Goal: Task Accomplishment & Management: Contribute content

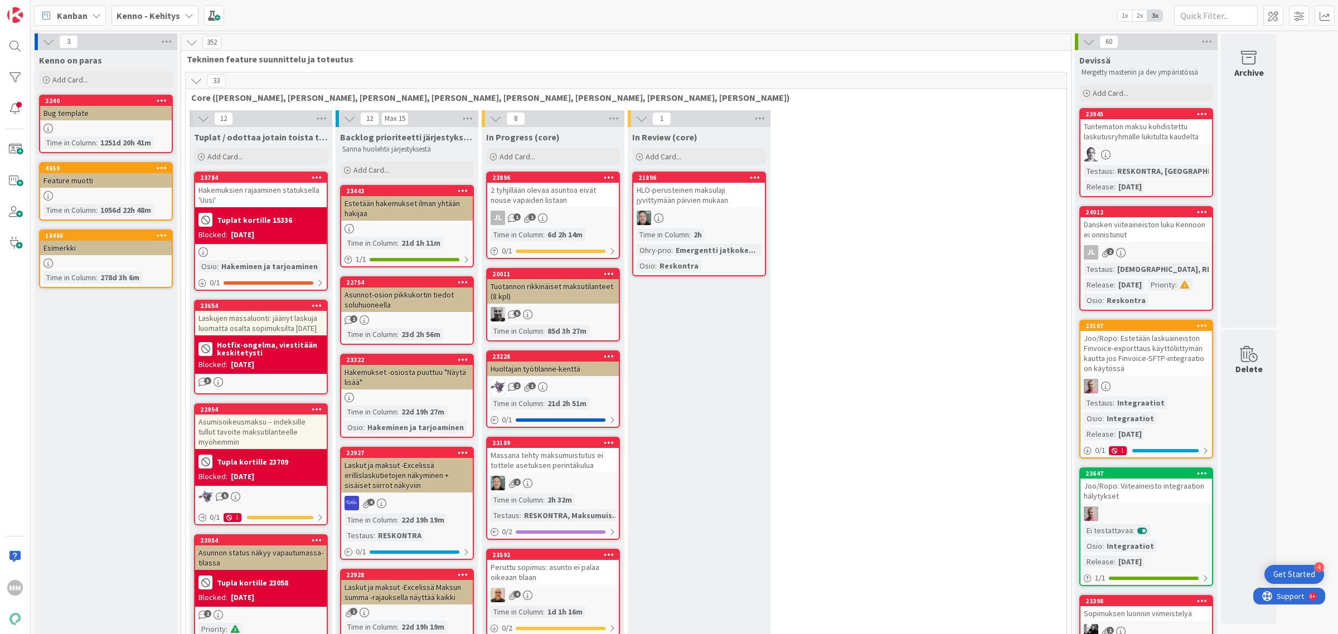
click at [160, 12] on b "Kenno - Kehitys" at bounding box center [148, 15] width 64 height 11
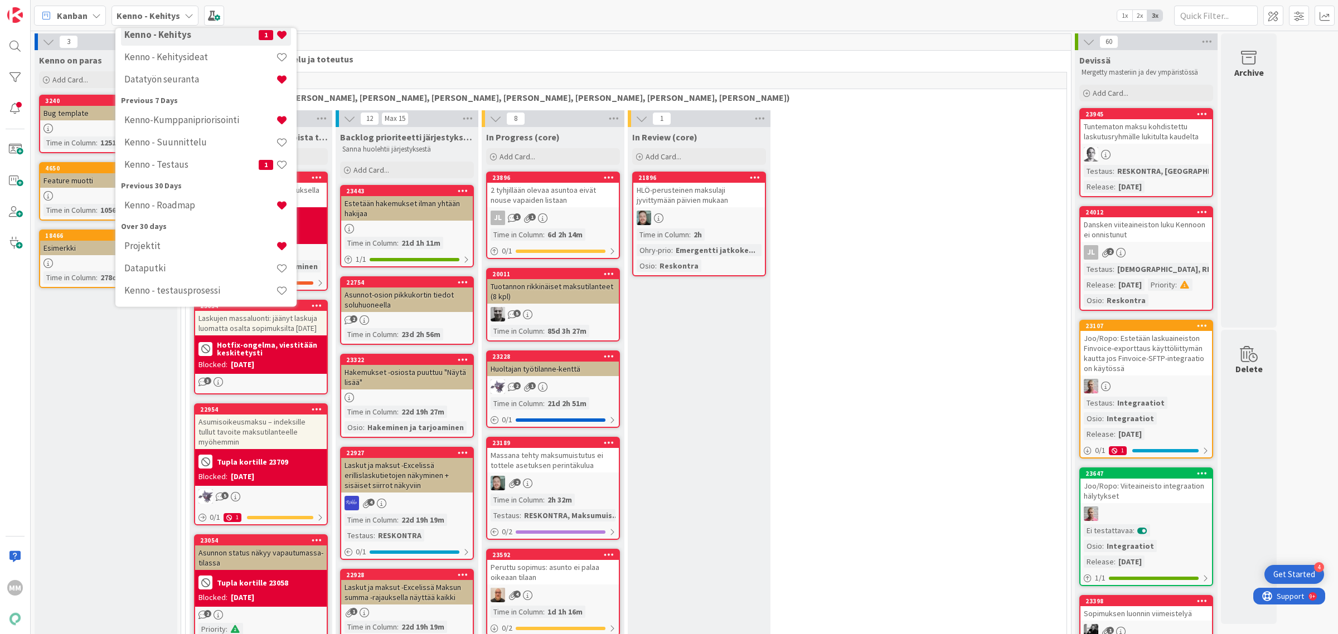
scroll to position [99, 0]
click at [190, 203] on h4 "Kenno - Roadmap" at bounding box center [200, 204] width 152 height 11
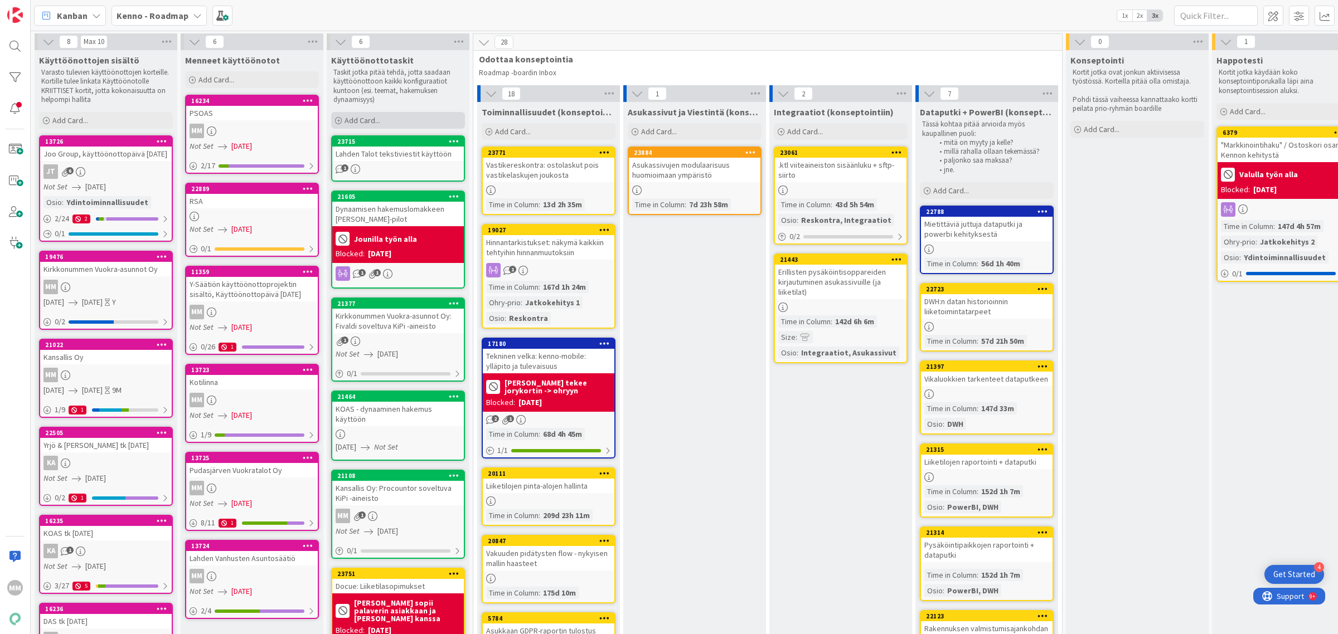
click at [358, 117] on span "Add Card..." at bounding box center [362, 120] width 36 height 10
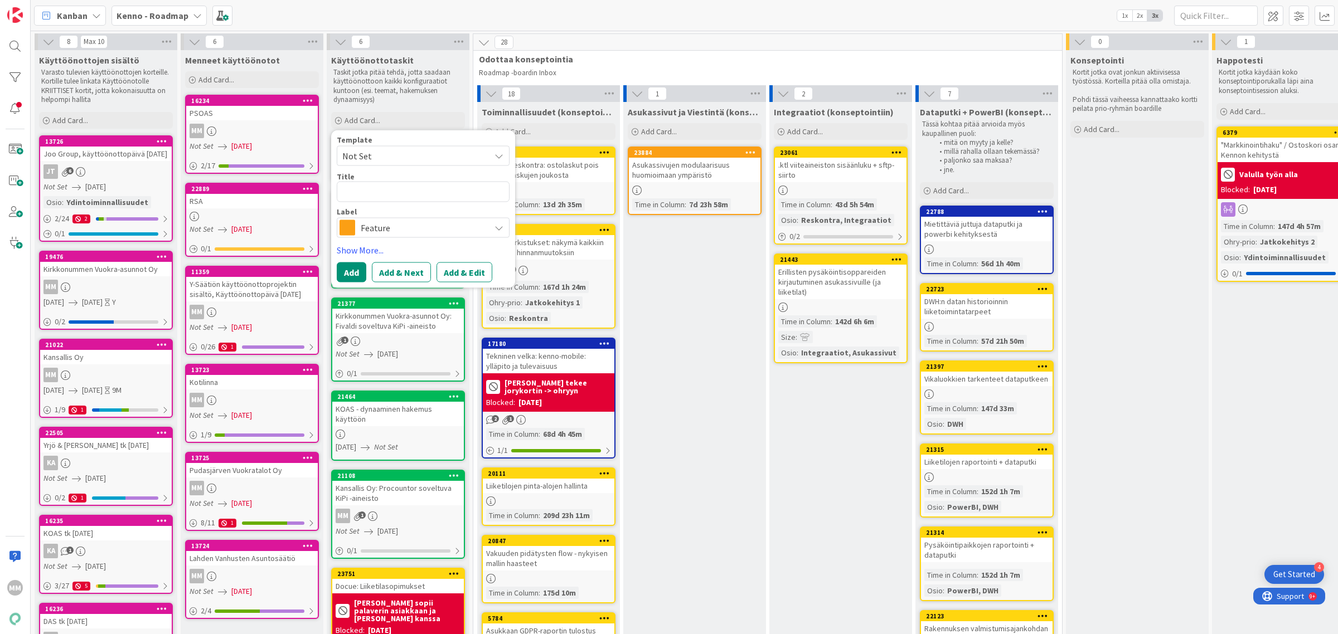
click at [393, 223] on span "Feature" at bounding box center [423, 228] width 124 height 16
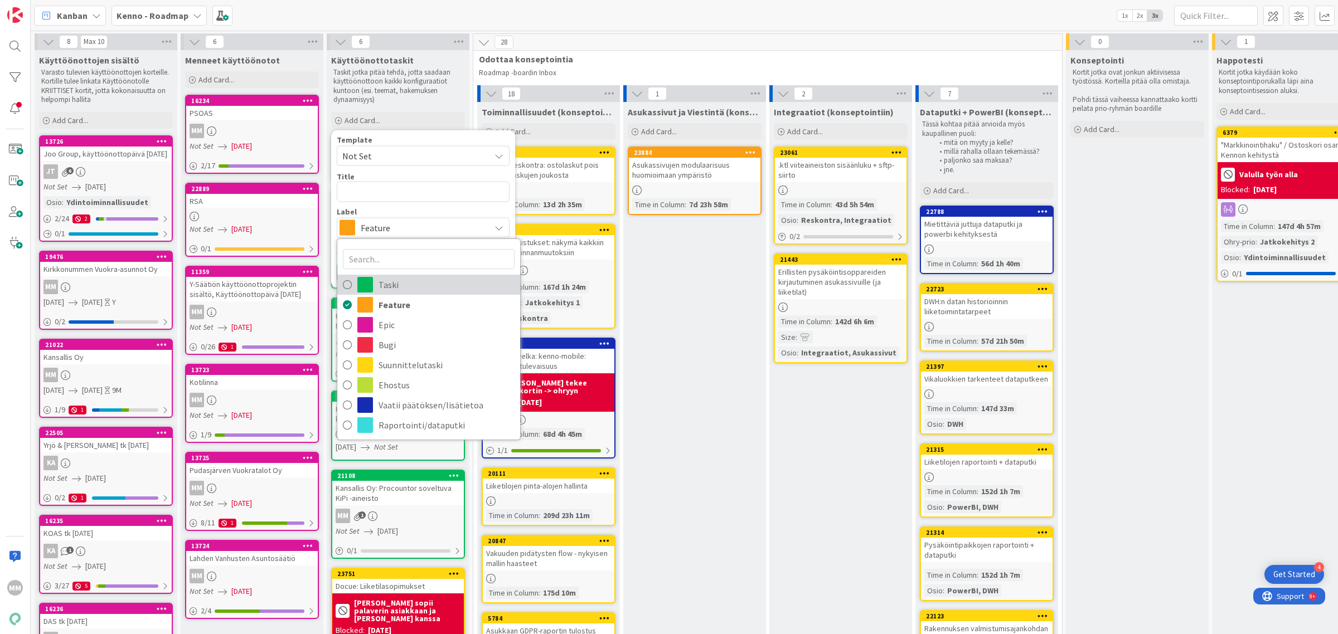
drag, startPoint x: 397, startPoint y: 285, endPoint x: 396, endPoint y: 280, distance: 5.7
click at [397, 285] on span "Taski" at bounding box center [446, 284] width 136 height 17
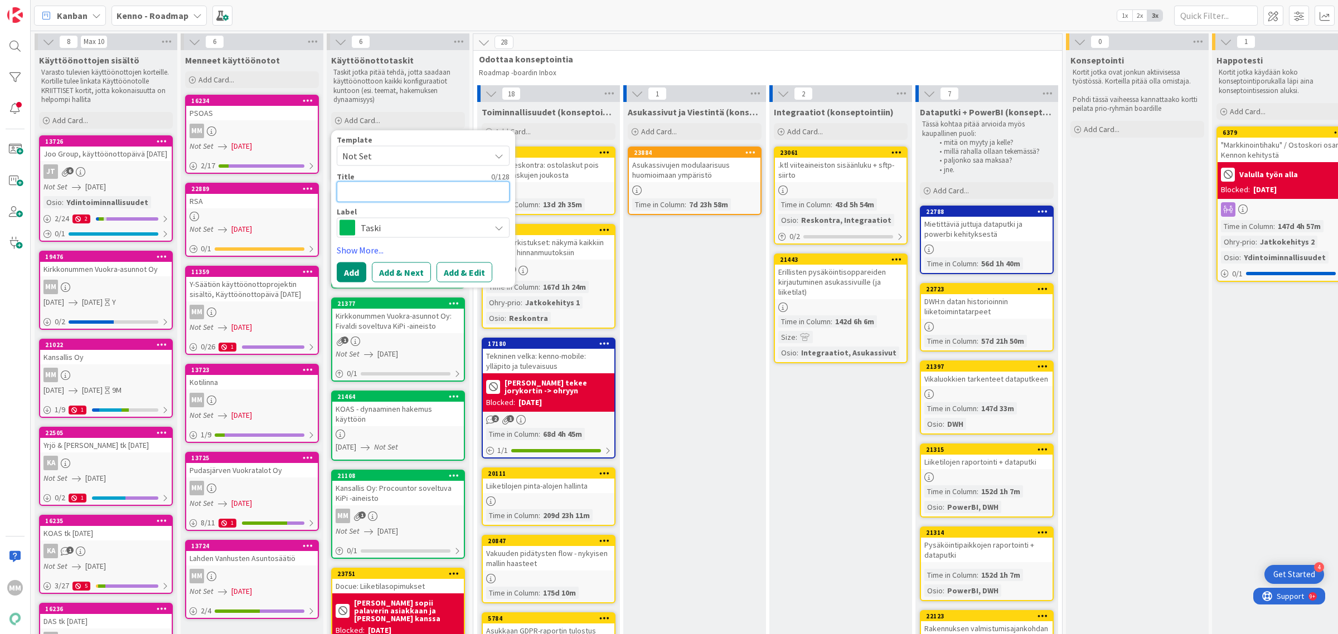
click at [387, 190] on textarea at bounding box center [423, 192] width 173 height 21
type textarea "x"
type textarea "P"
type textarea "x"
type textarea "PS"
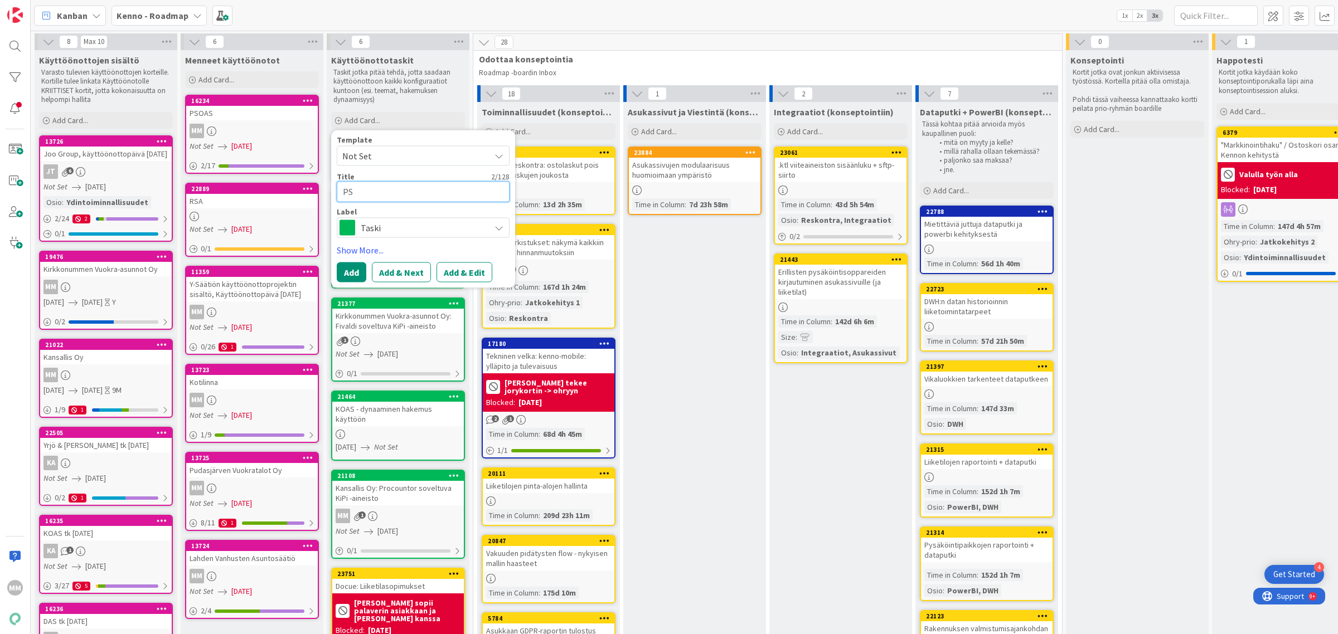
type textarea "x"
type textarea "PSO"
type textarea "x"
type textarea "PSOA"
type textarea "x"
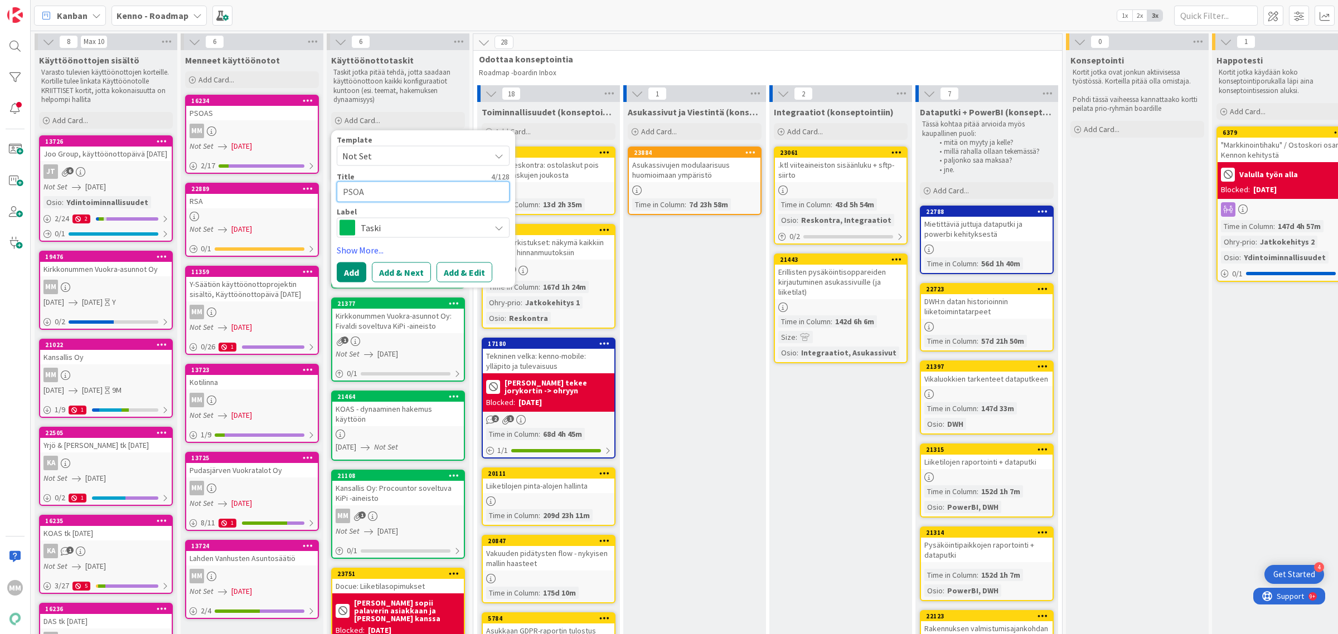
type textarea "PSOAS"
type textarea "x"
type textarea "PSOAS"
type textarea "x"
type textarea "PSOAS a"
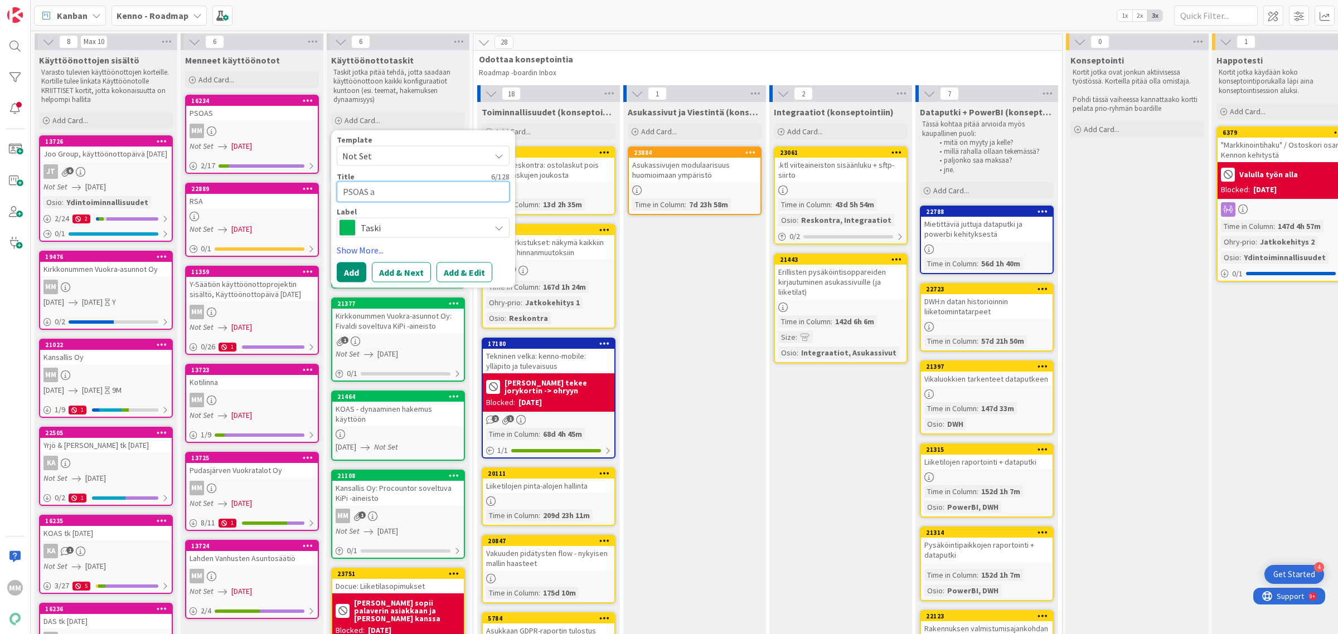
type textarea "x"
type textarea "PSOAS ai"
type textarea "x"
type textarea "PSOAS aik"
type textarea "x"
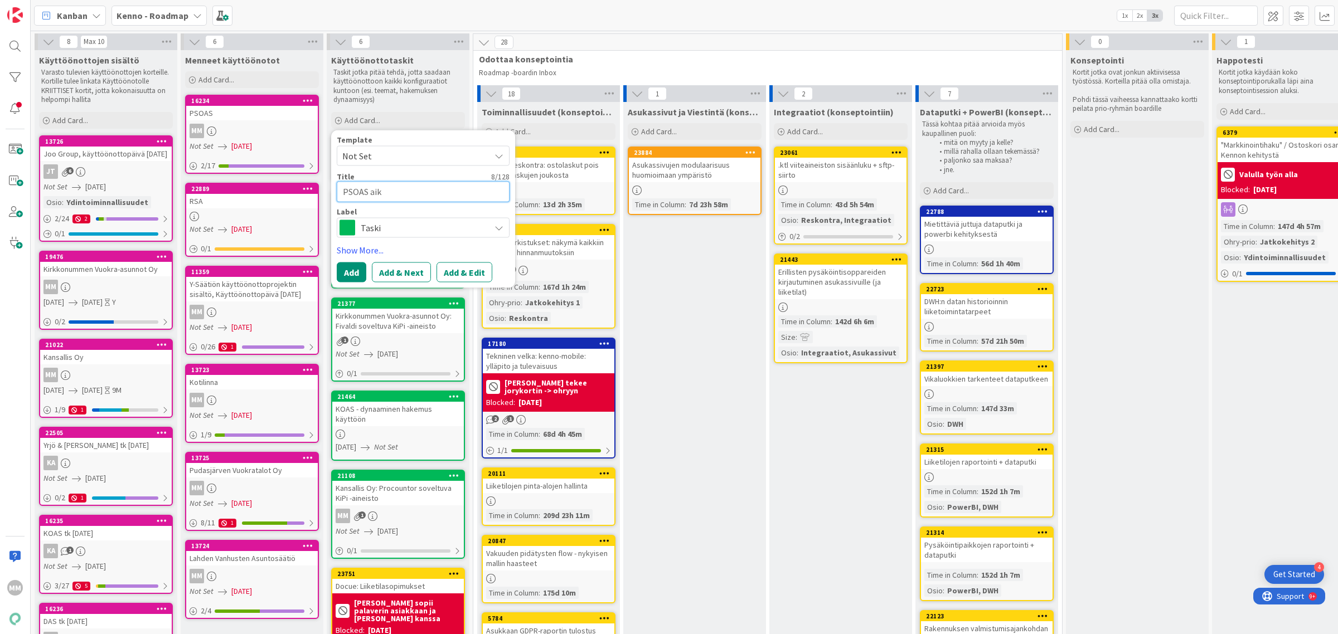
type textarea "PSOAS aika"
type textarea "x"
type textarea "PSOAS aikai"
type textarea "x"
type textarea "PSOAS aikais"
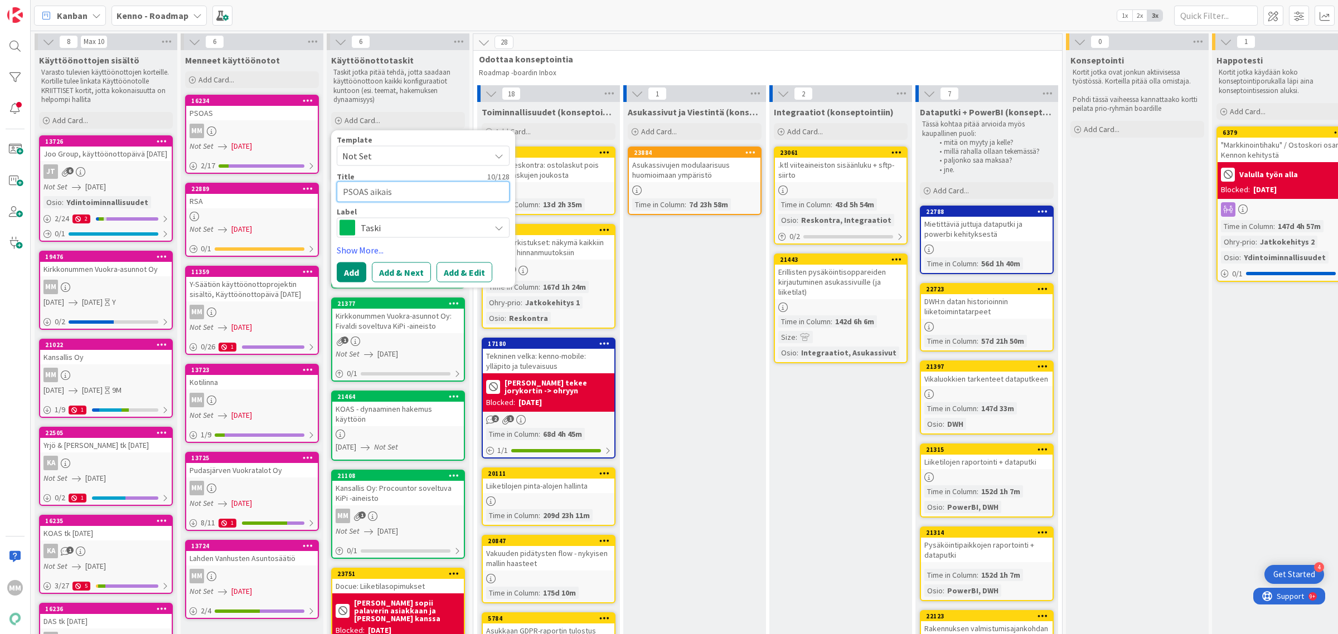
type textarea "x"
type textarea "PSOAS aikaise"
type textarea "x"
type textarea "PSOAS aikaisem"
type textarea "x"
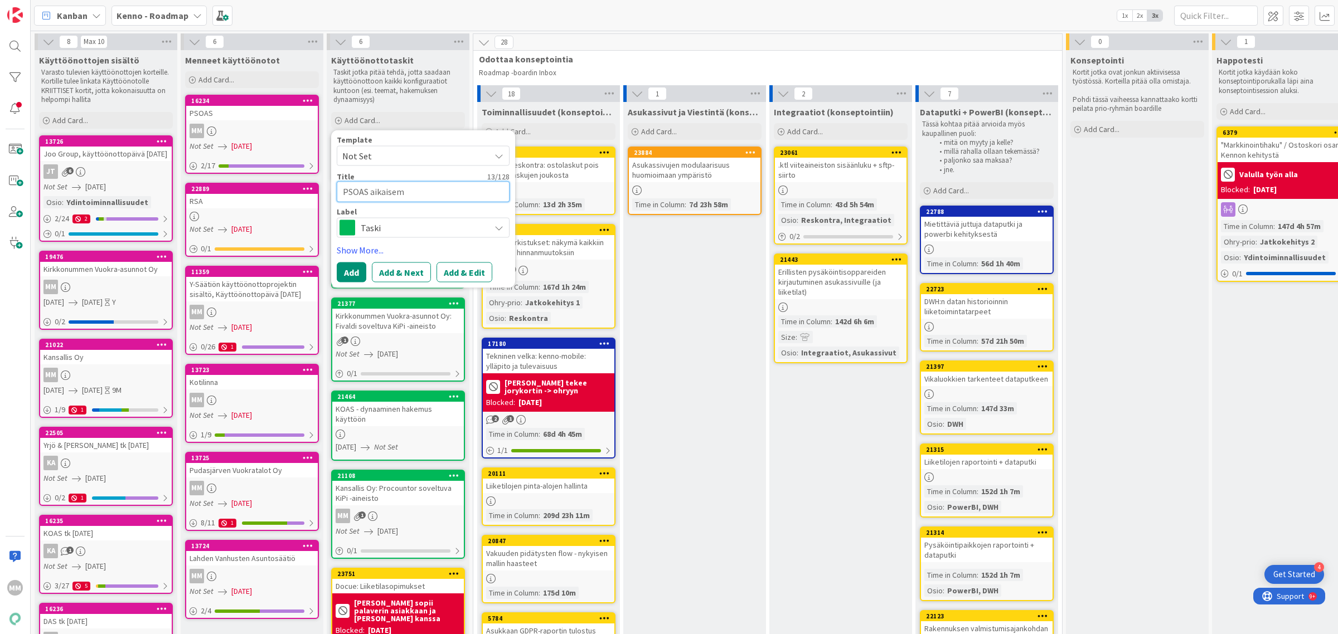
type textarea "PSOAS aikaisemm"
type textarea "x"
type textarea "PSOAS aikaisemman"
type textarea "x"
type textarea "PSOAS aikaisemman j"
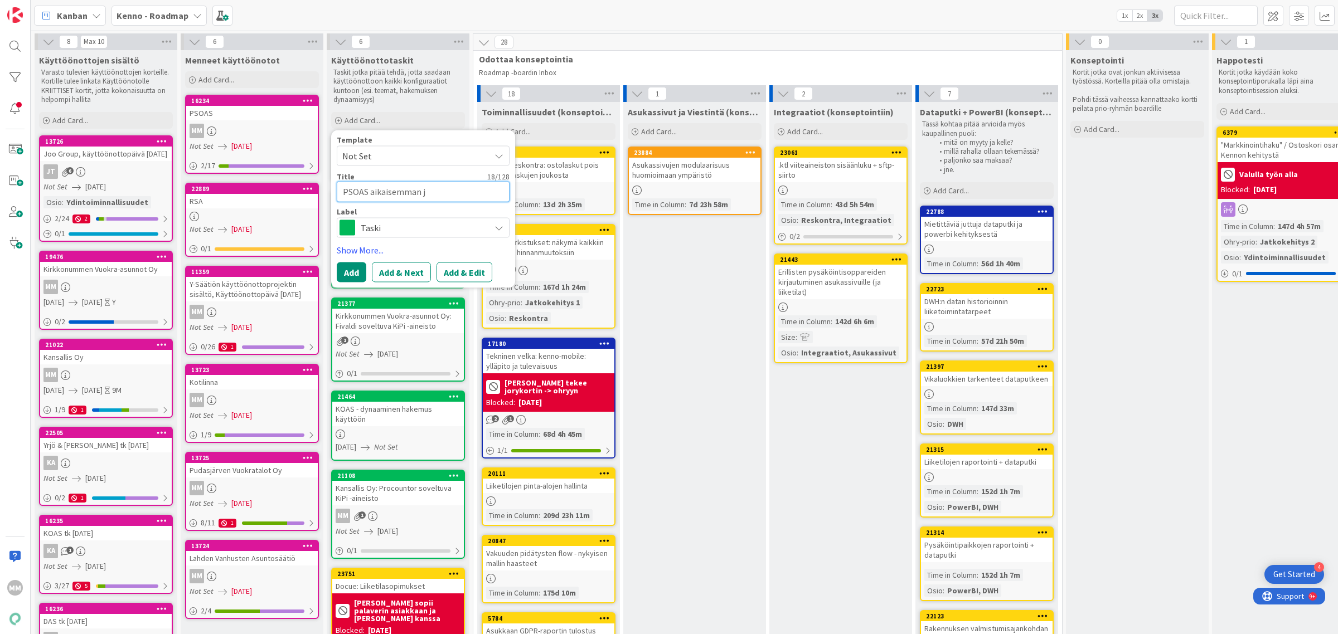
type textarea "x"
type textarea "PSOAS aikaisemman jä"
type textarea "x"
type textarea "PSOAS aikaisemman jär"
type textarea "x"
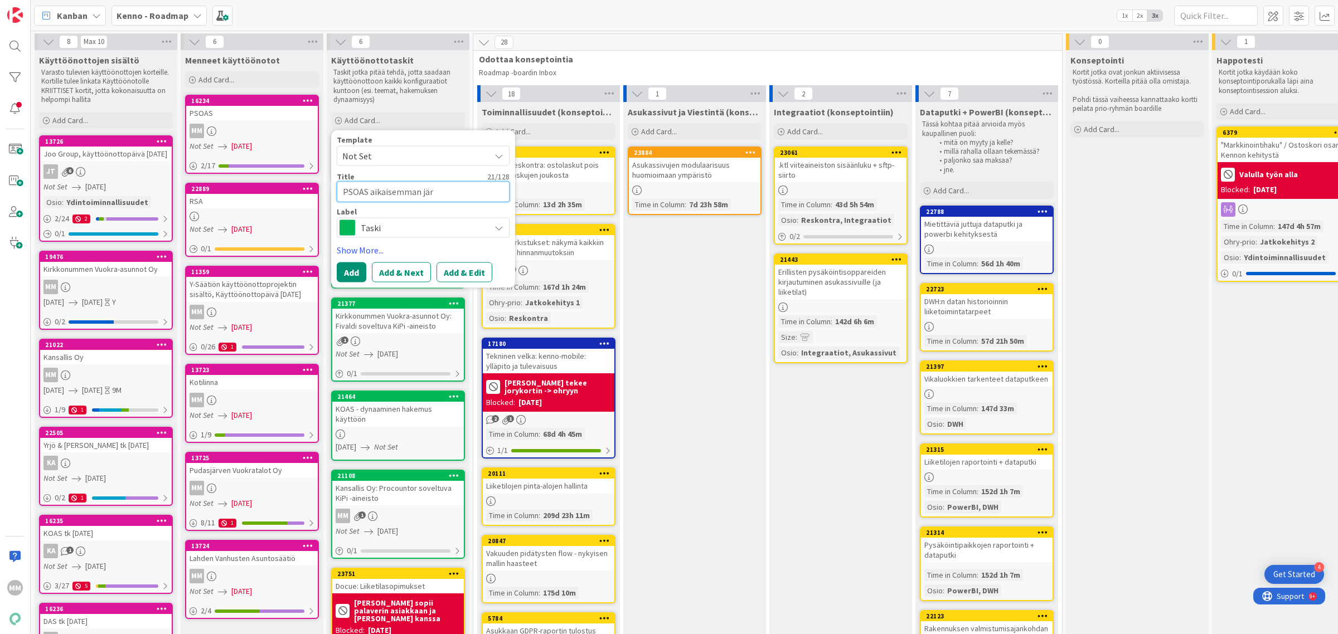
type textarea "PSOAS aikaisemman järj"
type textarea "x"
type textarea "PSOAS aikaisemman järje"
type textarea "x"
type textarea "PSOAS aikaisemman järjes"
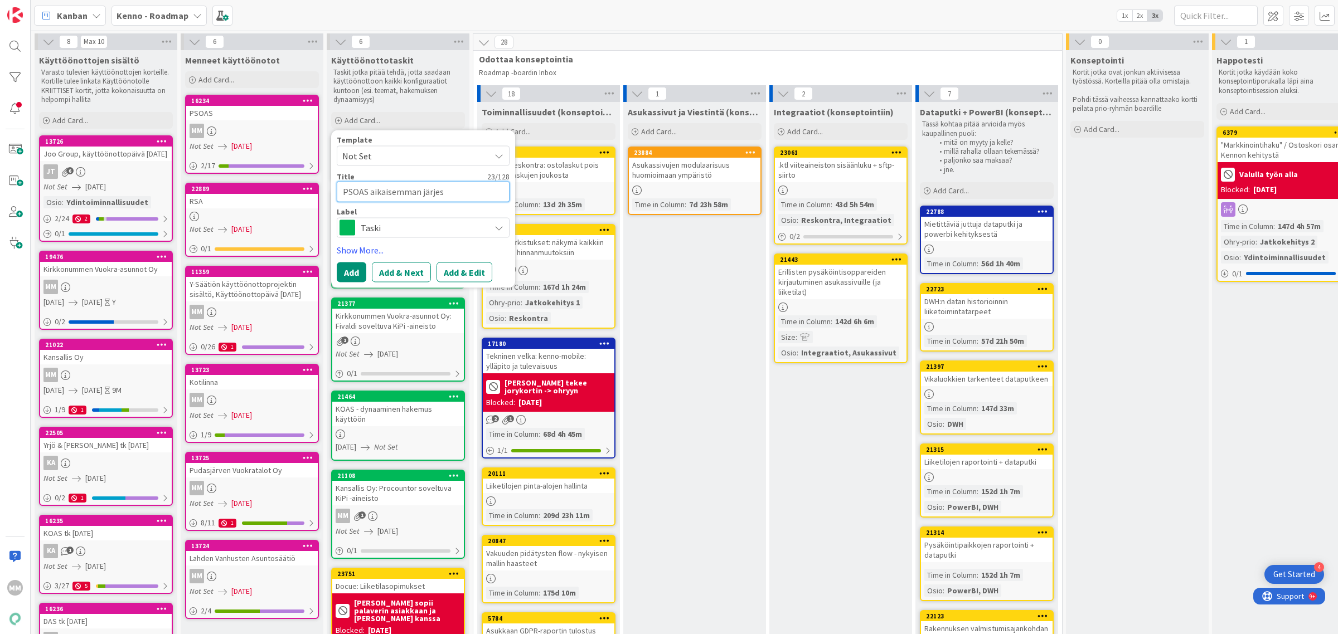
type textarea "x"
type textarea "PSOAS aikaisemman järjestl"
type textarea "x"
type textarea "PSOAS aikaisemman järjestle"
type textarea "x"
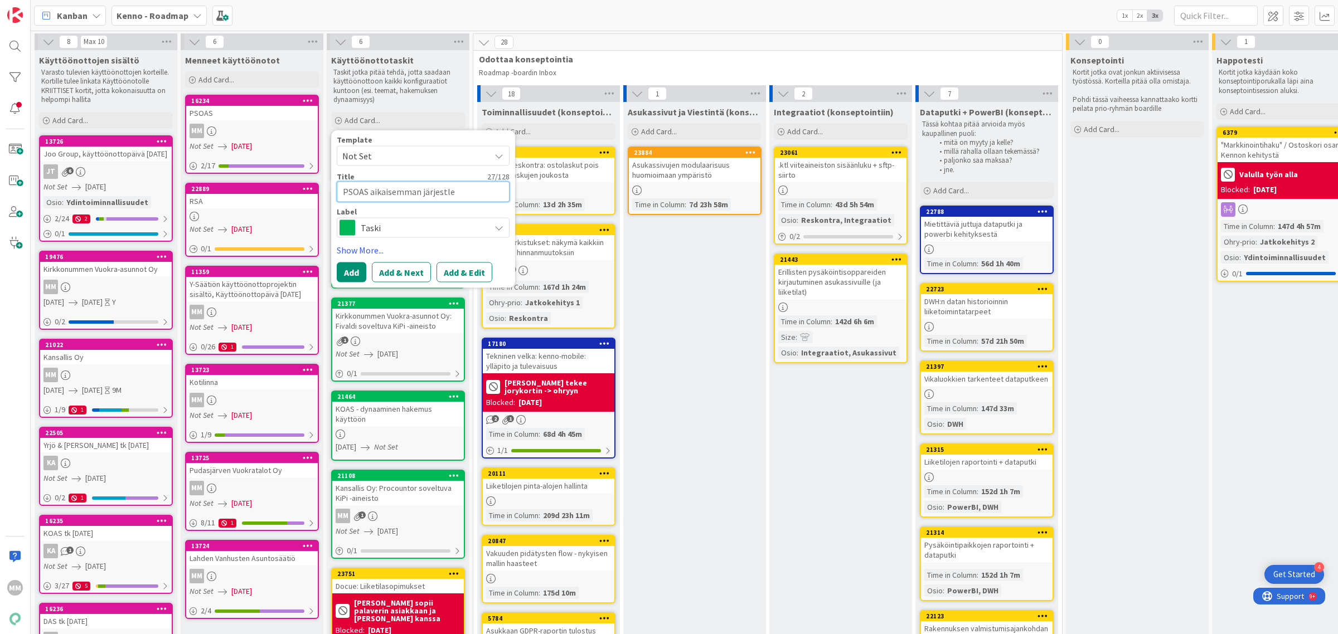
type textarea "PSOAS aikaisemman järjestlem"
type textarea "x"
type textarea "PSOAS aikaisemman järjestlemä"
type textarea "x"
type textarea "PSOAS aikaisemman järjestlemän"
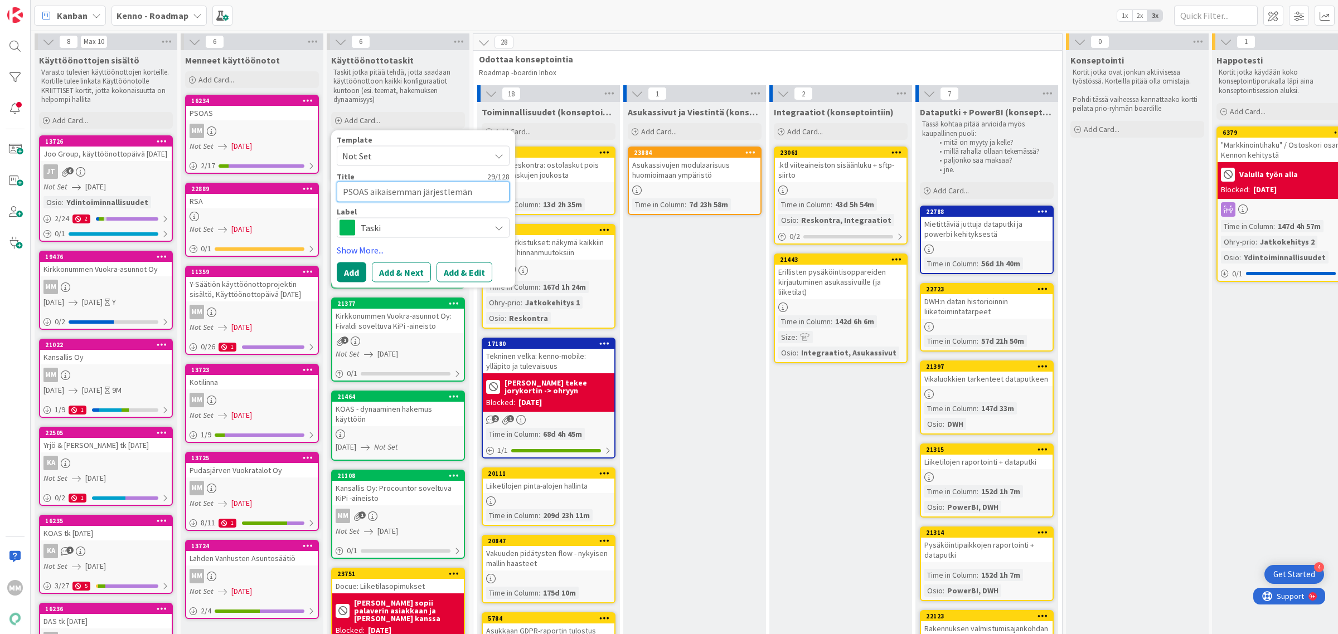
type textarea "x"
type textarea "PSOAS aikaisemman järjestlemän"
type textarea "x"
type textarea "PSOAS aikaisemman järjestlemän"
type textarea "x"
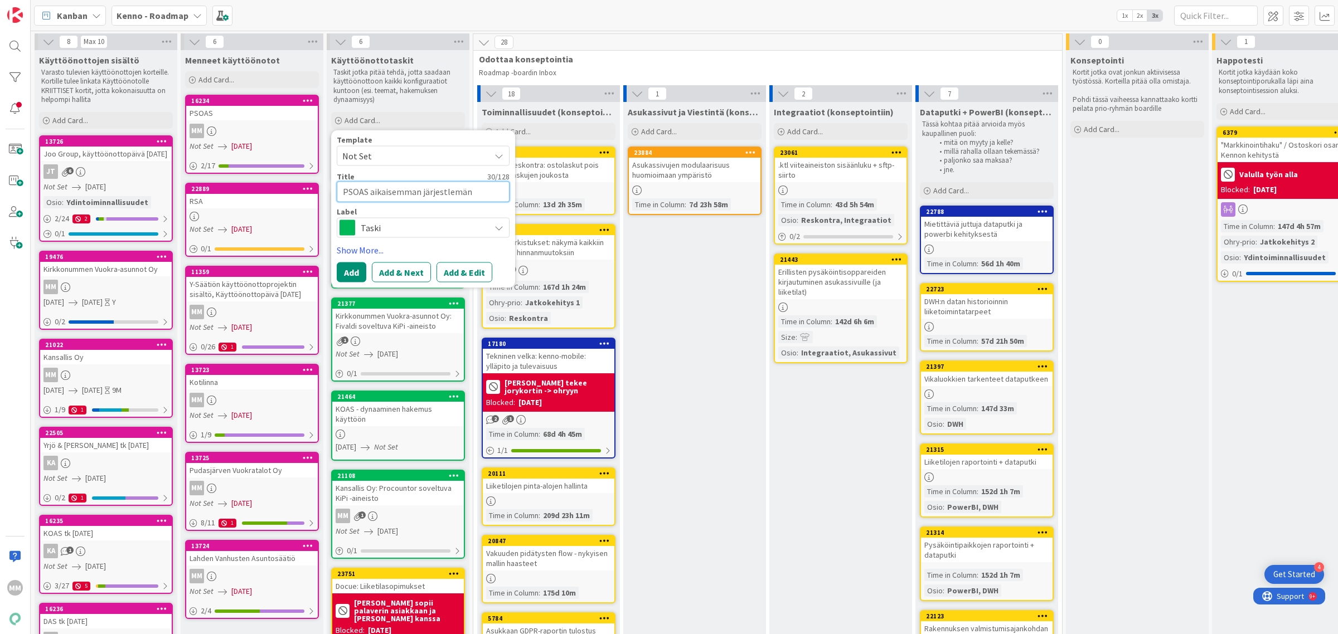
type textarea "PSOAS aikaisemman järjestlemä"
type textarea "x"
type textarea "PSOAS aikaisemman järjestlem"
type textarea "x"
type textarea "PSOAS aikaisemman järjestle"
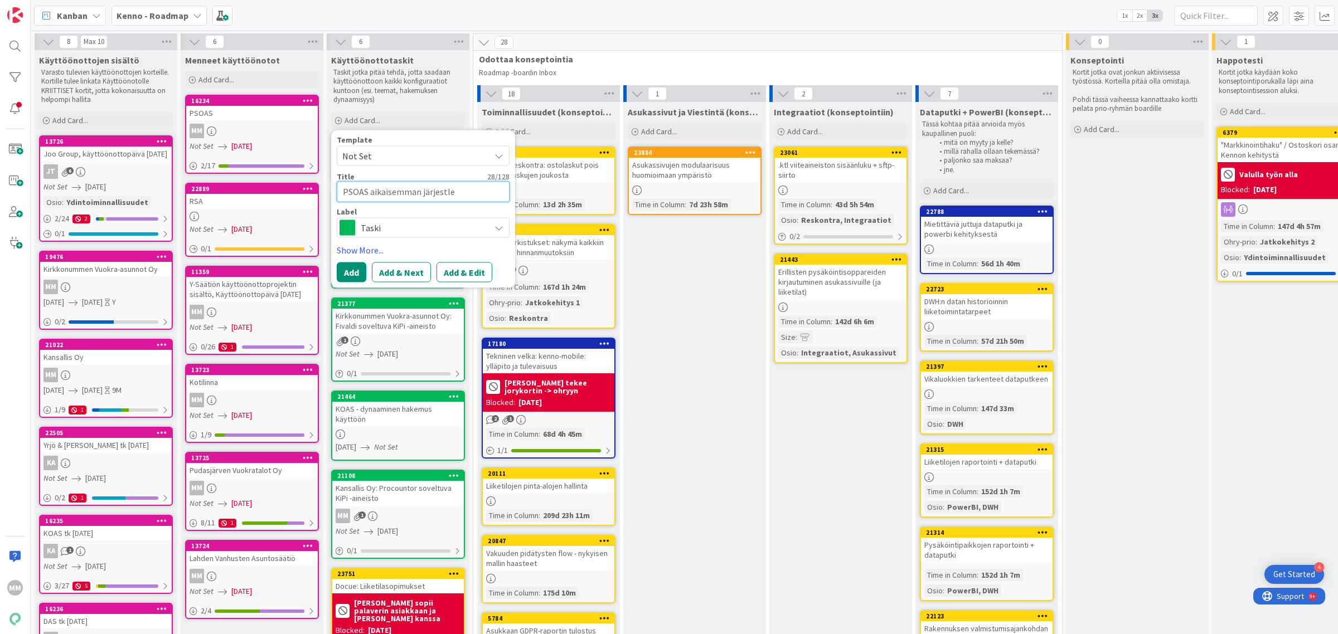
type textarea "x"
type textarea "PSOAS aikaisemman järjestl"
type textarea "x"
type textarea "PSOAS aikaisemman järjest"
type textarea "x"
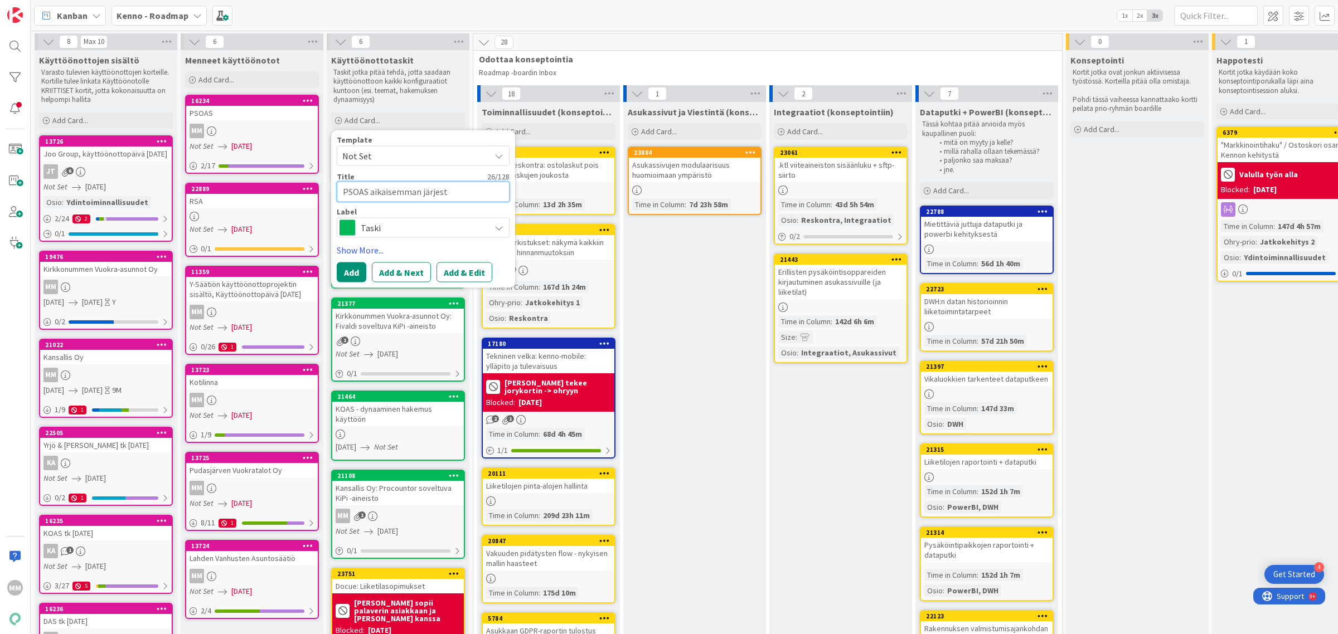
type textarea "PSOAS aikaisemman järjes"
type textarea "x"
type textarea "PSOAS aikaisemman järjest"
type textarea "x"
type textarea "PSOAS aikaisemman järjeste"
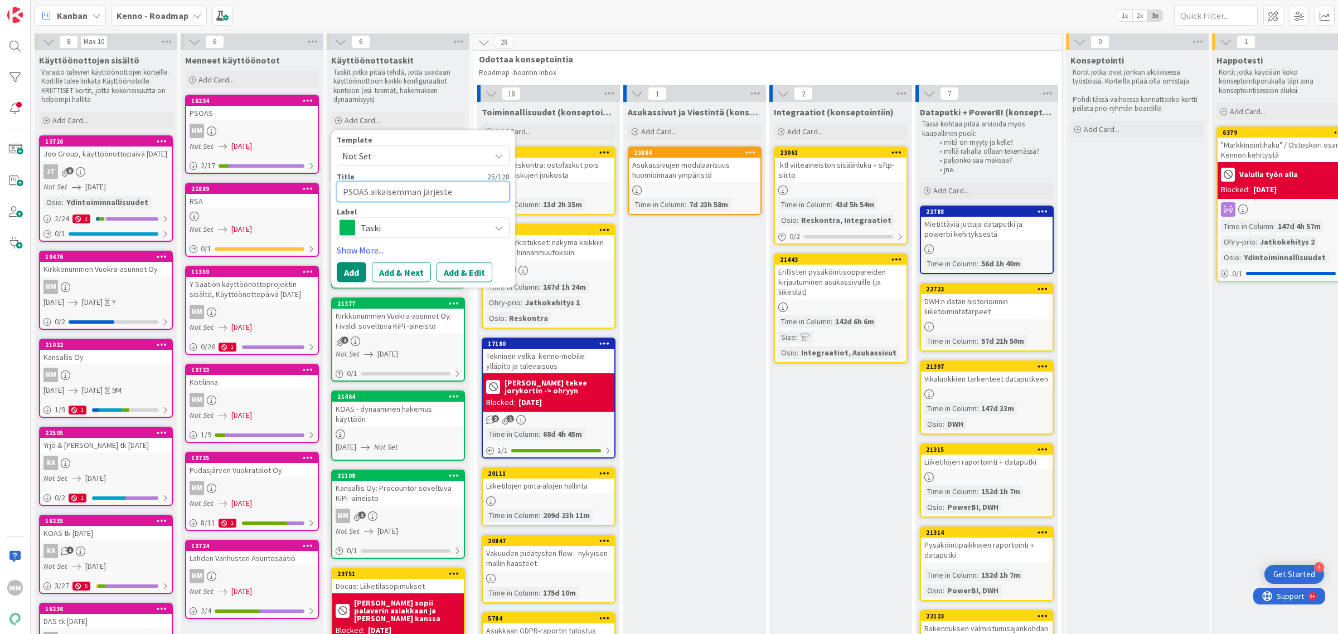
type textarea "x"
type textarea "PSOAS aikaisemman järjestel"
type textarea "x"
type textarea "PSOAS aikaisemman järjestelm"
type textarea "x"
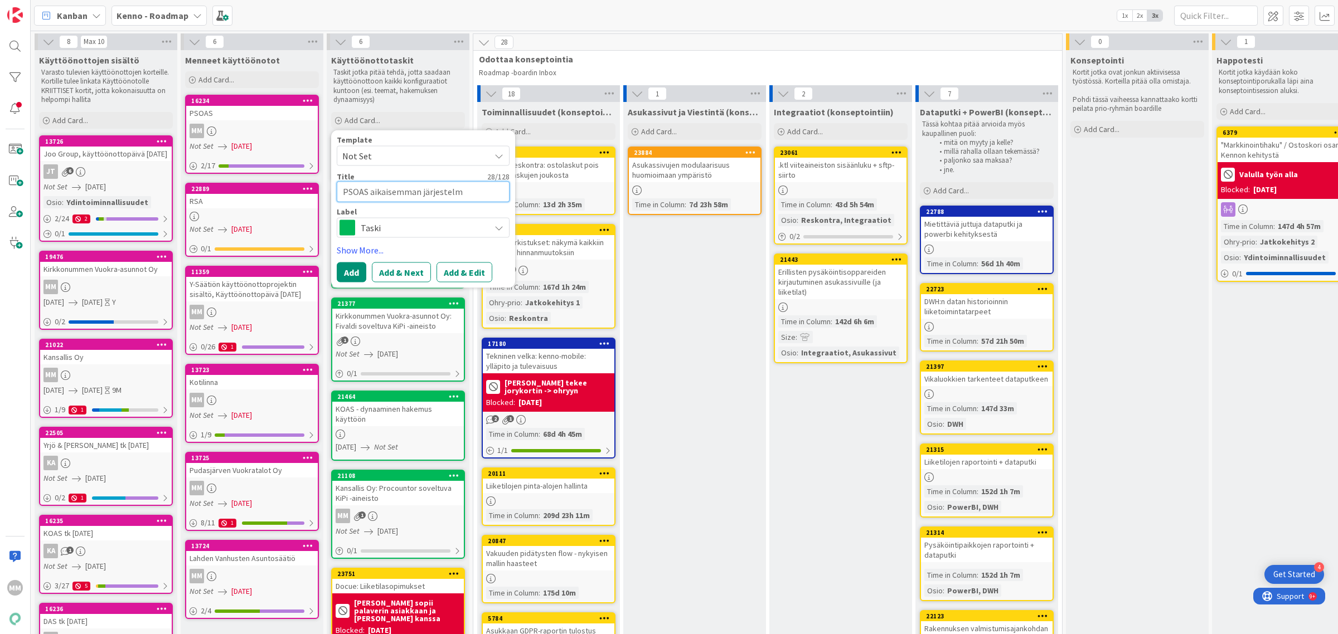
type textarea "PSOAS aikaisemman järjestelmä"
type textarea "x"
type textarea "PSOAS aikaisemman järjestelmän"
type textarea "x"
type textarea "PSOAS aikaisemman järjestelmän"
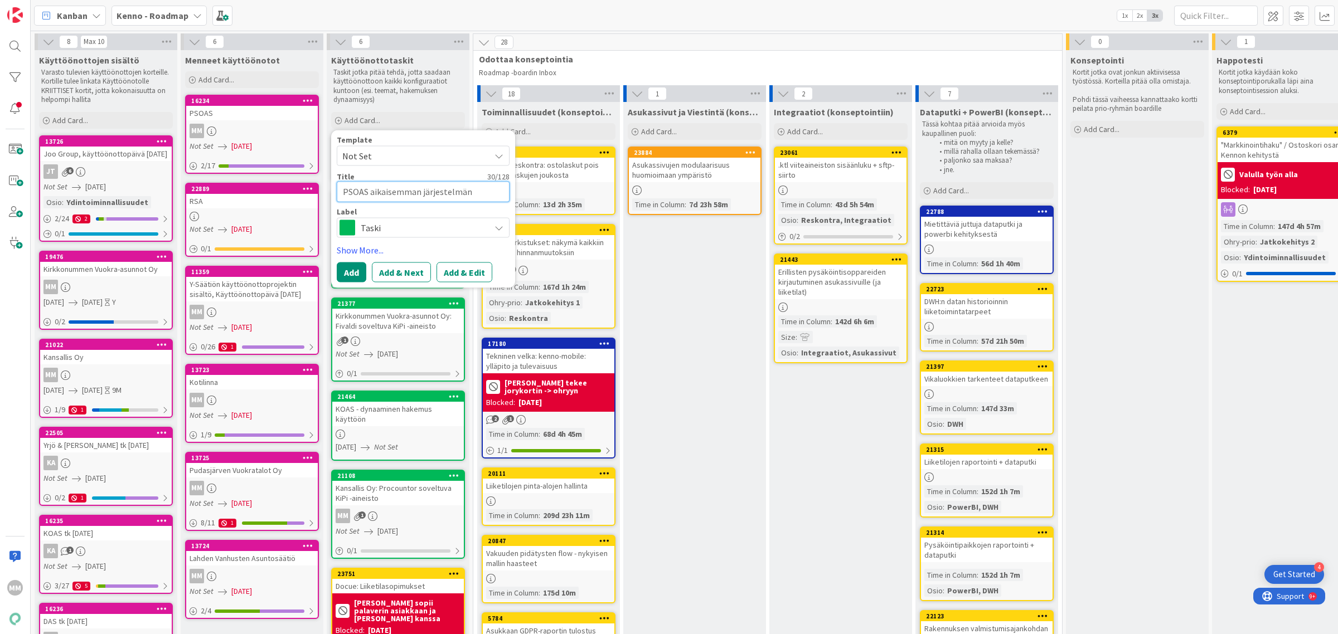
type textarea "x"
type textarea "PSOAS aikaisemman järjestelmän s"
type textarea "x"
type textarea "PSOAS aikaisemman järjestelmän sa"
type textarea "x"
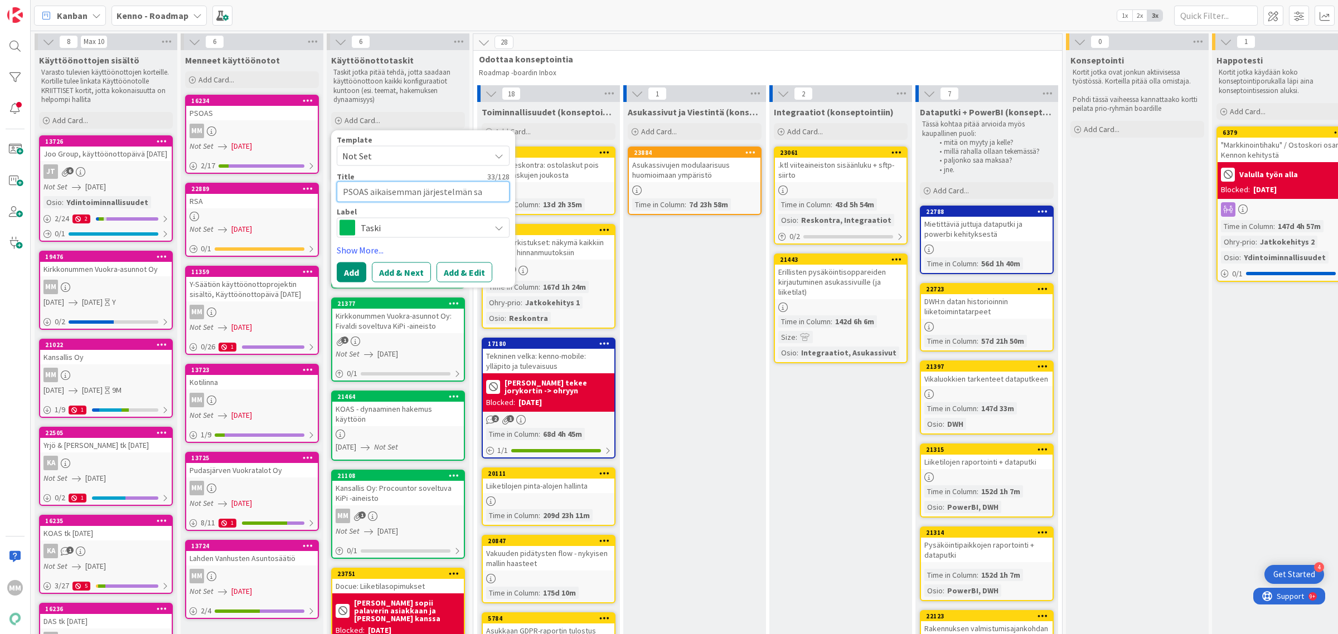
type textarea "PSOAS aikaisemman järjestelmän saa"
type textarea "x"
type textarea "PSOAS aikaisemman järjestelmän saat"
type textarea "x"
type textarea "PSOAS aikaisemman järjestelmän saata"
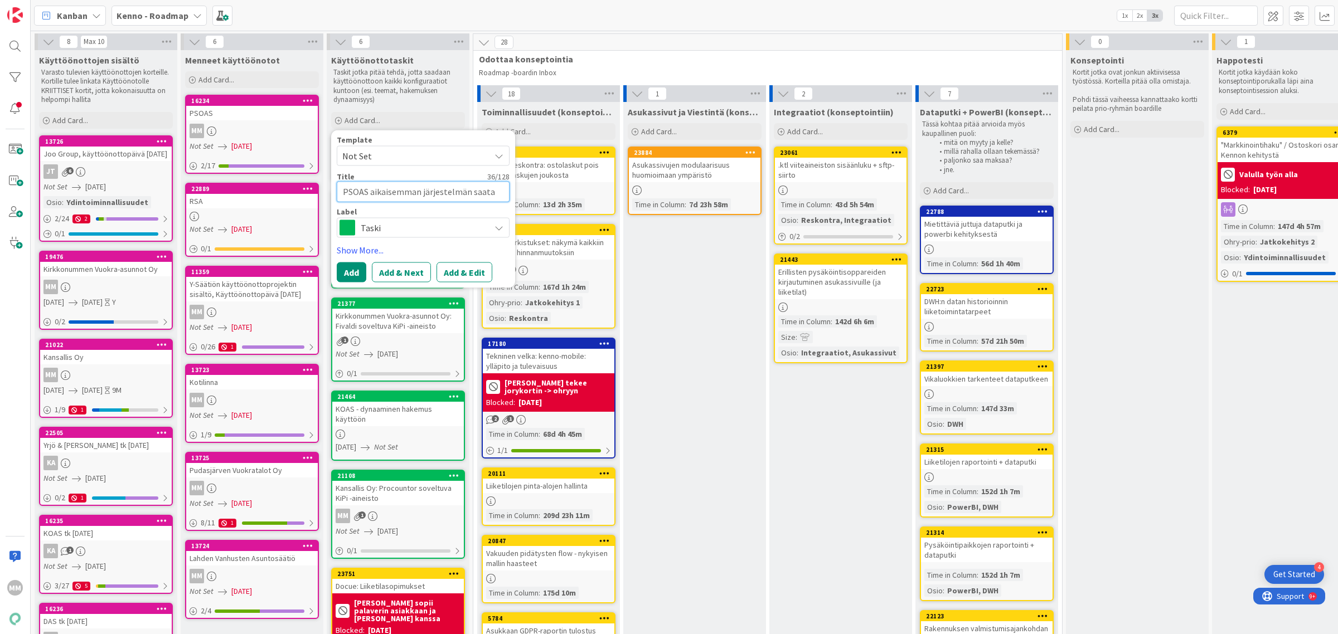
type textarea "x"
type textarea "PSOAS aikaisemman järjestelmän saatav"
type textarea "x"
type textarea "PSOAS aikaisemman järjestelmän saatavi"
type textarea "x"
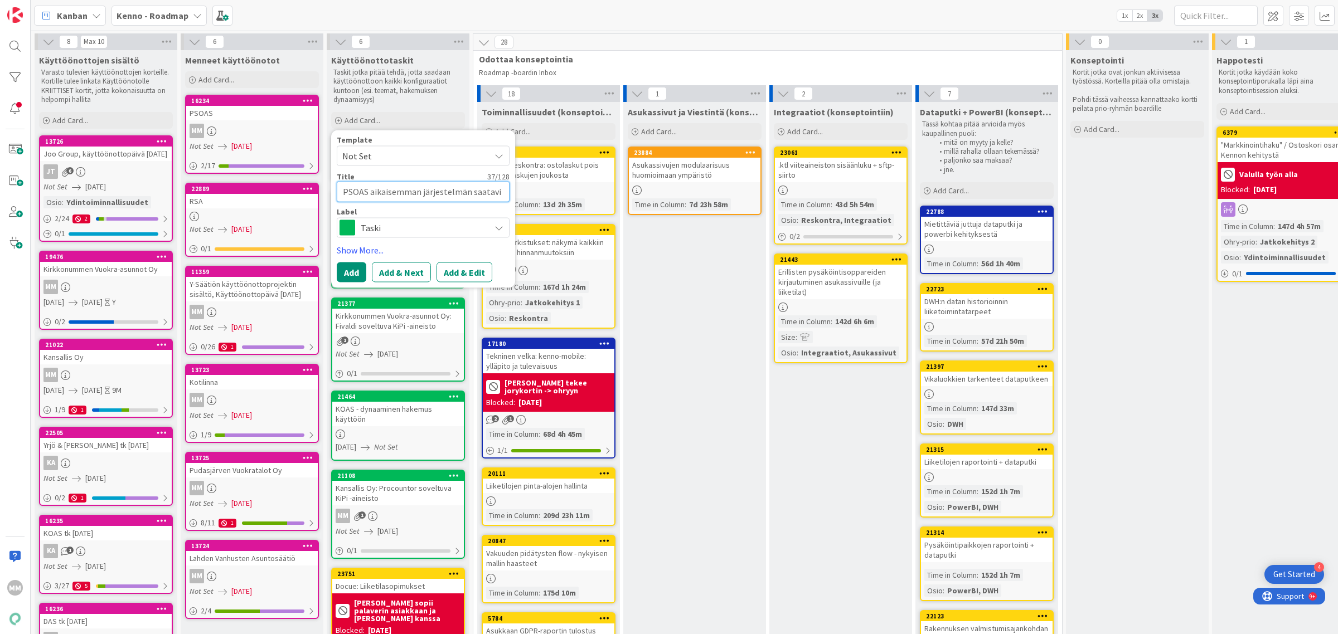
type textarea "PSOAS aikaisemman järjestelmän saatavis"
type textarea "x"
type textarea "PSOAS aikaisemman järjestelmän saatavist"
type textarea "x"
type textarea "PSOAS aikaisemman järjestelmän saatavista"
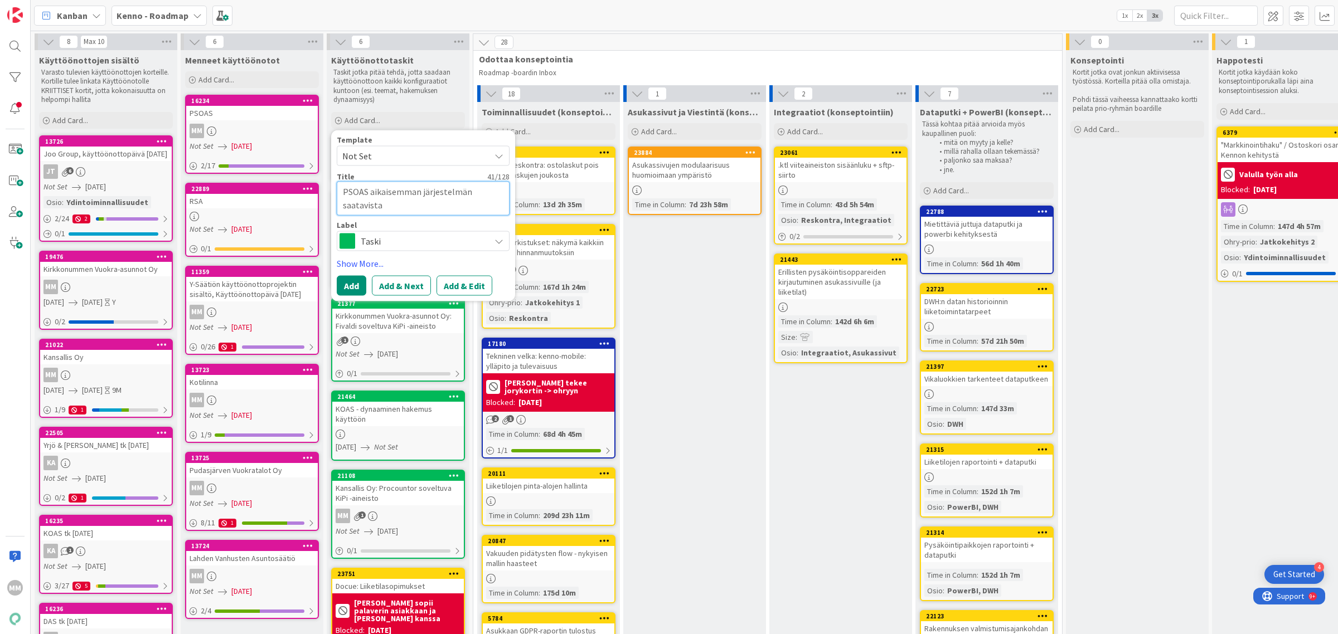
type textarea "x"
type textarea "PSOAS aikaisemman järjestelmän saatavista"
type textarea "x"
type textarea "PSOAS aikaisemman järjestelmän saatavista l"
type textarea "x"
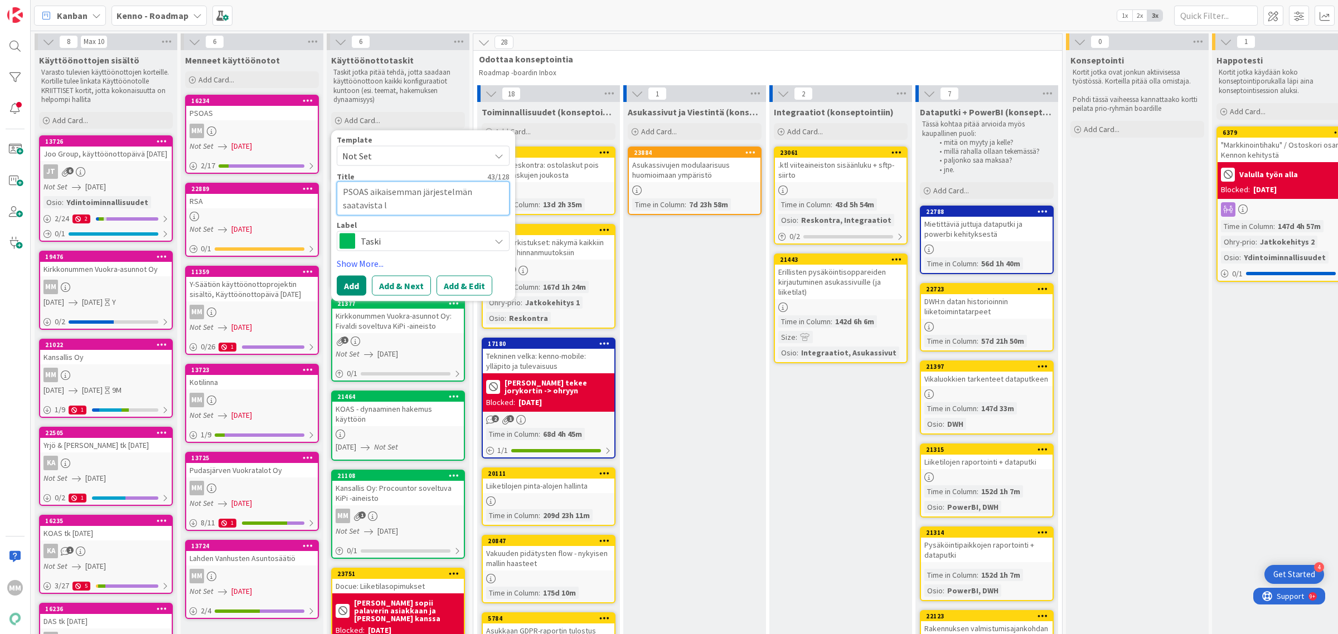
type textarea "PSOAS aikaisemman järjestelmän saatavista la"
type textarea "x"
type textarea "PSOAS aikaisemman järjestelmän saatavista las"
type textarea "x"
type textarea "PSOAS aikaisemman järjestelmän saatavista lask"
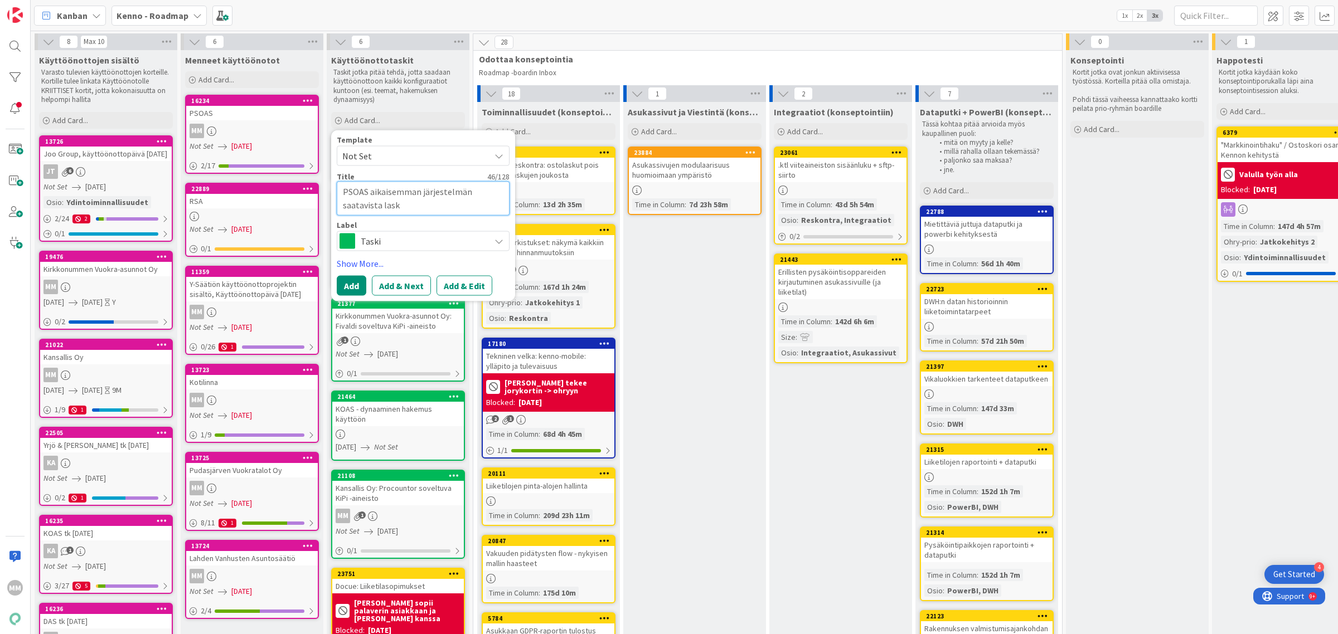
type textarea "x"
type textarea "PSOAS aikaisemman järjestelmän saatavista lasku"
type textarea "x"
type textarea "PSOAS aikaisemman järjestelmän saatavista laskun"
type textarea "x"
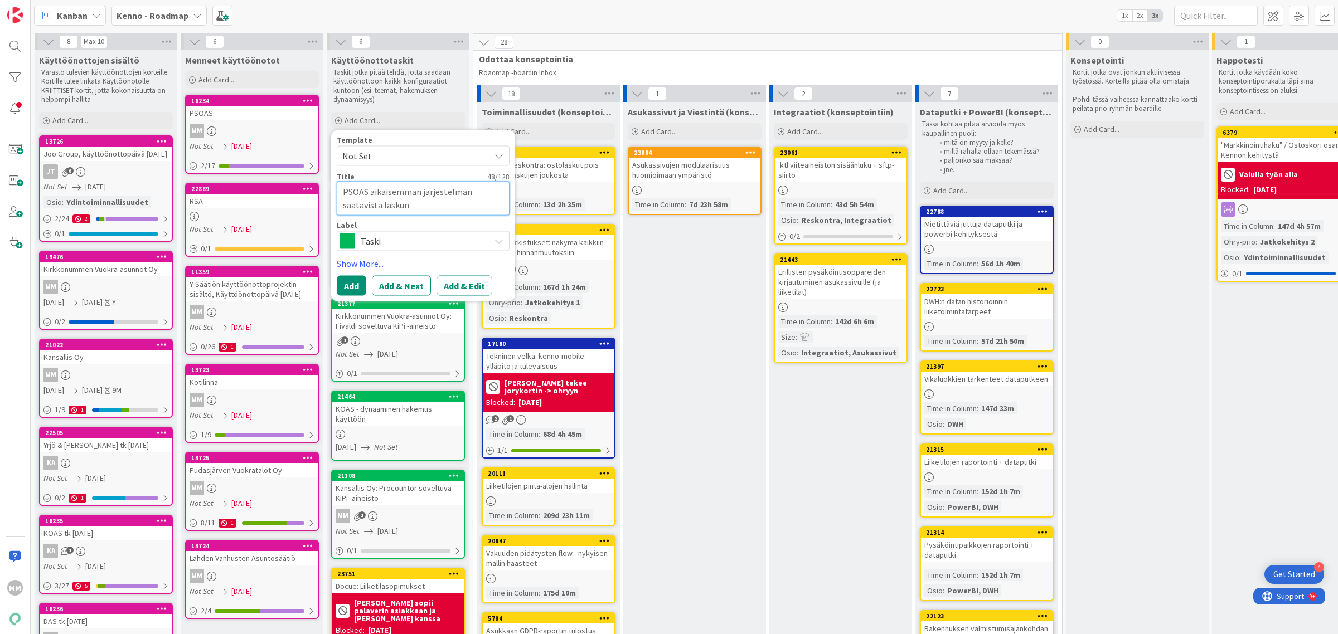
type textarea "PSOAS aikaisemman järjestelmän saatavista laskun m"
type textarea "x"
type textarea "PSOAS aikaisemman järjestelmän saatavista laskun muo"
type textarea "x"
type textarea "PSOAS aikaisemman järjestelmän saatavista laskun muod"
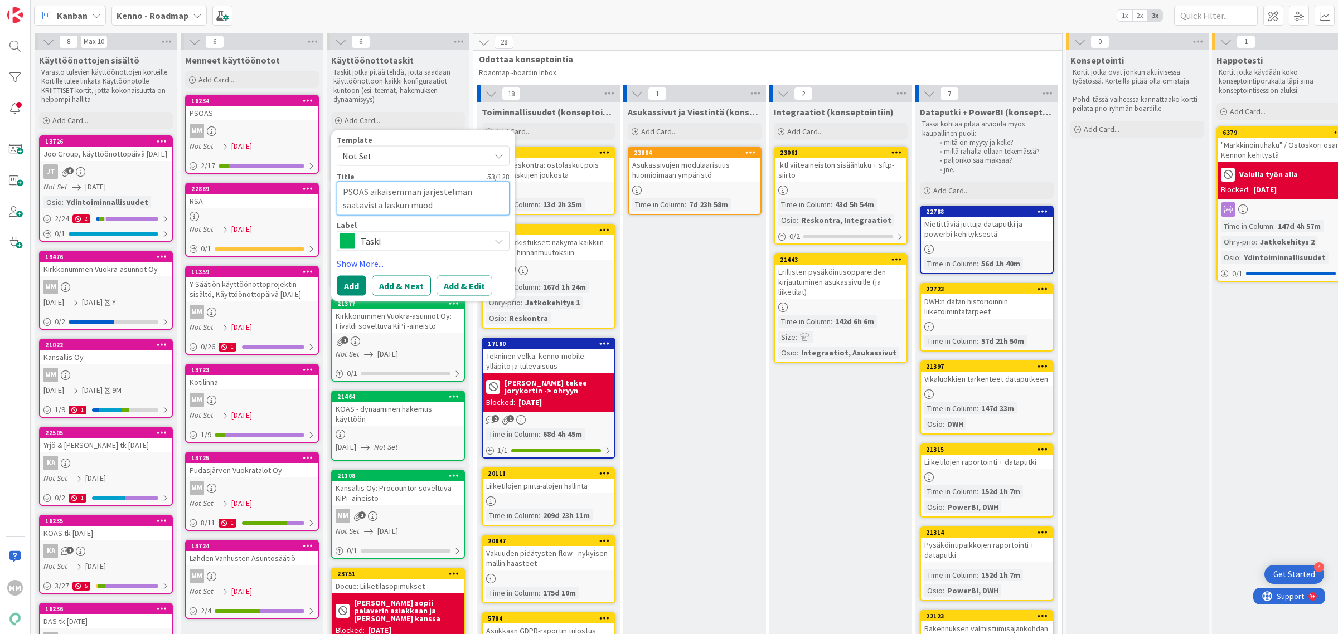
type textarea "x"
type textarea "PSOAS aikaisemman järjestelmän saatavista laskun muodo"
type textarea "x"
type textarea "PSOAS aikaisemman järjestelmän saatavista laskun muodos"
type textarea "x"
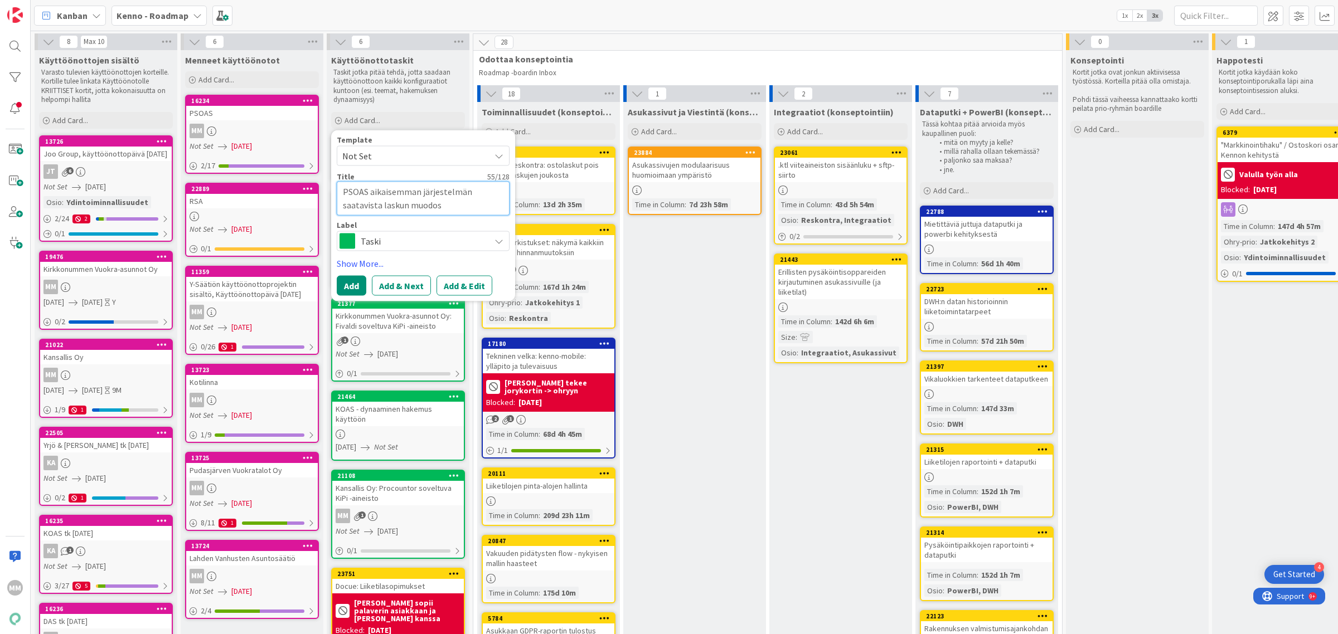
type textarea "PSOAS aikaisemman järjestelmän saatavista laskun muodost"
type textarea "x"
type textarea "PSOAS aikaisemman järjestelmän saatavista laskun muodostu"
type textarea "x"
type textarea "PSOAS aikaisemman järjestelmän saatavista laskun muodostus"
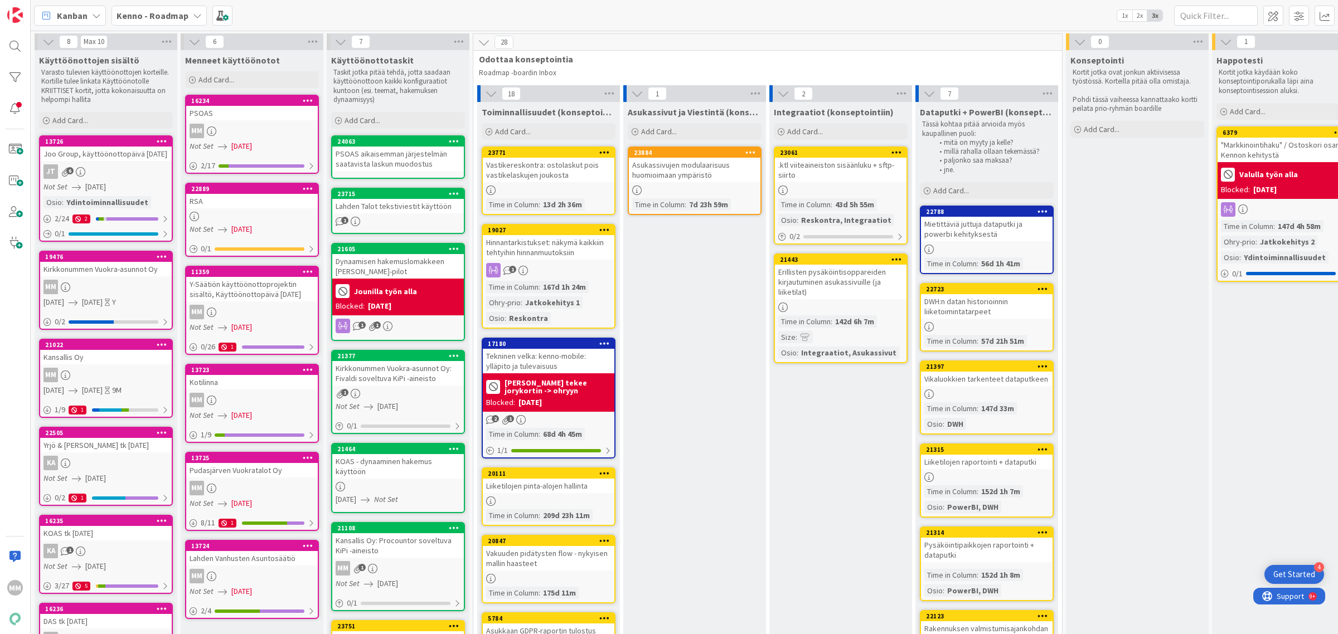
click at [391, 161] on div "PSOAS aikaisemman järjestelmän saatavista laskun muodostus" at bounding box center [398, 159] width 132 height 25
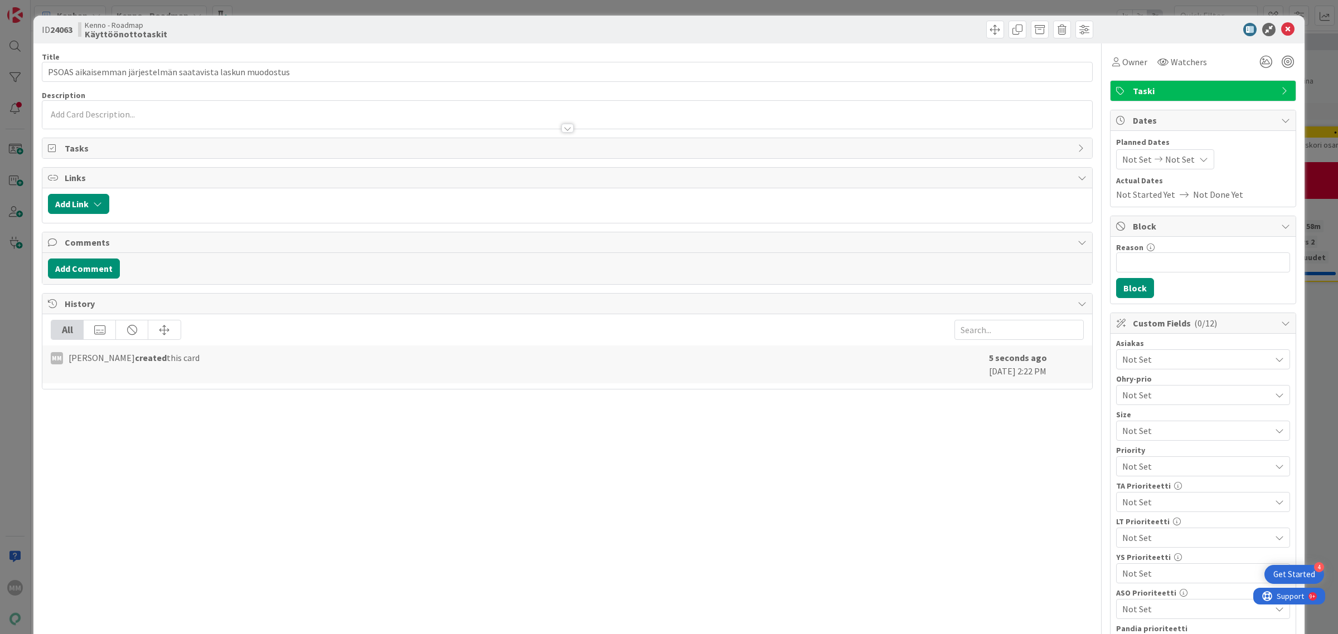
click at [561, 129] on div at bounding box center [567, 128] width 12 height 9
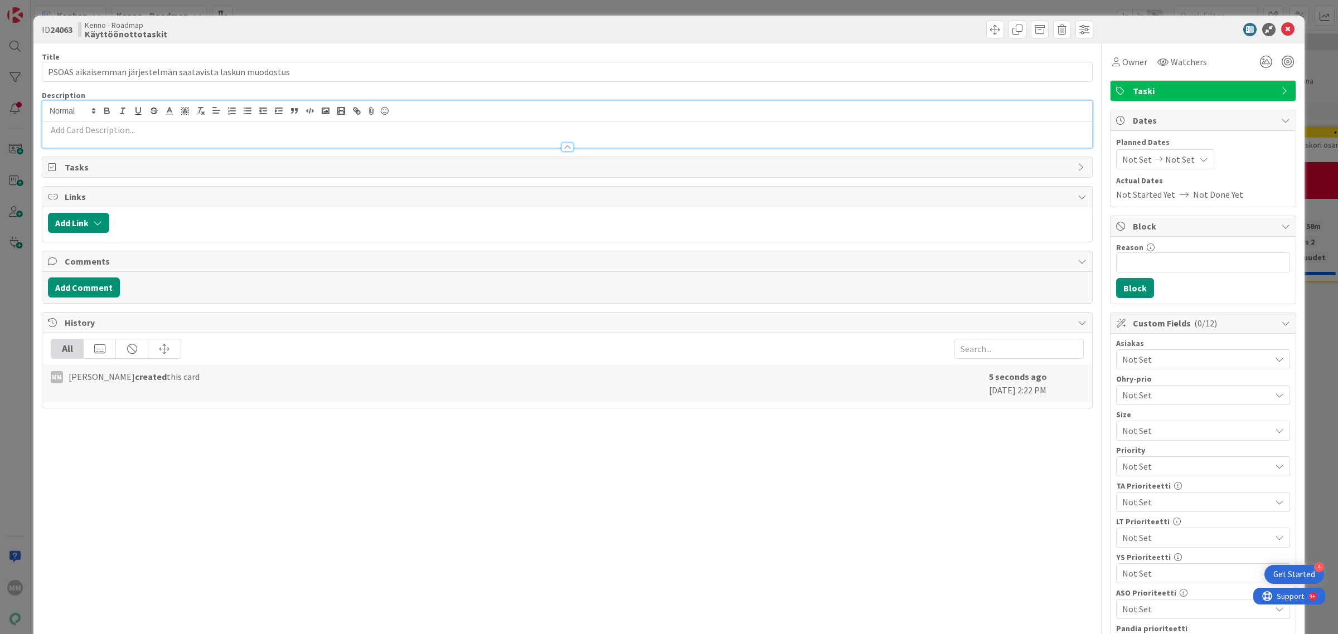
click at [392, 136] on div at bounding box center [566, 142] width 1049 height 12
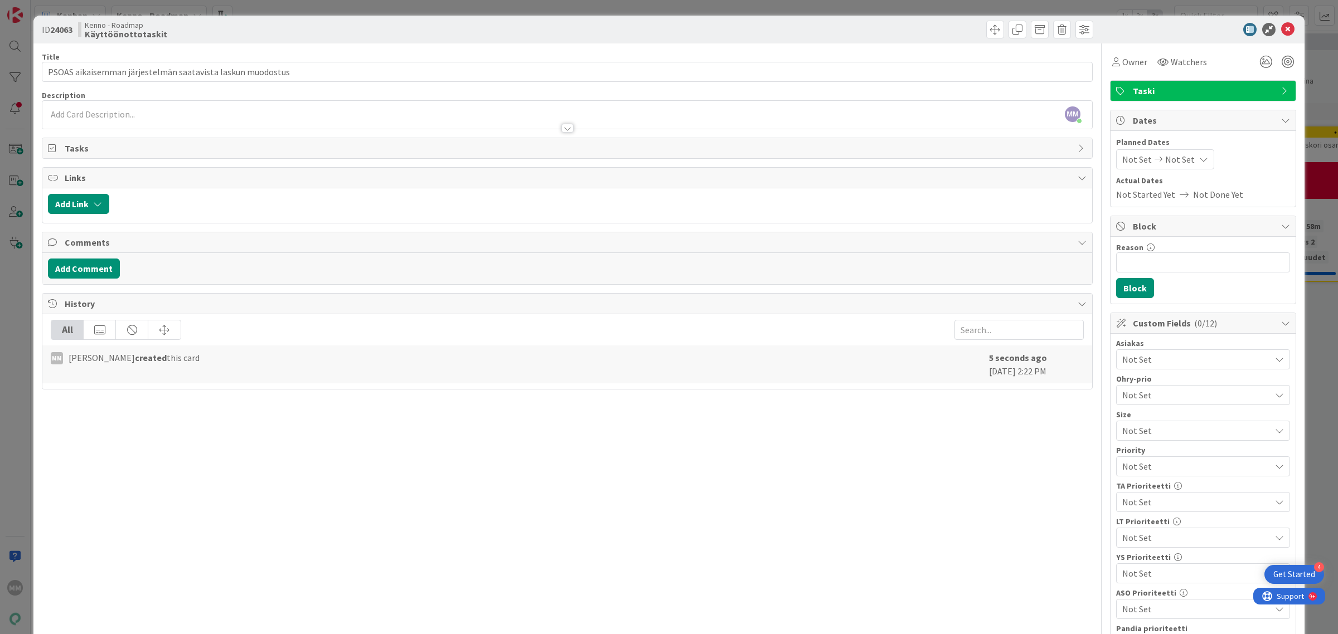
click at [195, 120] on div at bounding box center [566, 123] width 1049 height 12
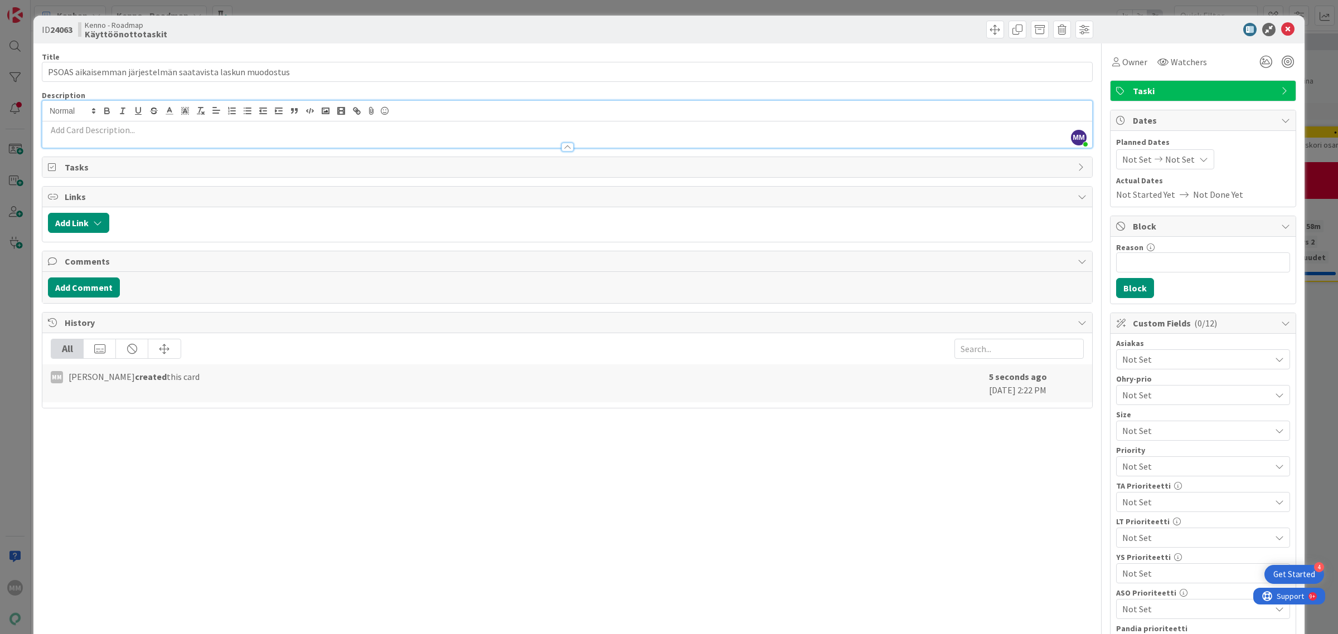
click at [145, 134] on p at bounding box center [567, 130] width 1038 height 13
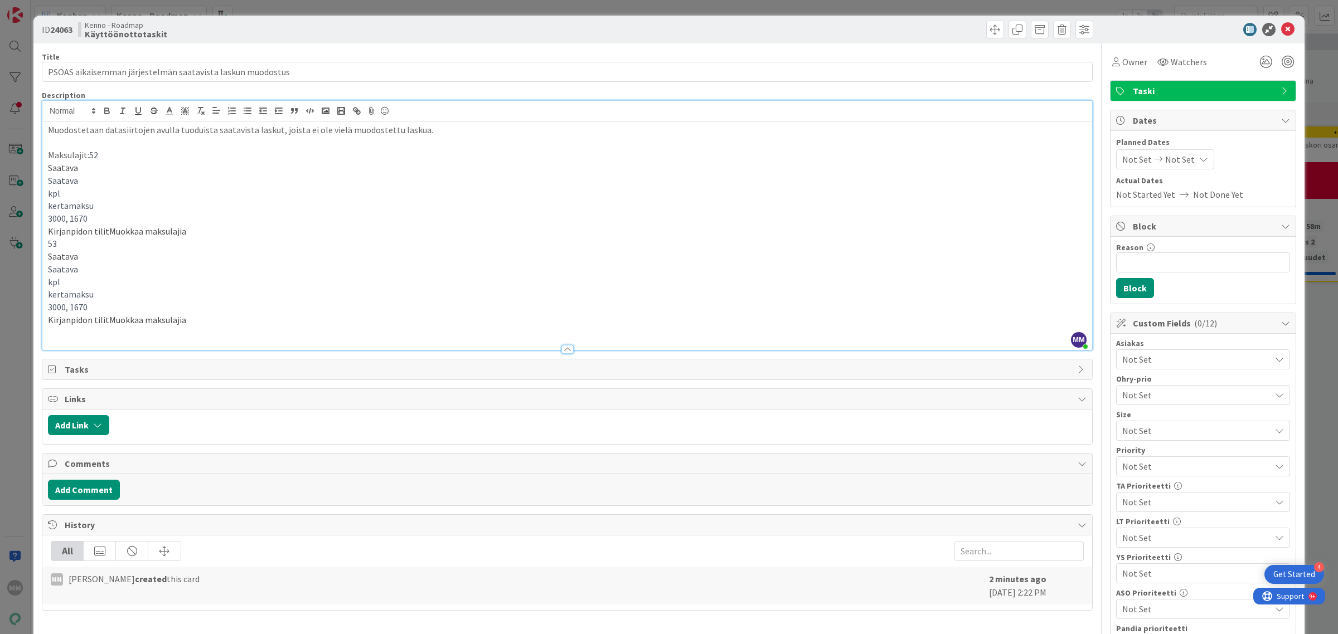
click at [110, 151] on p "Maksulajit: 52" at bounding box center [567, 155] width 1038 height 13
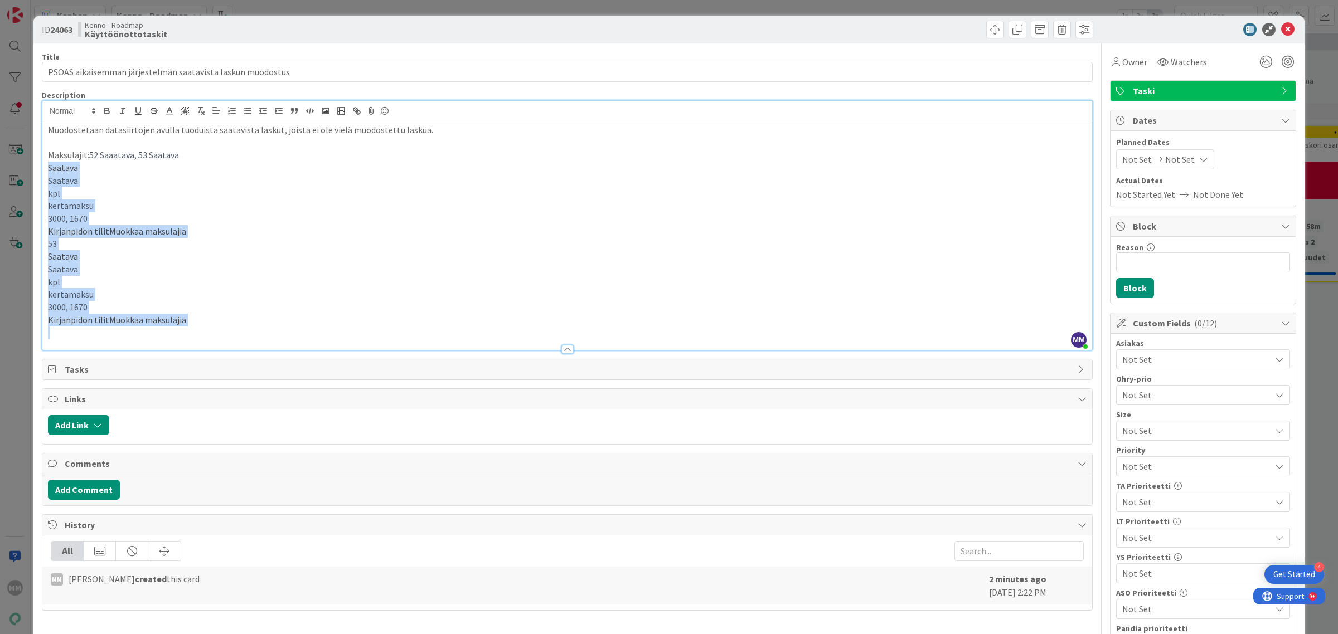
drag, startPoint x: 46, startPoint y: 171, endPoint x: 212, endPoint y: 349, distance: 244.1
click at [212, 349] on div "Description MM [PERSON_NAME] joined 2 m ago Muodostetaan datasiirtojen avulla t…" at bounding box center [567, 220] width 1051 height 260
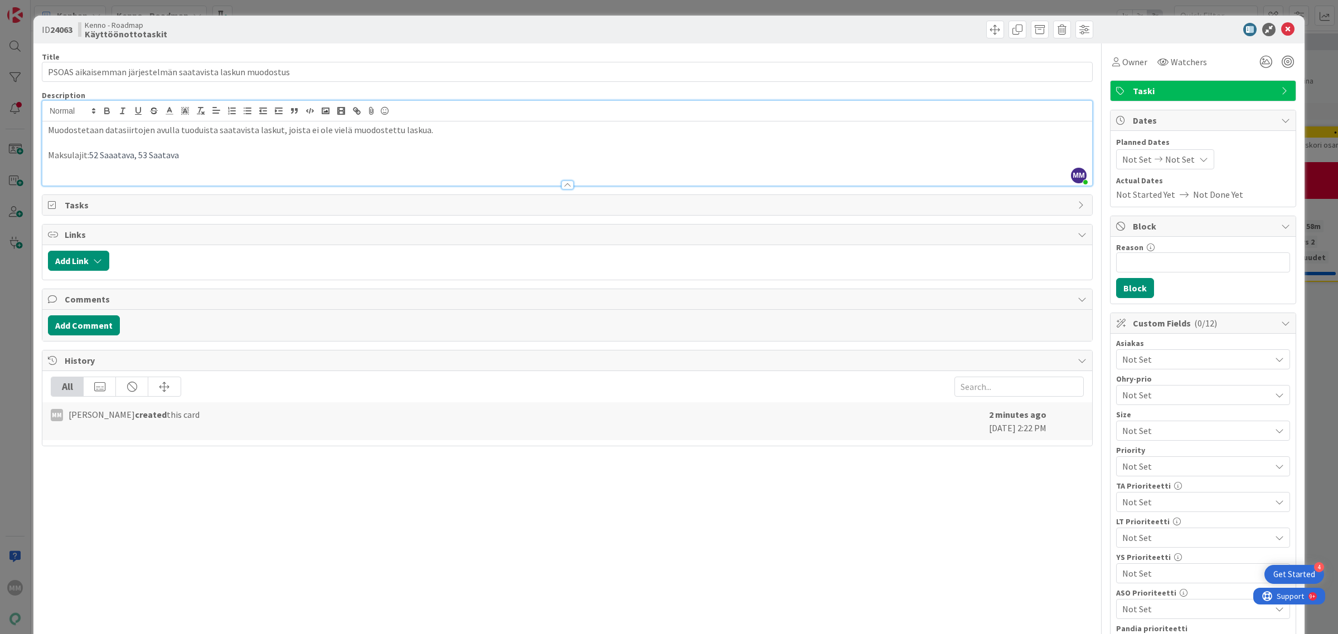
click at [70, 157] on p "Maksulajit: 52 Saaatava, 53 Saatava" at bounding box center [567, 155] width 1038 height 13
click at [76, 157] on p "Maksulajit: 52 Saaatava, 53 Saatava" at bounding box center [567, 155] width 1038 height 13
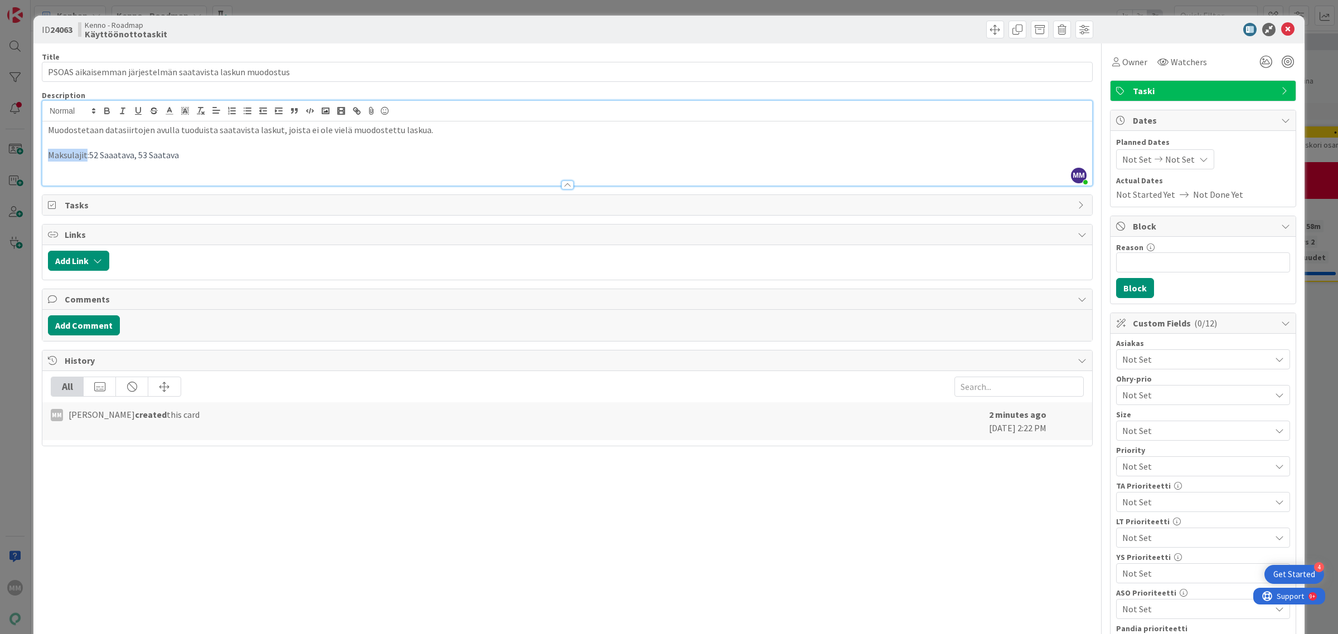
drag, startPoint x: 86, startPoint y: 162, endPoint x: 12, endPoint y: 158, distance: 74.2
click at [12, 158] on div "ID 24063 Kenno - Roadmap Käyttöönottotaskit Title 58 / 128 PSOAS aikaisemman jä…" at bounding box center [669, 317] width 1338 height 634
click at [141, 154] on span "52 Saaatava, 53 Saatava" at bounding box center [161, 154] width 90 height 11
click at [254, 152] on p "Kaksi maksulajia: 52 Saatava, 53 Saatava" at bounding box center [567, 155] width 1038 height 13
click at [232, 171] on p at bounding box center [567, 168] width 1038 height 13
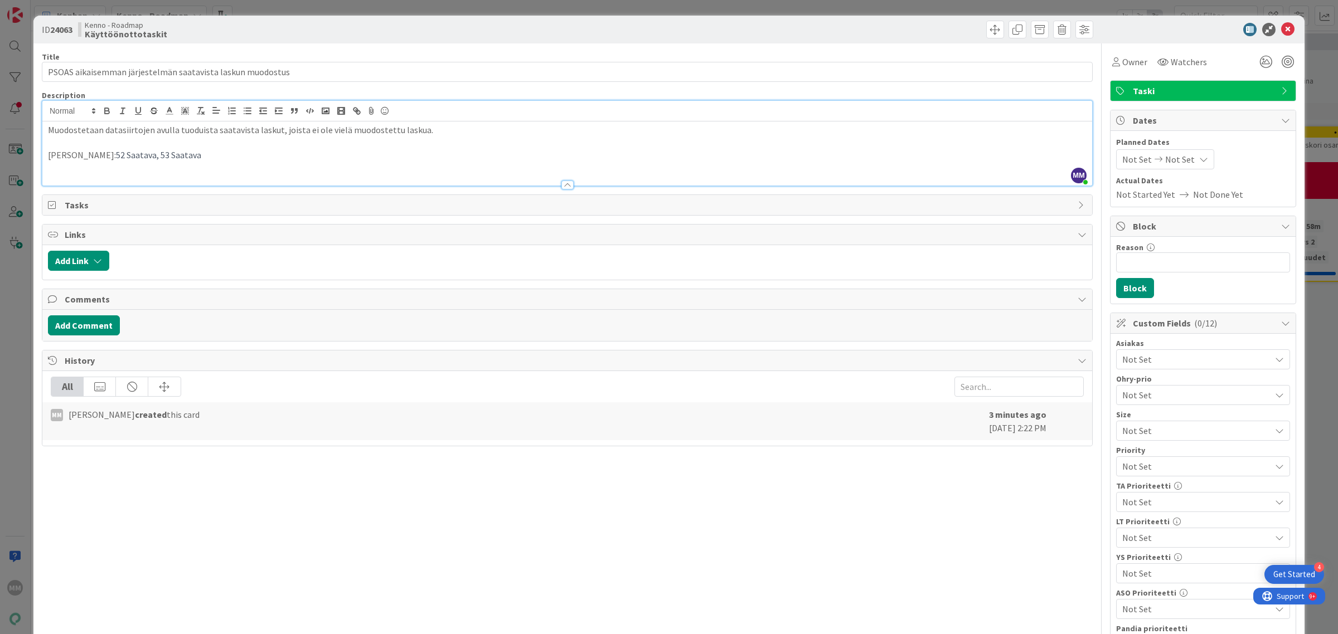
click at [495, 556] on div "Title 58 / 128 PSOAS aikaisemman järjestelmän saatavista laskun muodostus Descr…" at bounding box center [567, 512] width 1051 height 938
click at [245, 155] on p "Kaksi maksulajia: 52 Saatava, 53 Saatava" at bounding box center [567, 155] width 1038 height 13
click at [1199, 162] on icon at bounding box center [1203, 159] width 9 height 9
click at [1174, 302] on td "21" at bounding box center [1183, 298] width 22 height 21
type input "[DATE]"
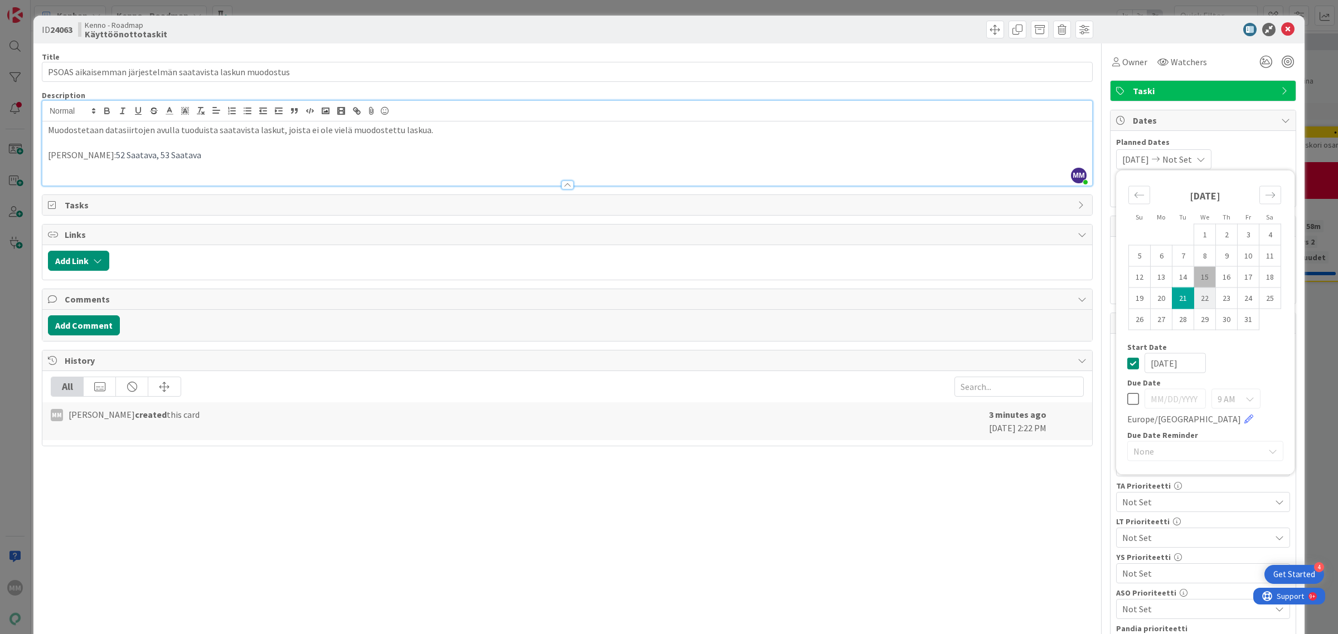
click at [1199, 302] on td "22" at bounding box center [1205, 298] width 22 height 21
type input "[DATE]"
click at [1194, 301] on td "22" at bounding box center [1205, 298] width 22 height 21
click at [1194, 279] on td "15" at bounding box center [1205, 276] width 22 height 21
type input "[DATE]"
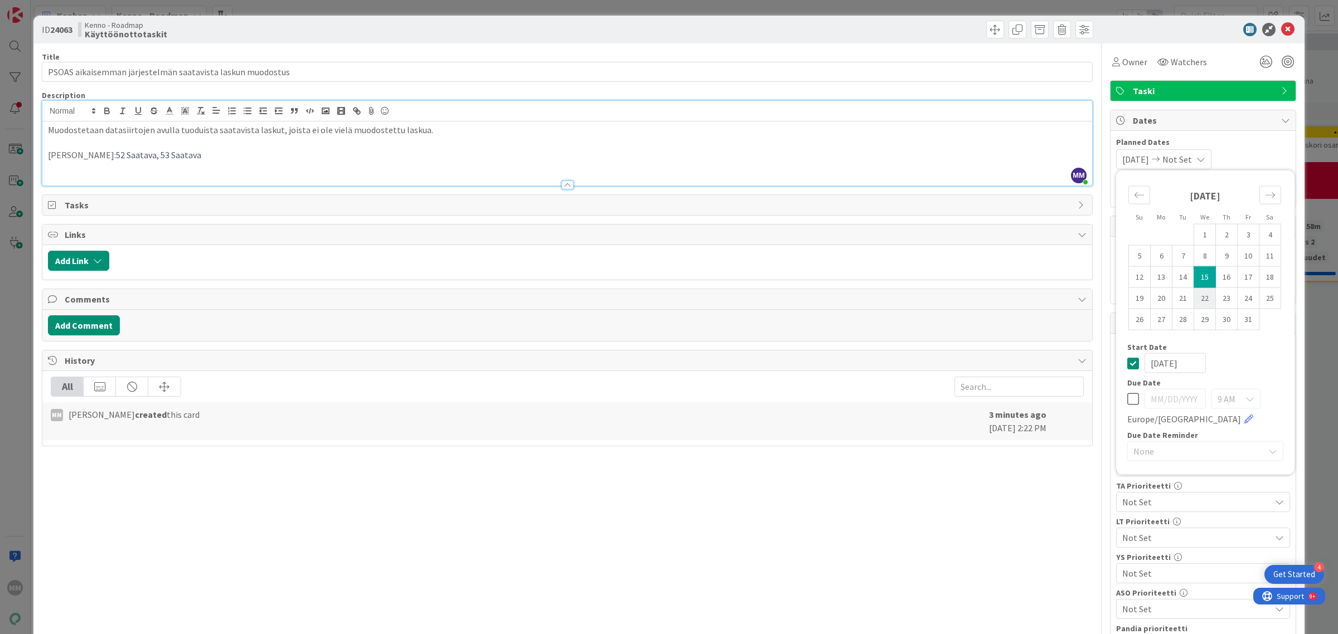
click at [1194, 295] on td "22" at bounding box center [1205, 298] width 22 height 21
type input "[DATE]"
click at [948, 580] on div "Title 58 / 128 PSOAS aikaisemman järjestelmän saatavista laskun muodostus Descr…" at bounding box center [567, 512] width 1051 height 938
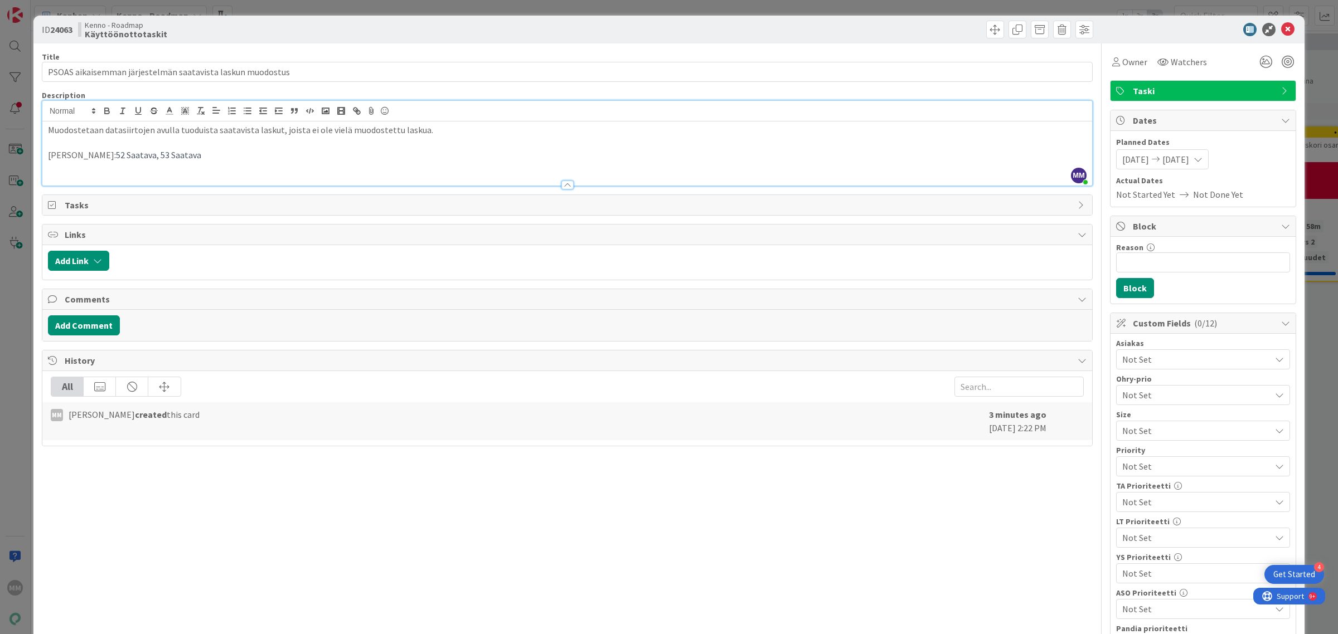
scroll to position [209, 0]
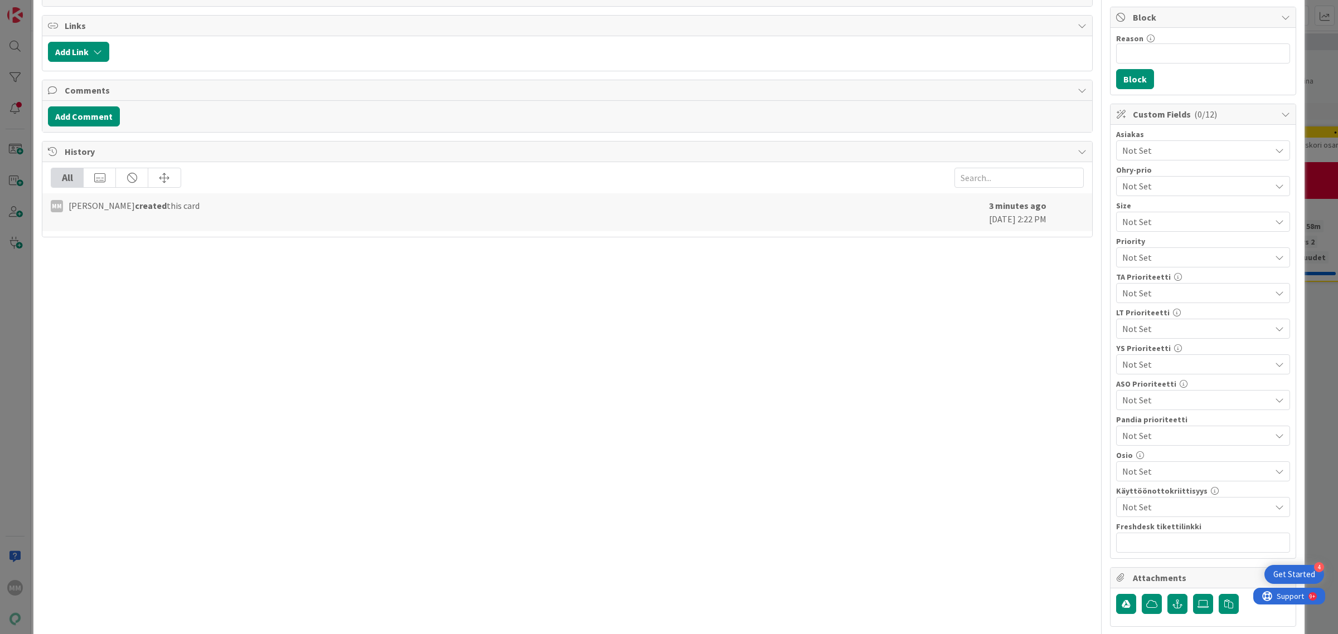
click at [1138, 155] on span "Not Set" at bounding box center [1196, 150] width 148 height 13
click at [1140, 319] on span "PSOAS" at bounding box center [1145, 317] width 26 height 17
click at [1023, 361] on div "Title 58 / 128 PSOAS aikaisemman järjestelmän saatavista laskun muodostus Descr…" at bounding box center [567, 303] width 1051 height 938
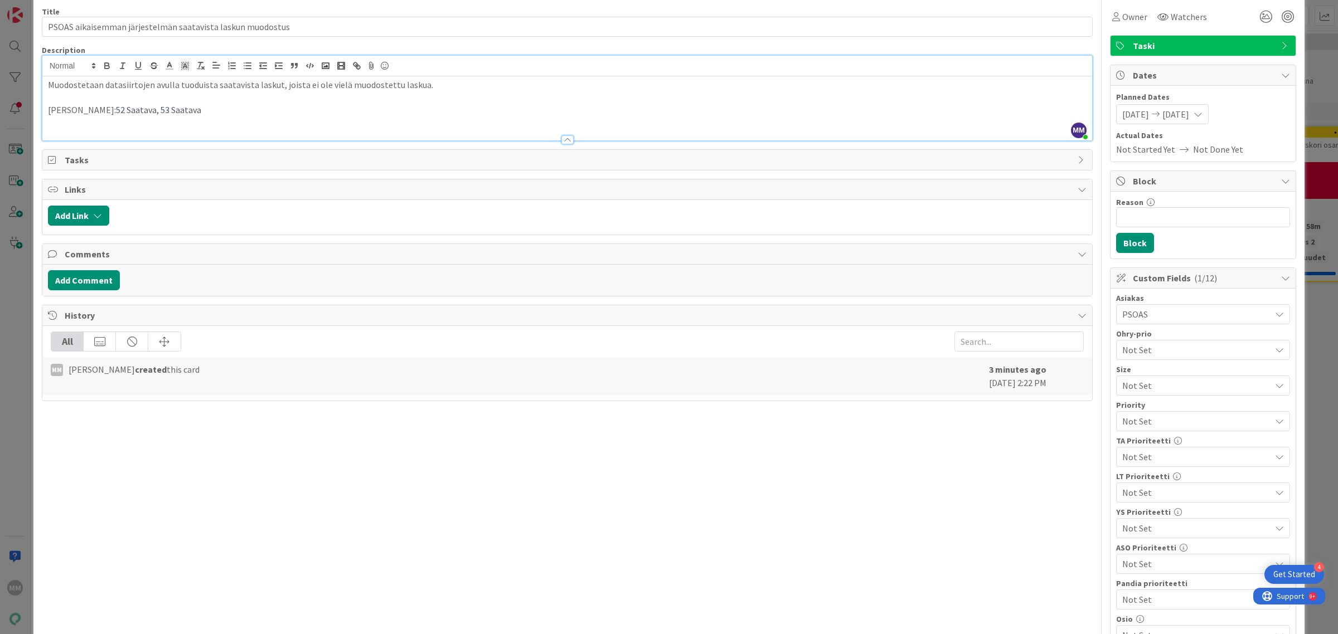
scroll to position [0, 0]
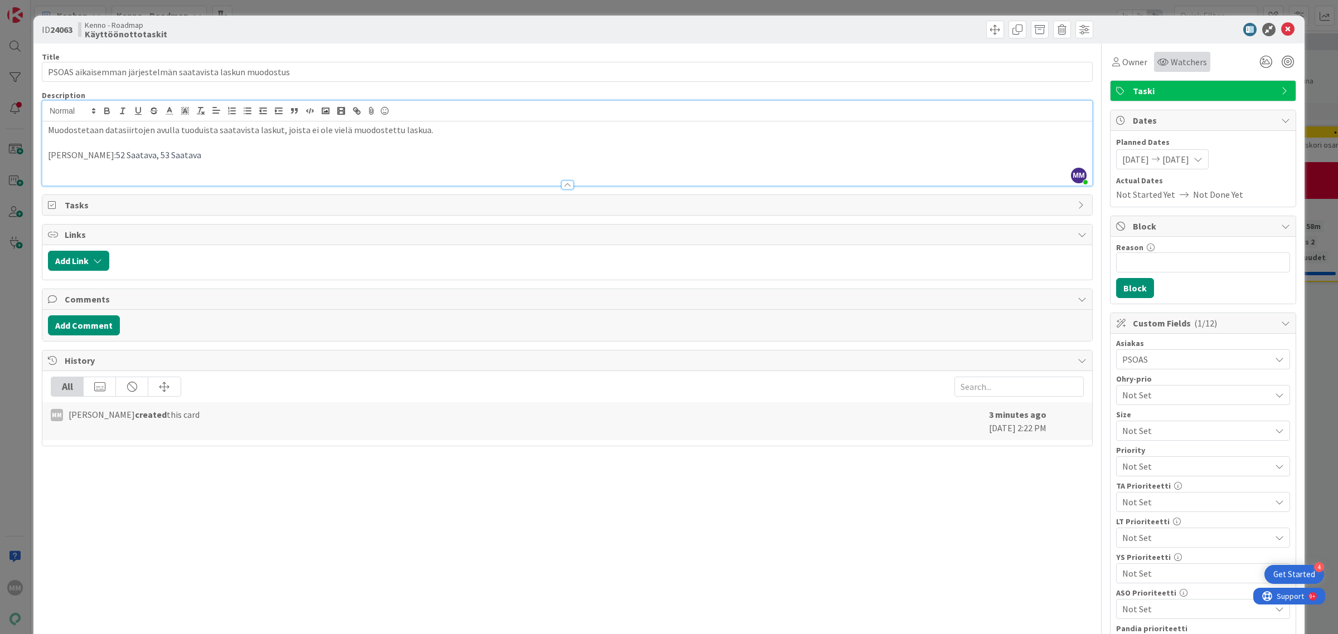
click at [1157, 64] on icon at bounding box center [1162, 61] width 11 height 9
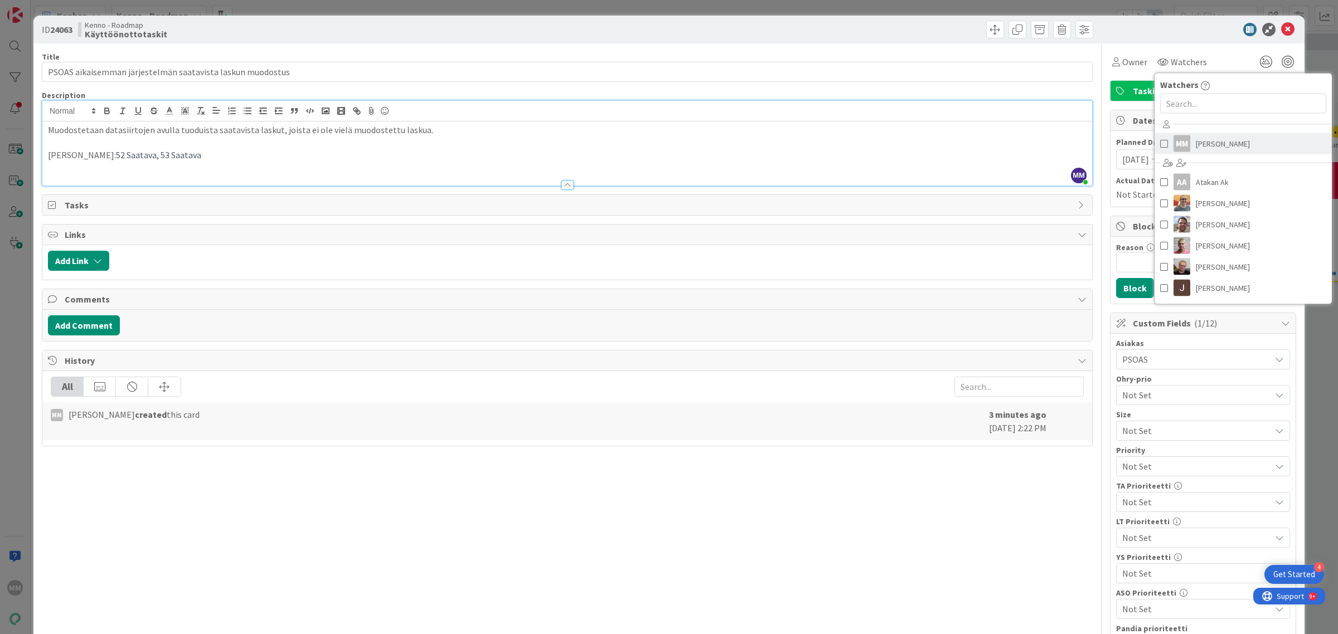
click at [1228, 143] on span "[PERSON_NAME]" at bounding box center [1222, 143] width 54 height 17
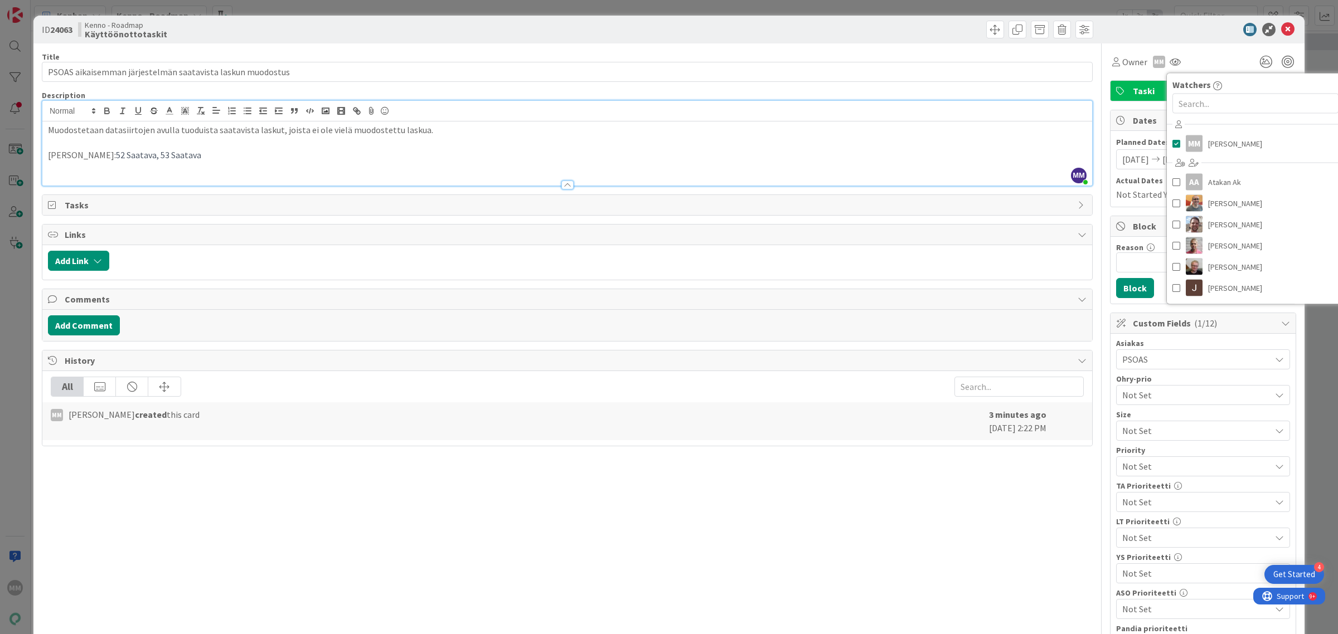
click at [869, 525] on div "Title 58 / 128 PSOAS aikaisemman järjestelmän saatavista laskun muodostus Descr…" at bounding box center [567, 512] width 1051 height 938
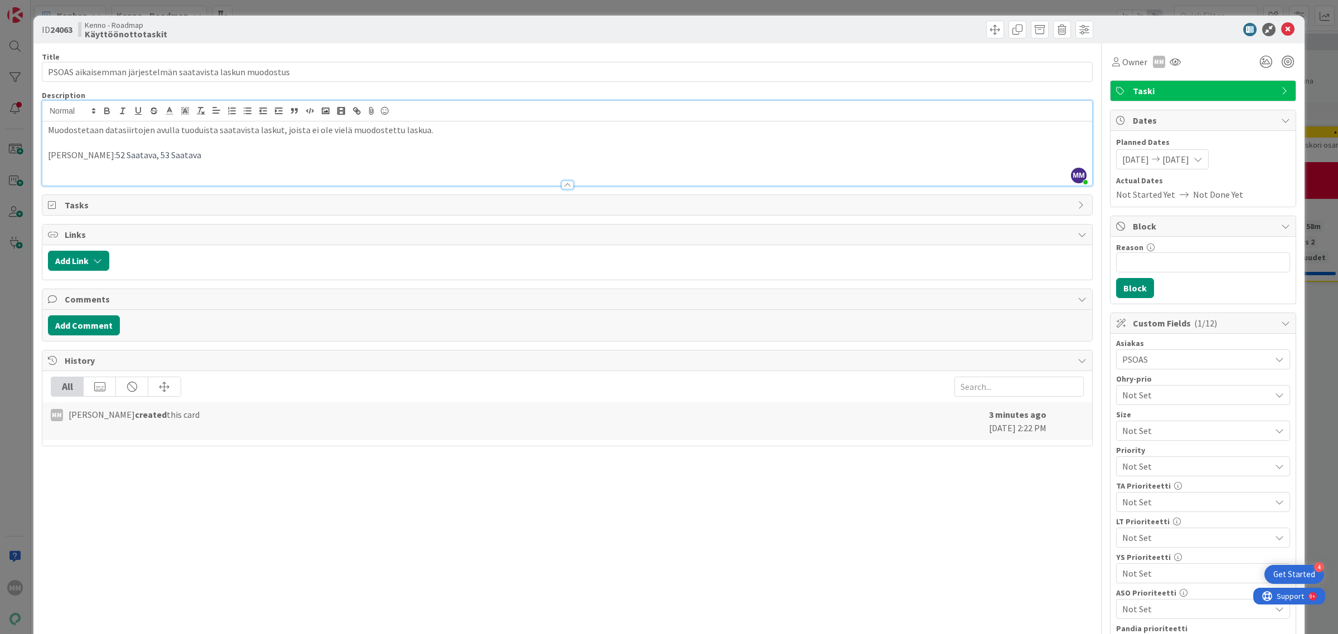
click at [255, 168] on p at bounding box center [567, 168] width 1038 height 13
click at [1281, 27] on icon at bounding box center [1287, 29] width 13 height 13
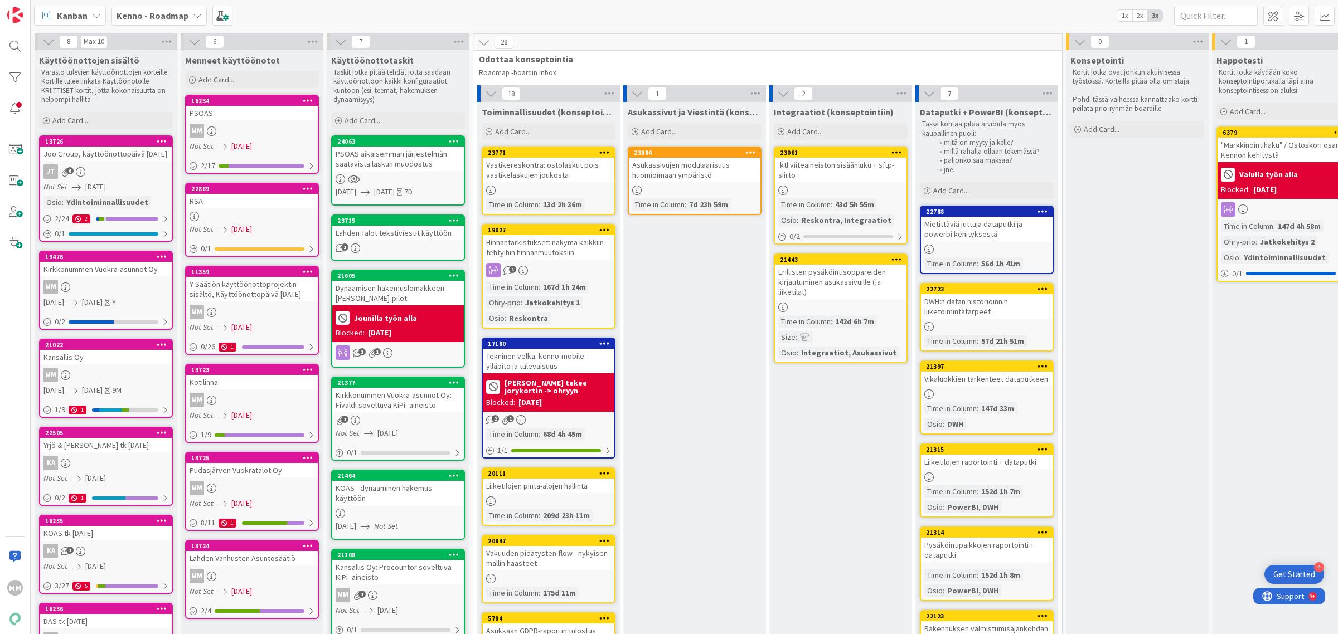
click at [156, 17] on b "Kenno - Roadmap" at bounding box center [152, 15] width 72 height 11
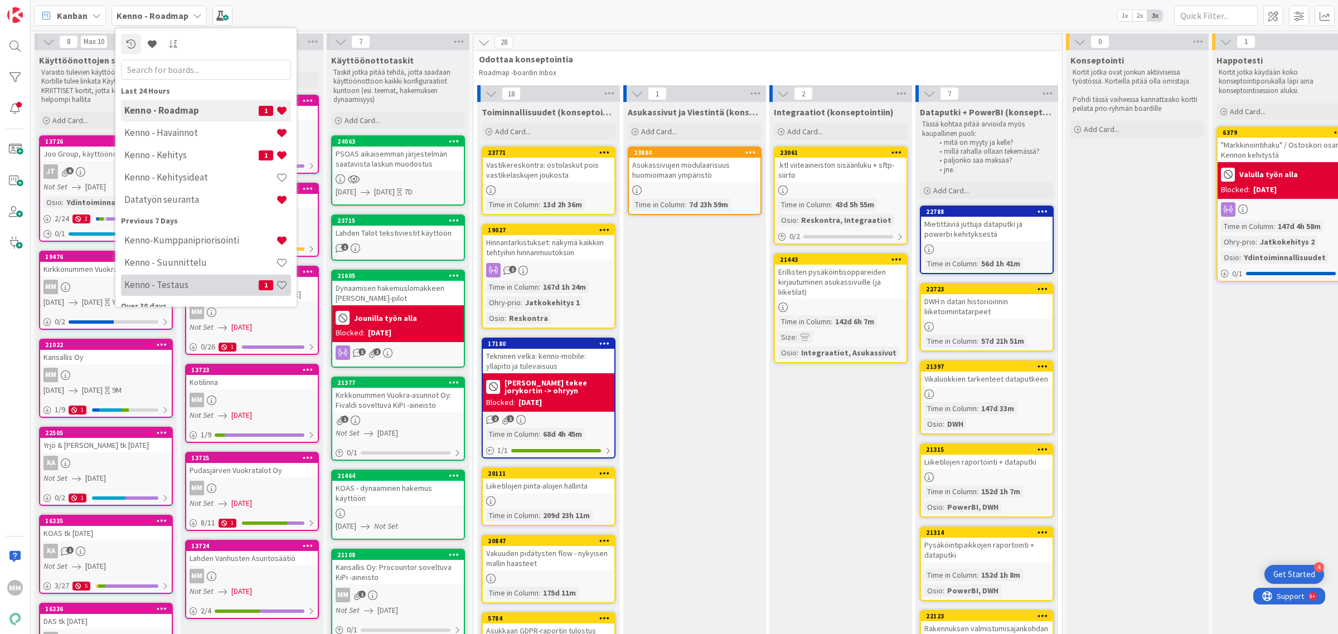
click at [190, 276] on div "Kenno - Testaus 1" at bounding box center [206, 284] width 170 height 21
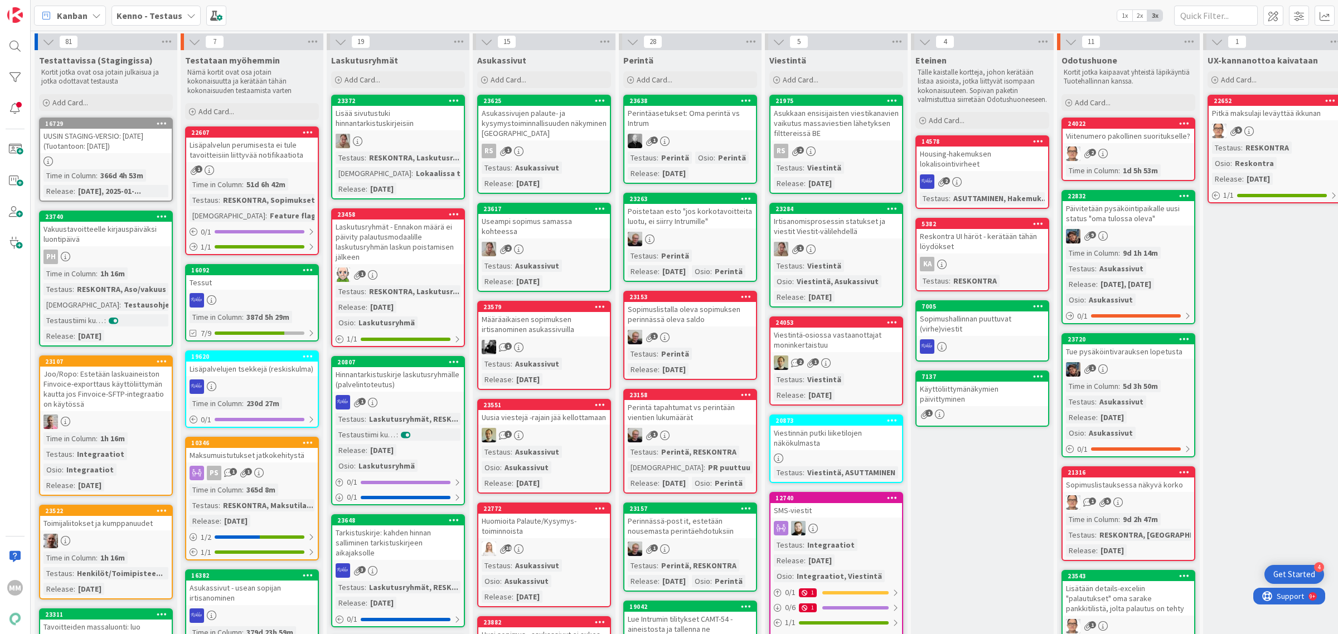
click at [157, 12] on b "Kenno - Testaus" at bounding box center [149, 15] width 66 height 11
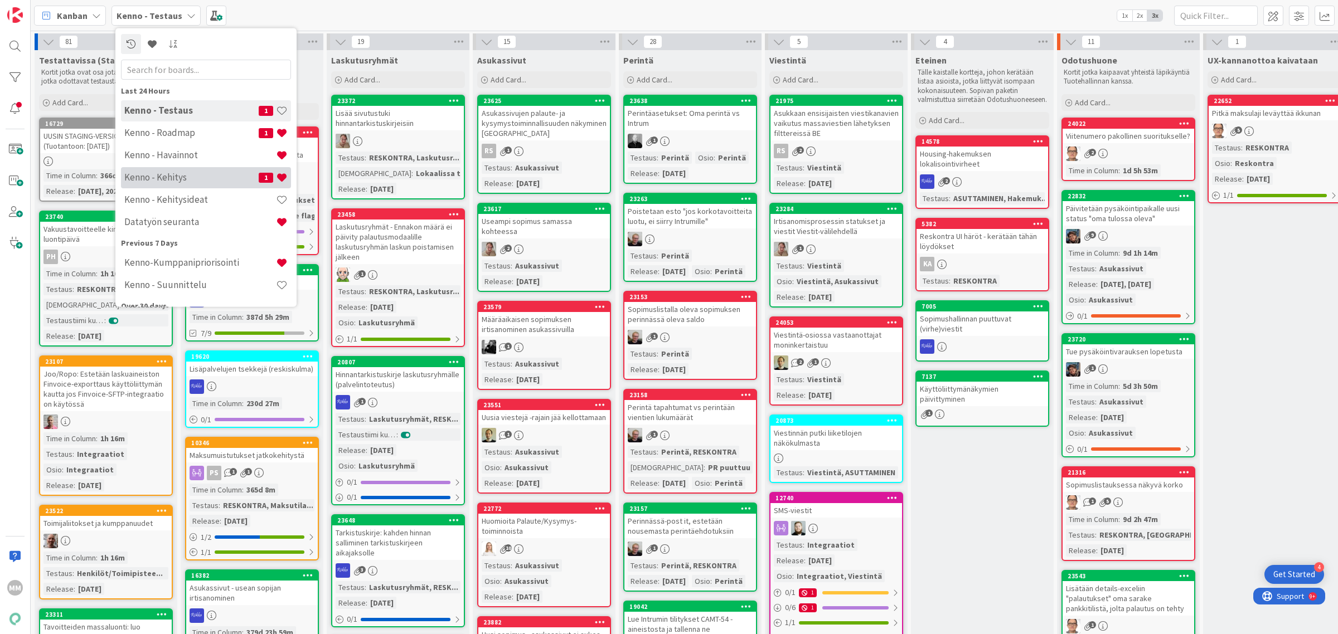
click at [205, 176] on h4 "Kenno - Kehitys" at bounding box center [191, 177] width 134 height 11
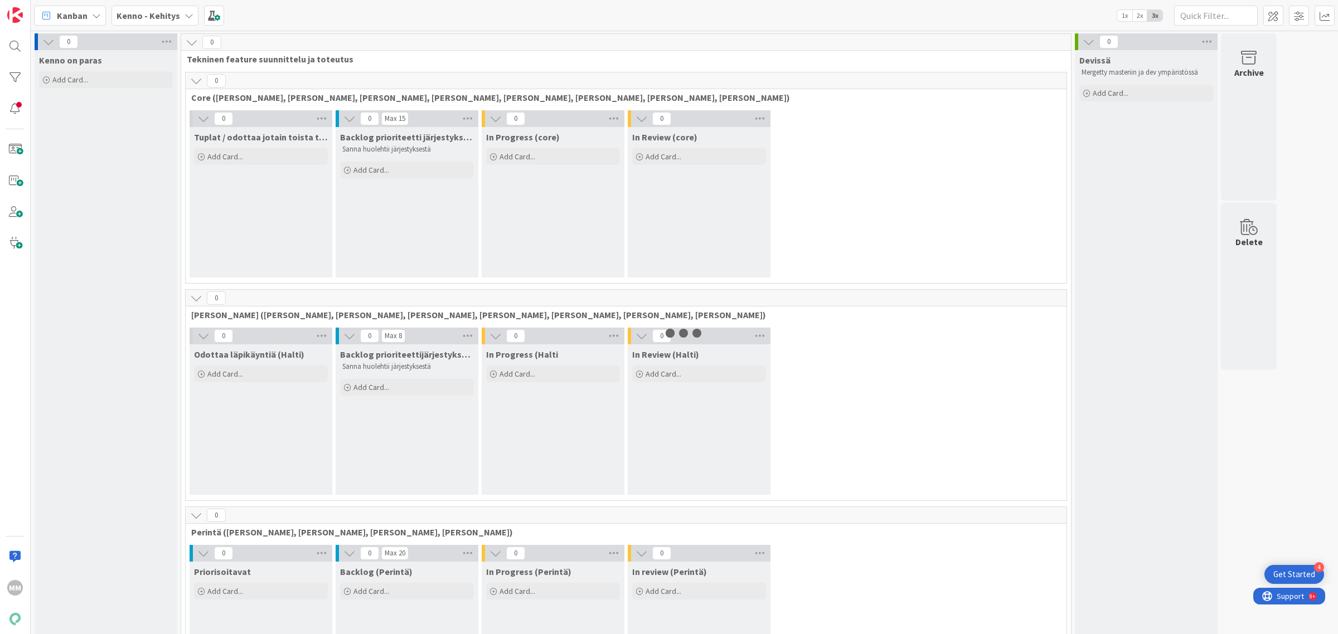
click at [173, 9] on span "Kenno - Kehitys" at bounding box center [148, 15] width 64 height 13
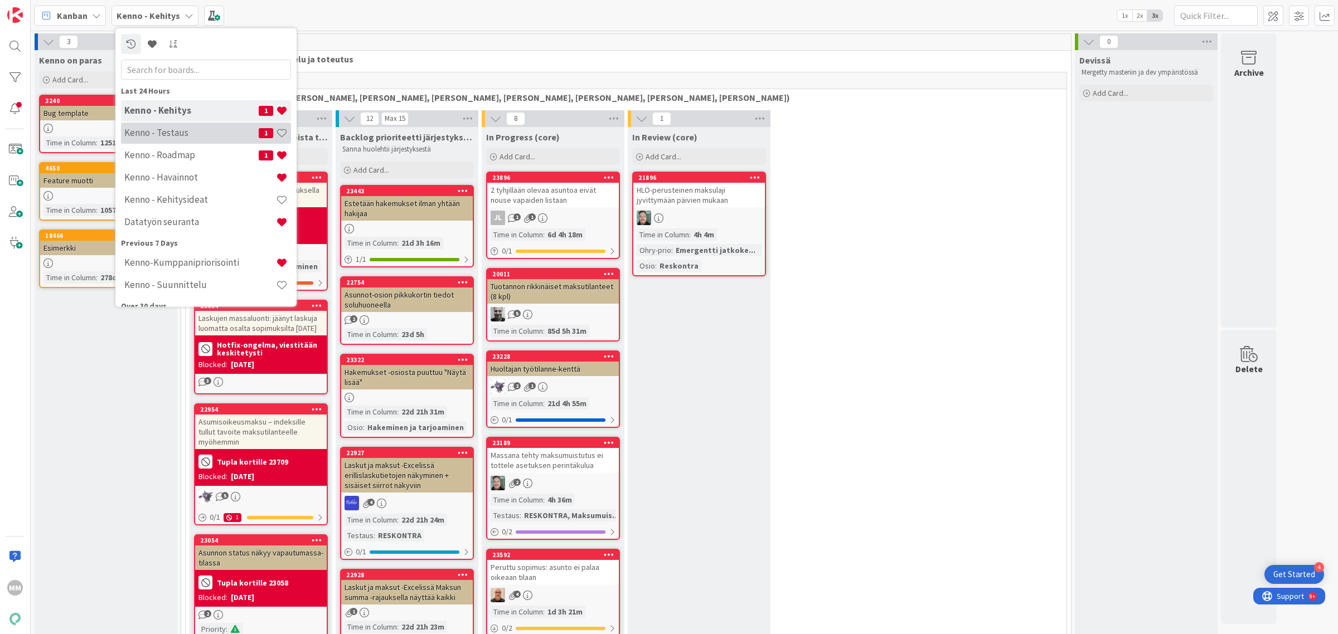
click at [196, 137] on h4 "Kenno - Testaus" at bounding box center [191, 132] width 134 height 11
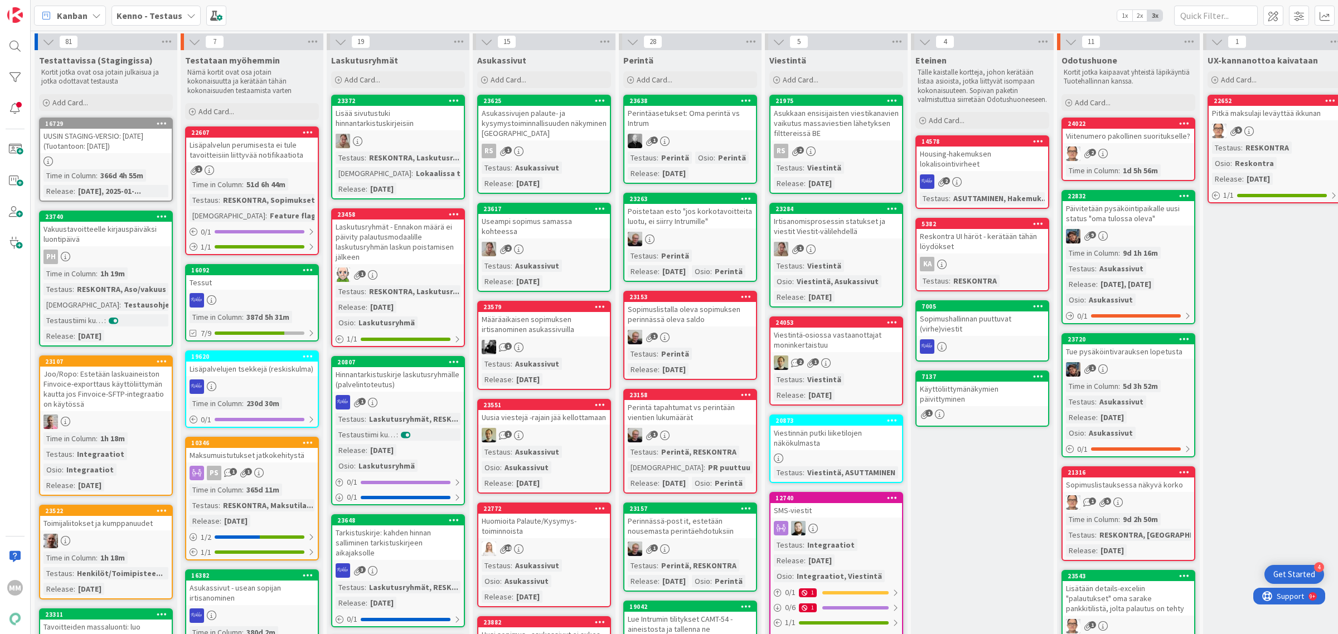
click at [137, 143] on div "UUSIN STAGING-VERSIO: [DATE] (Tuotantoon: [DATE])" at bounding box center [106, 141] width 132 height 25
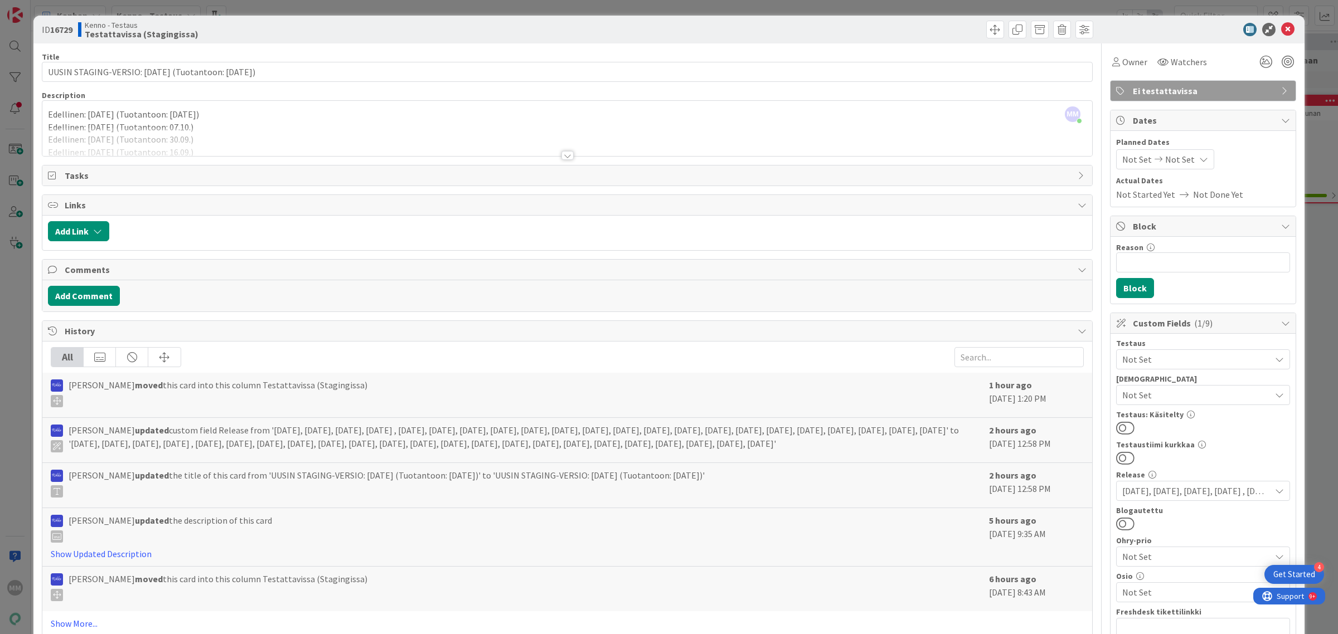
click at [561, 157] on div at bounding box center [567, 155] width 12 height 9
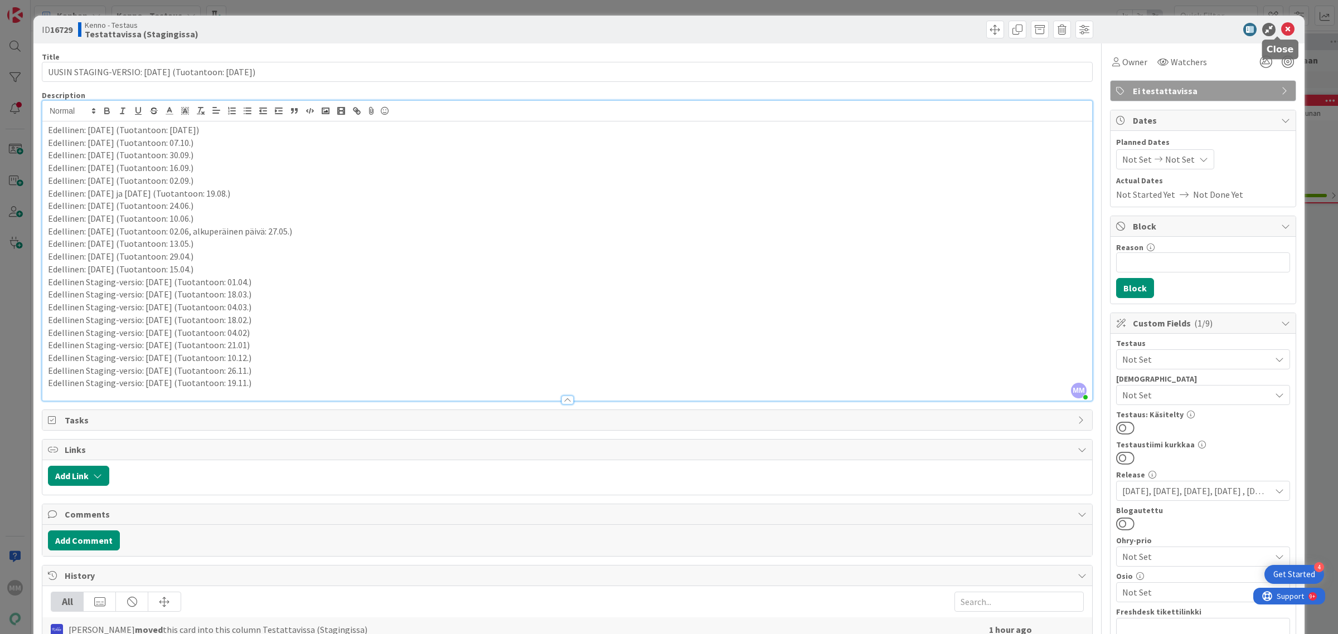
click at [1281, 31] on icon at bounding box center [1287, 29] width 13 height 13
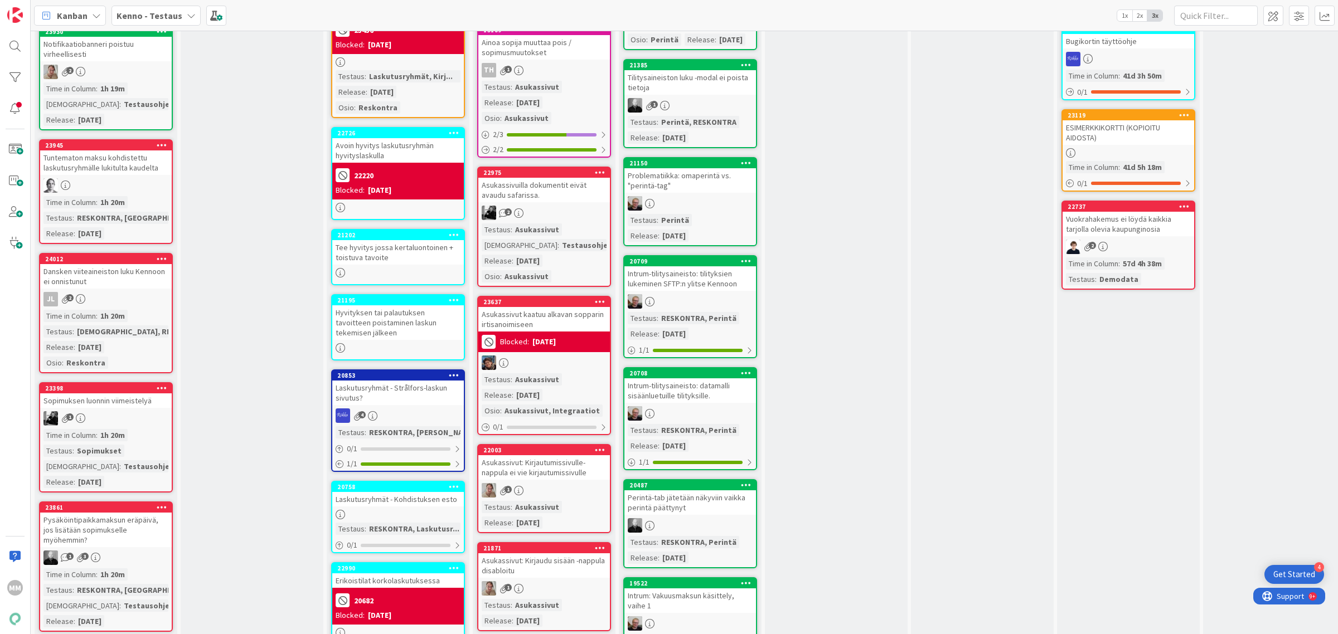
scroll to position [1045, 0]
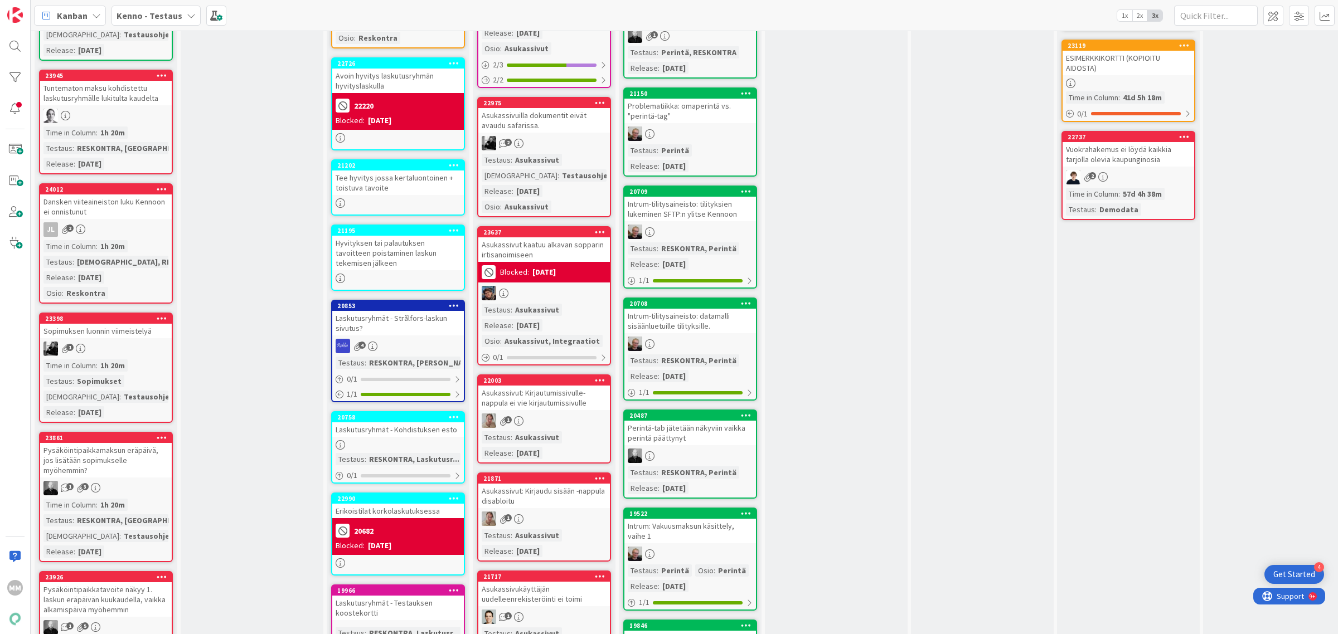
click at [132, 196] on div "Dansken viiteaineiston luku Kennoon ei onnistunut" at bounding box center [106, 207] width 132 height 25
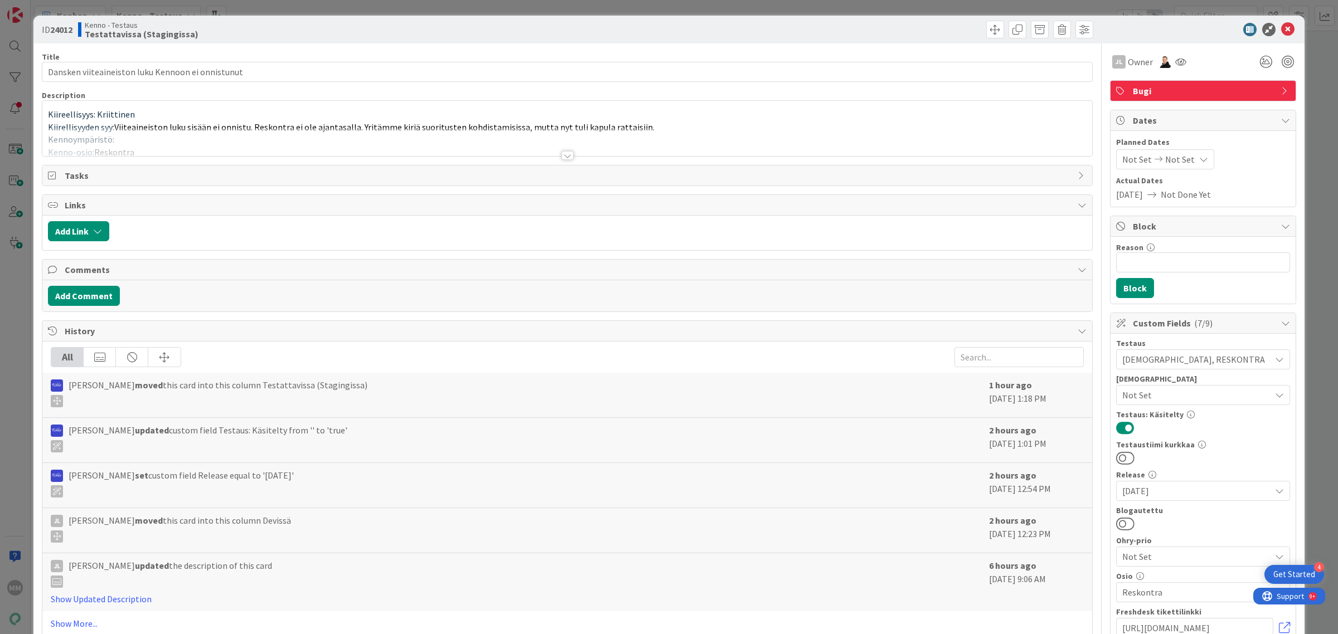
click at [562, 154] on div at bounding box center [567, 155] width 12 height 9
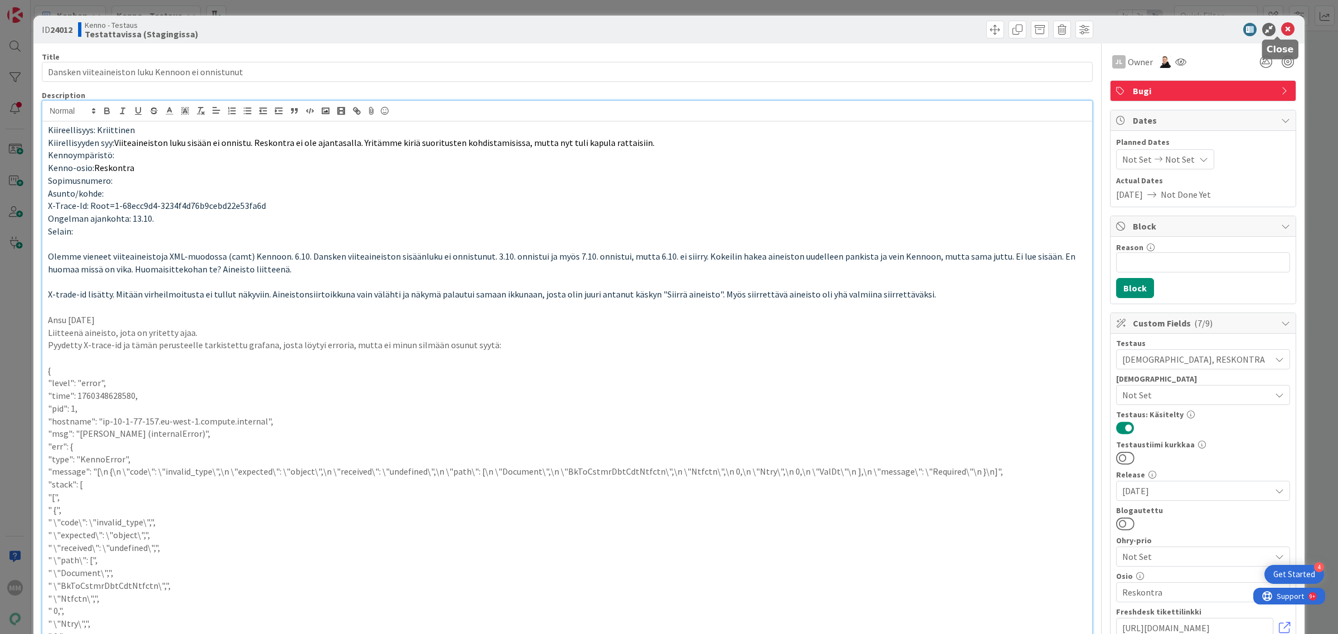
click at [1281, 26] on icon at bounding box center [1287, 29] width 13 height 13
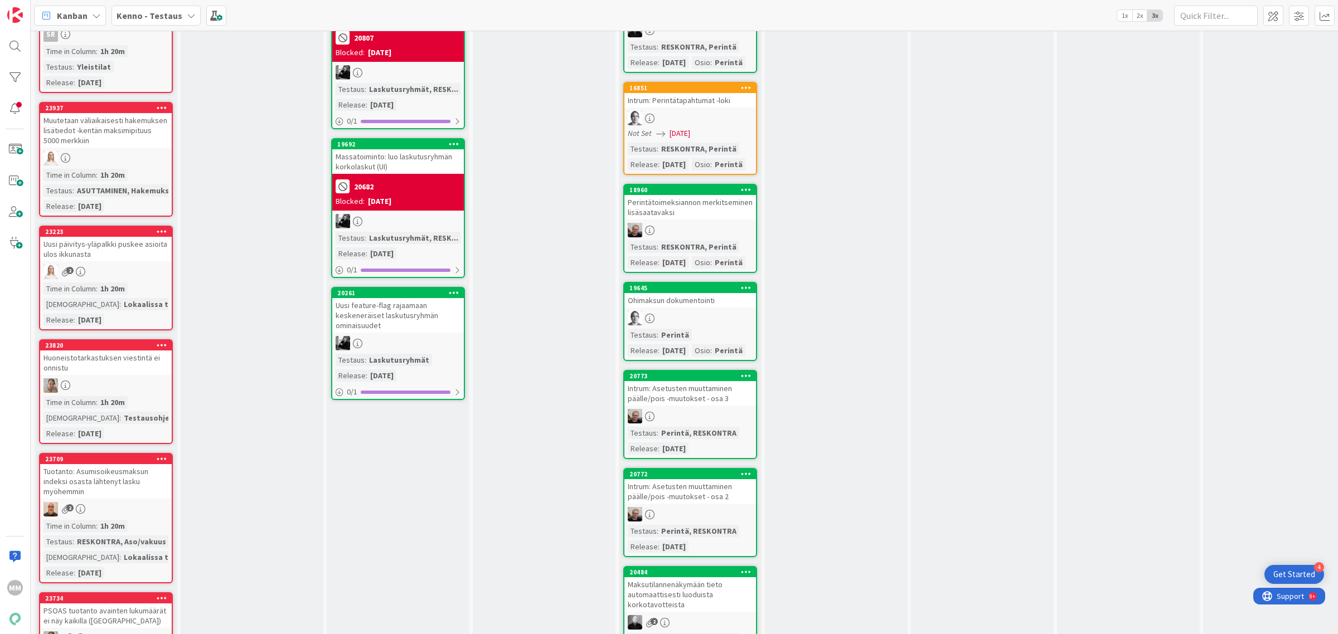
scroll to position [2020, 0]
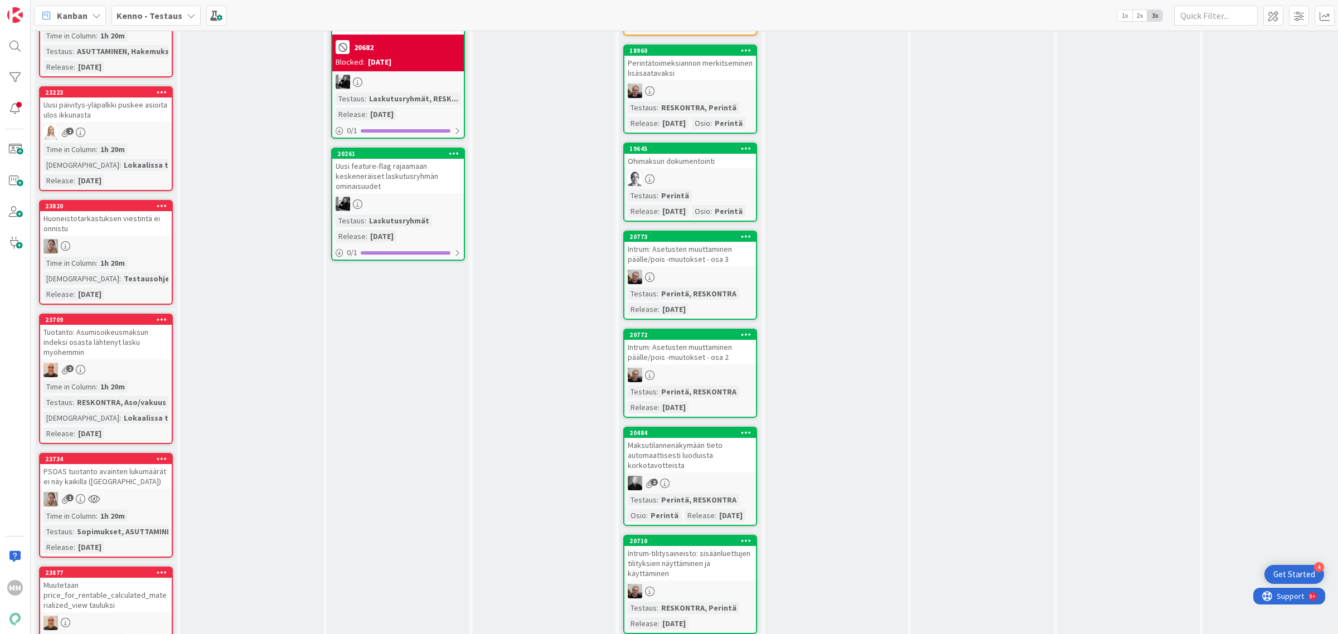
click at [147, 464] on div "PSOAS tuotanto avainten lukumäärät ei näy kaikilla ([GEOGRAPHIC_DATA])" at bounding box center [106, 476] width 132 height 25
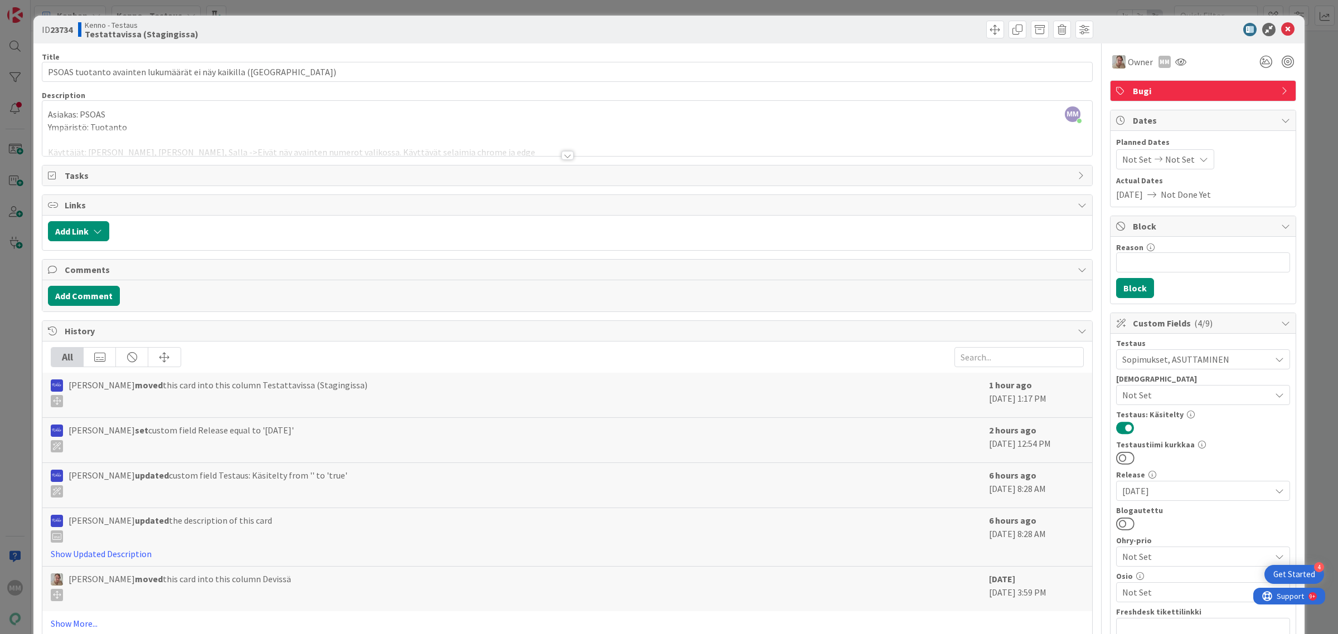
click at [561, 155] on div at bounding box center [567, 155] width 12 height 9
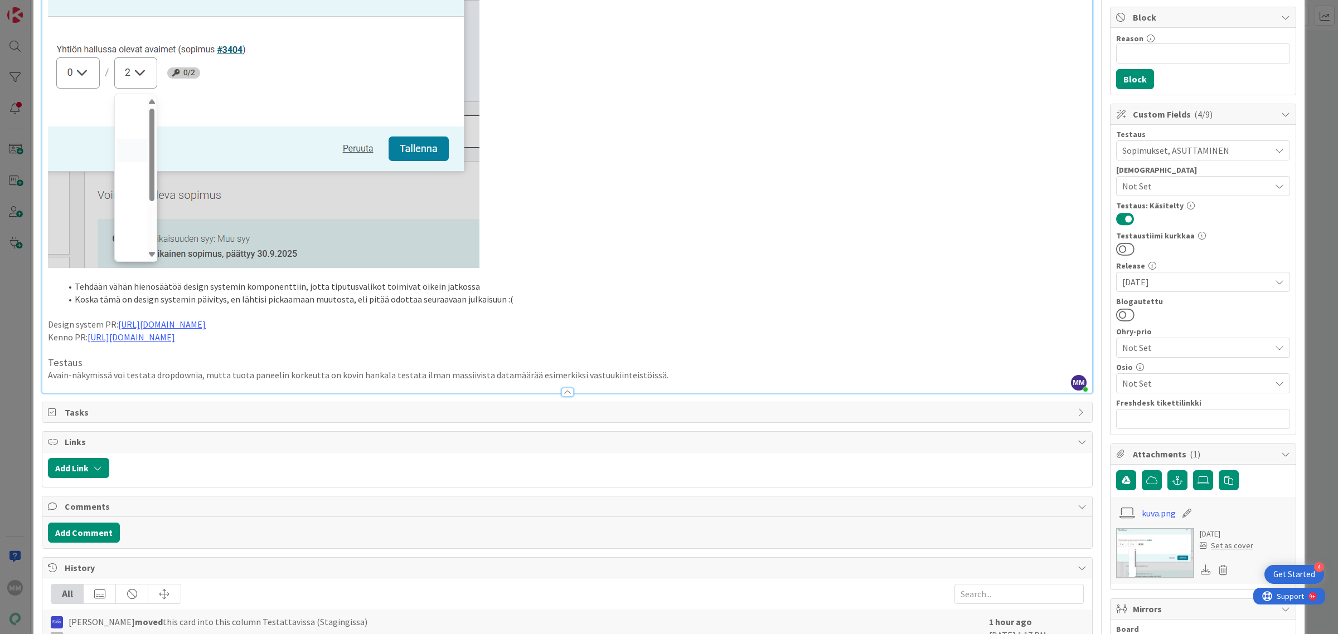
scroll to position [418, 0]
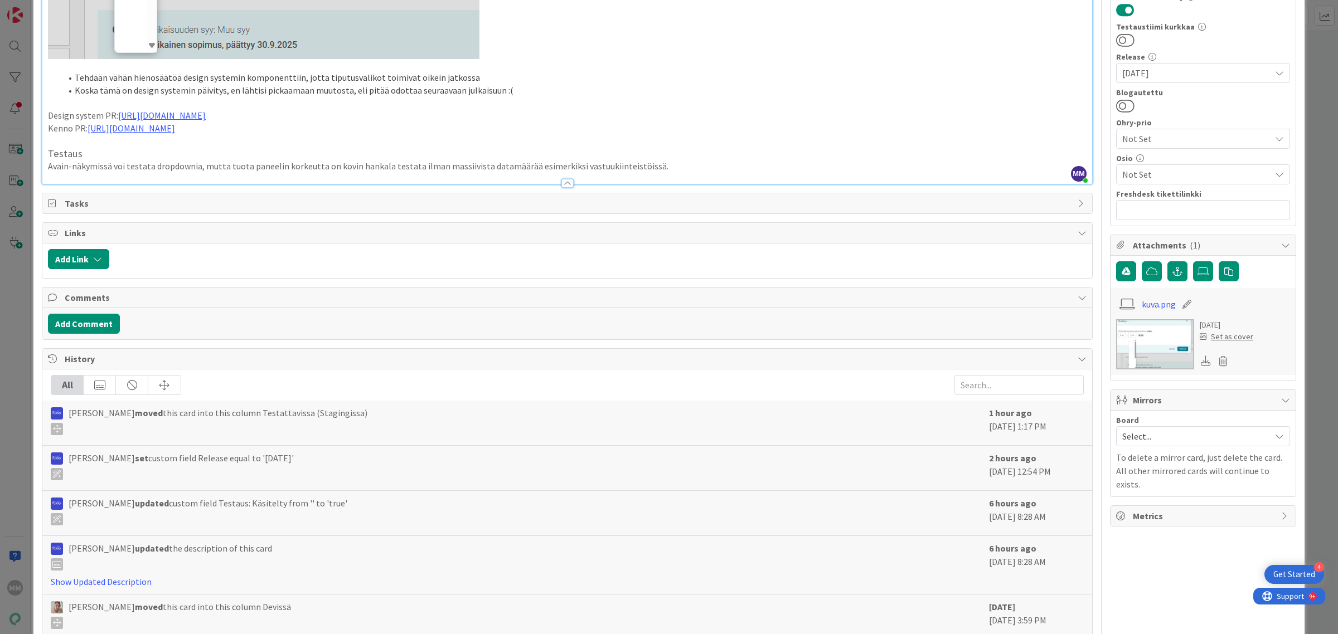
click at [659, 166] on p "Avain-näkymissä voi testata dropdownia, mutta tuota paneelin korkeutta on kovin…" at bounding box center [567, 166] width 1038 height 13
click at [650, 168] on p "Avain-näkymissä voi testata dropdownia, mutta tuota paneelin korkeutta on kovin…" at bounding box center [567, 166] width 1038 height 13
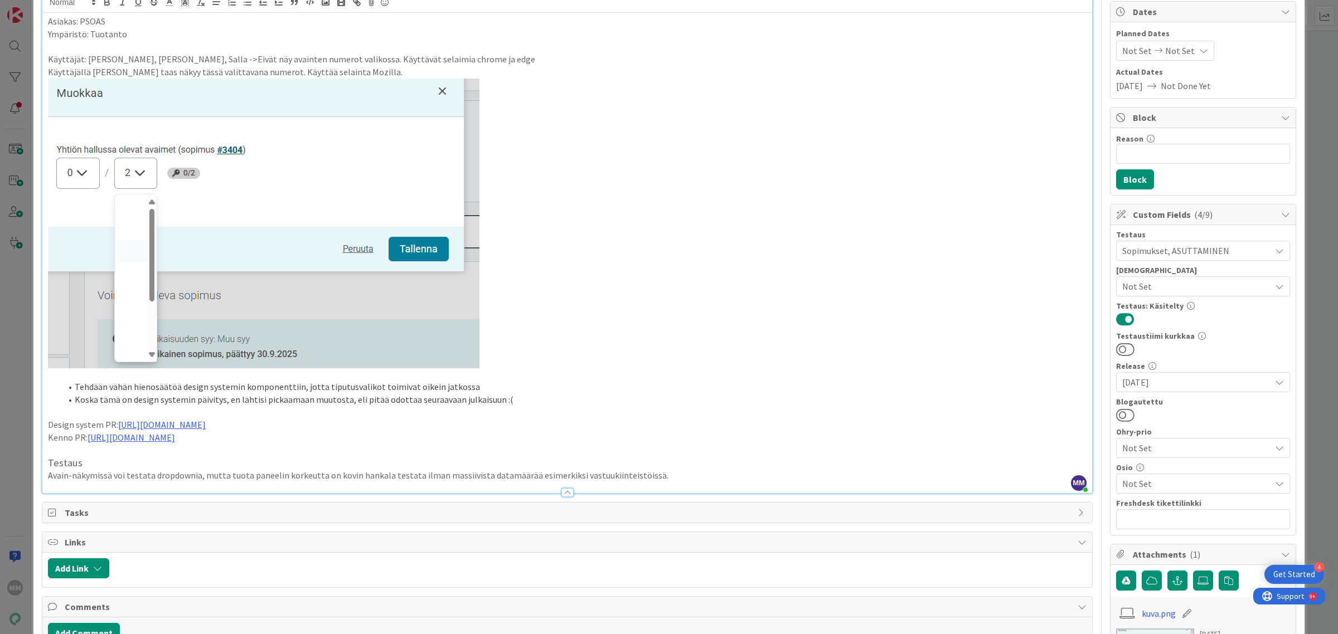
scroll to position [209, 0]
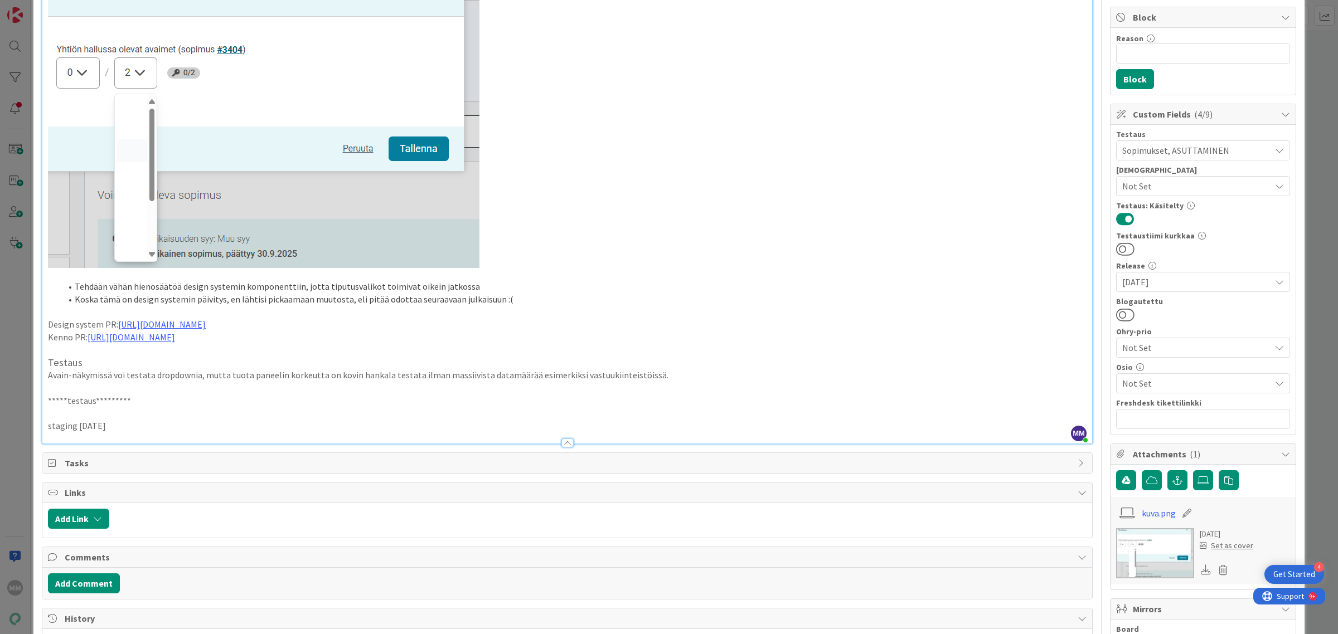
drag, startPoint x: 119, startPoint y: 430, endPoint x: 109, endPoint y: 428, distance: 9.6
click at [109, 428] on p "staging [DATE]" at bounding box center [567, 426] width 1038 height 13
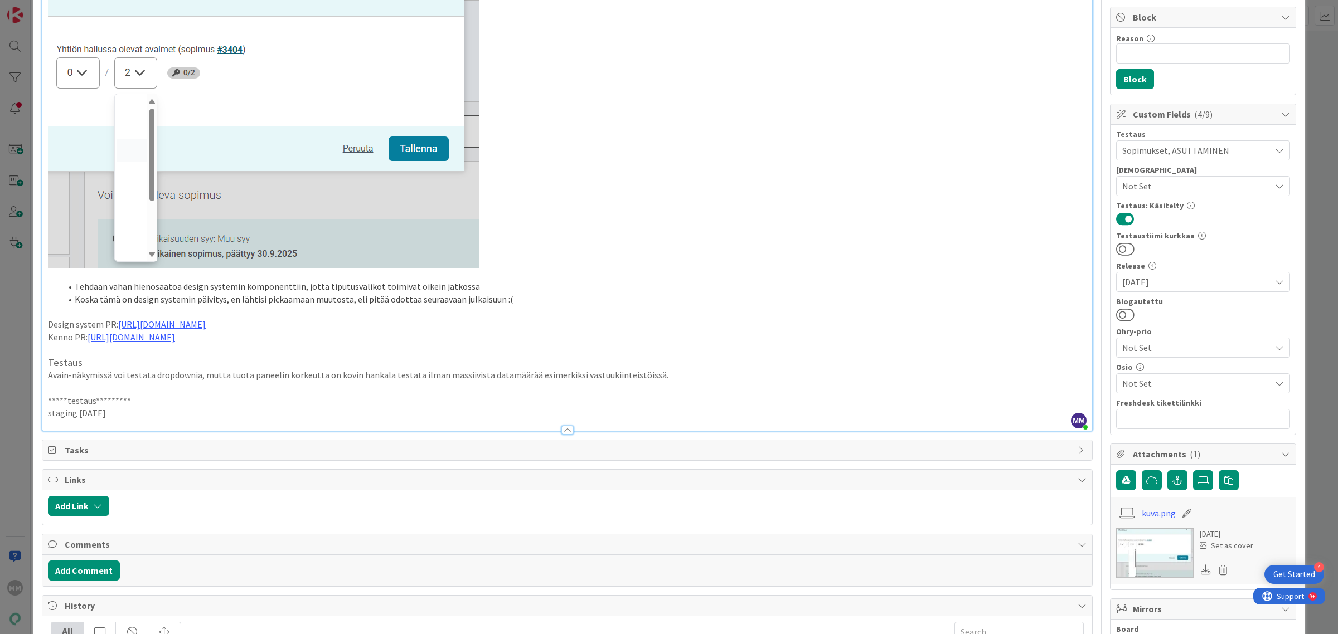
click at [205, 424] on div at bounding box center [566, 425] width 1049 height 12
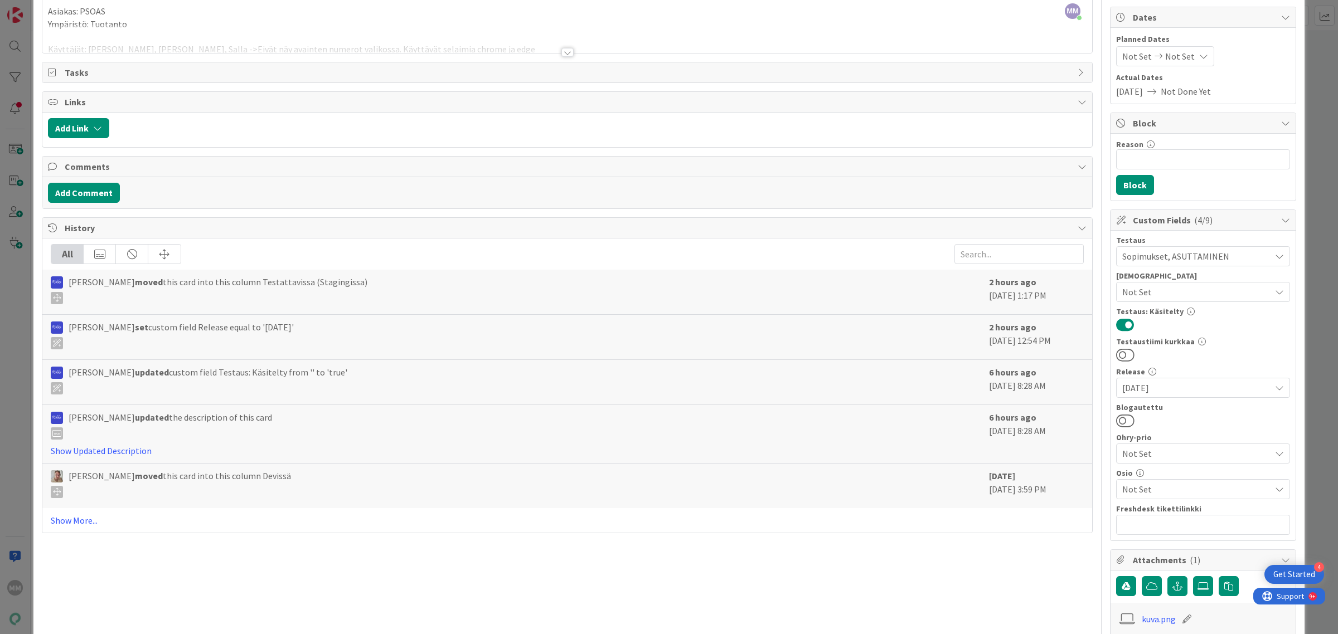
scroll to position [0, 0]
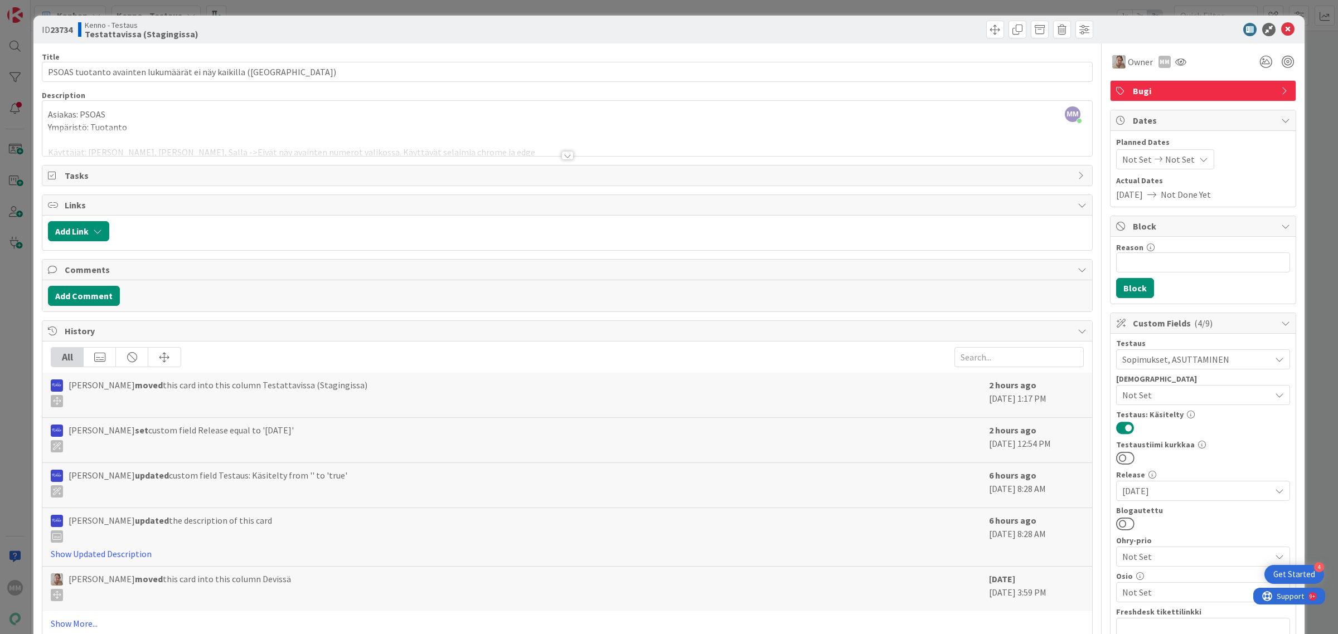
click at [561, 159] on div at bounding box center [567, 155] width 12 height 9
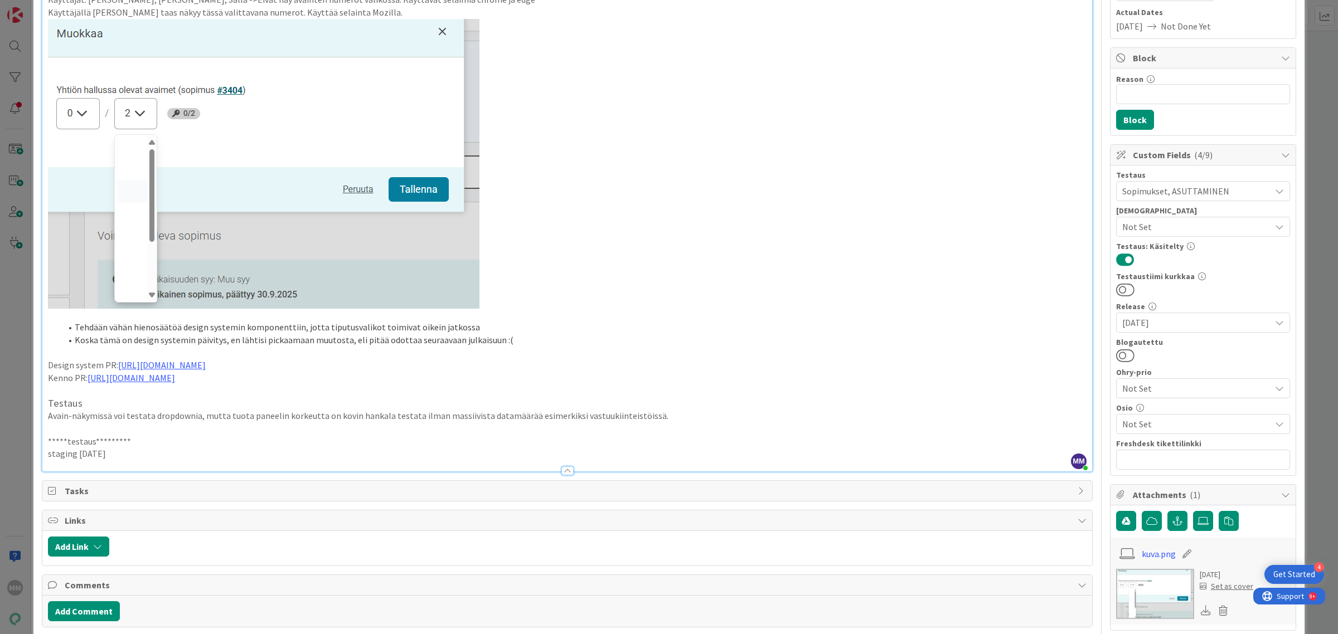
scroll to position [209, 0]
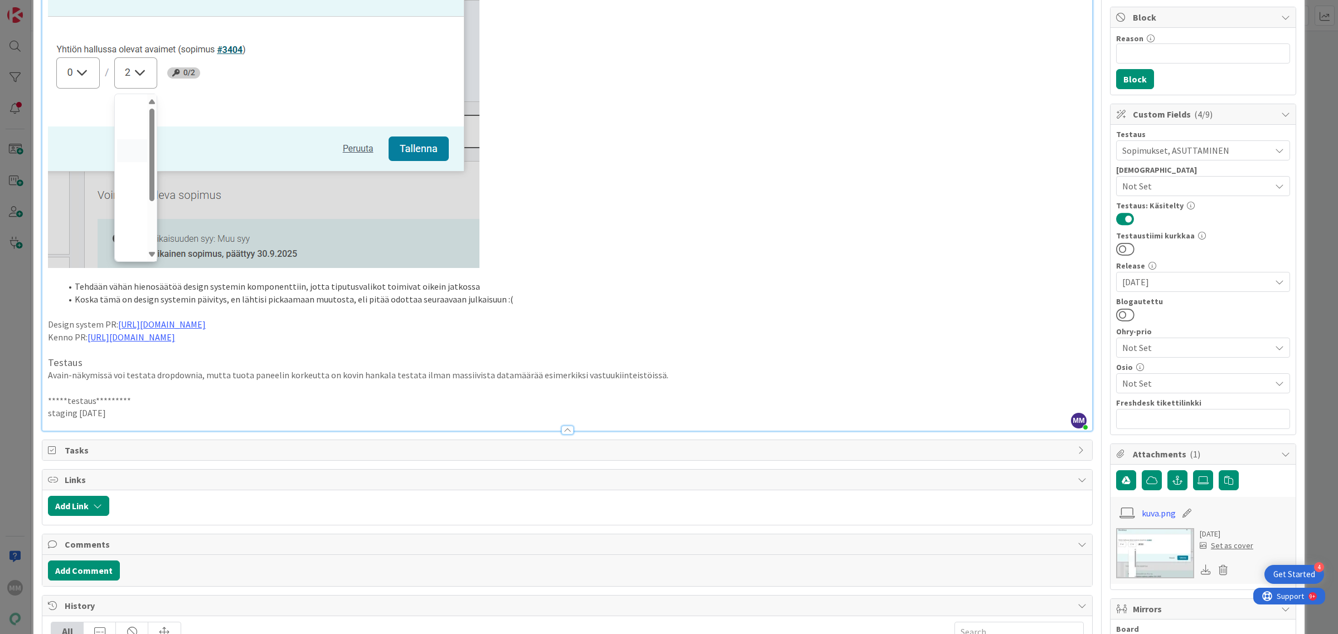
click at [143, 419] on div at bounding box center [566, 425] width 1049 height 12
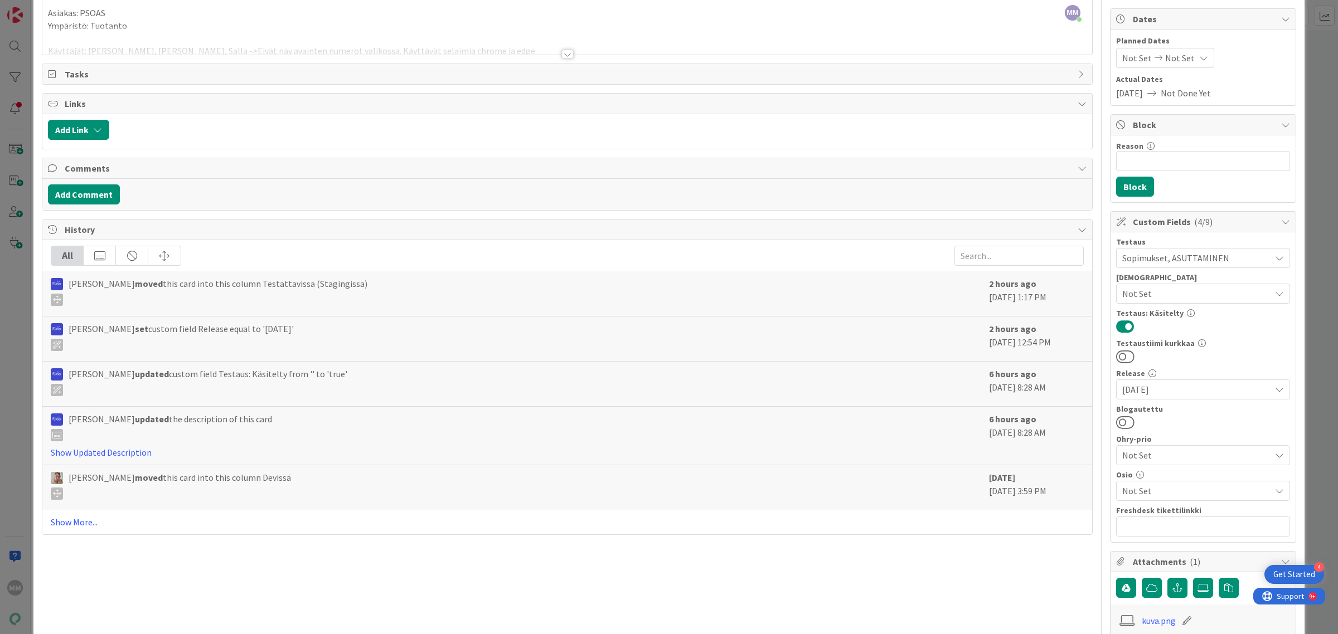
scroll to position [0, 0]
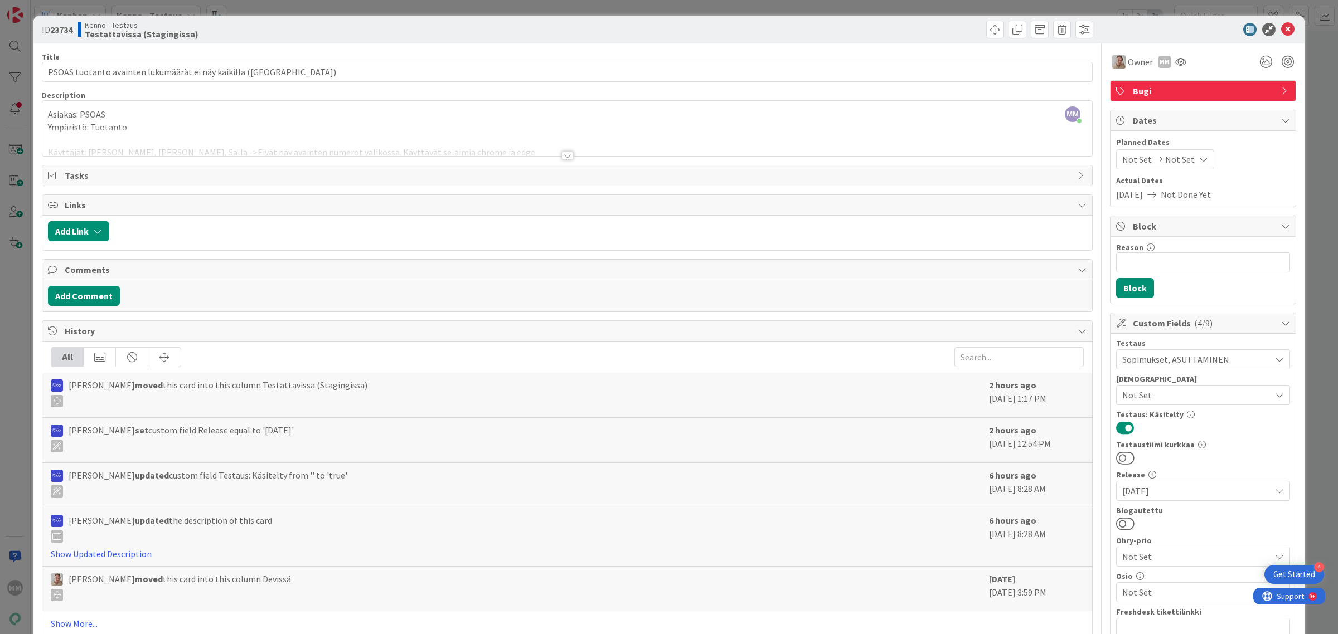
click at [561, 158] on div at bounding box center [567, 155] width 12 height 9
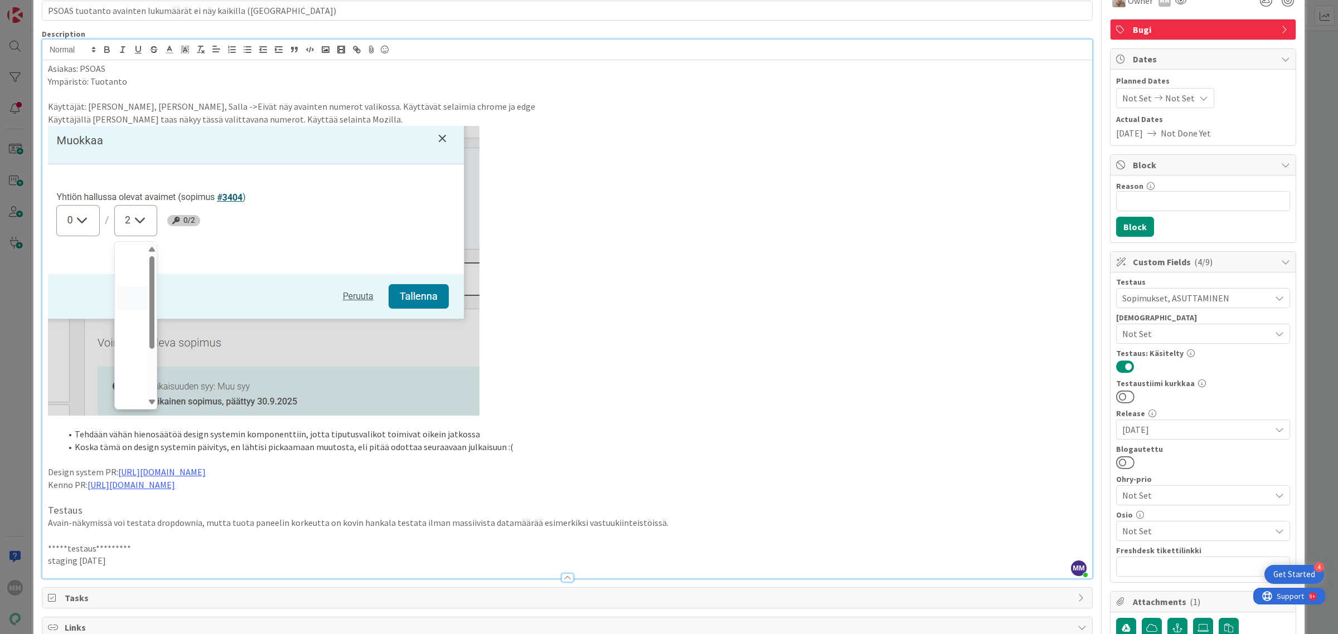
scroll to position [139, 0]
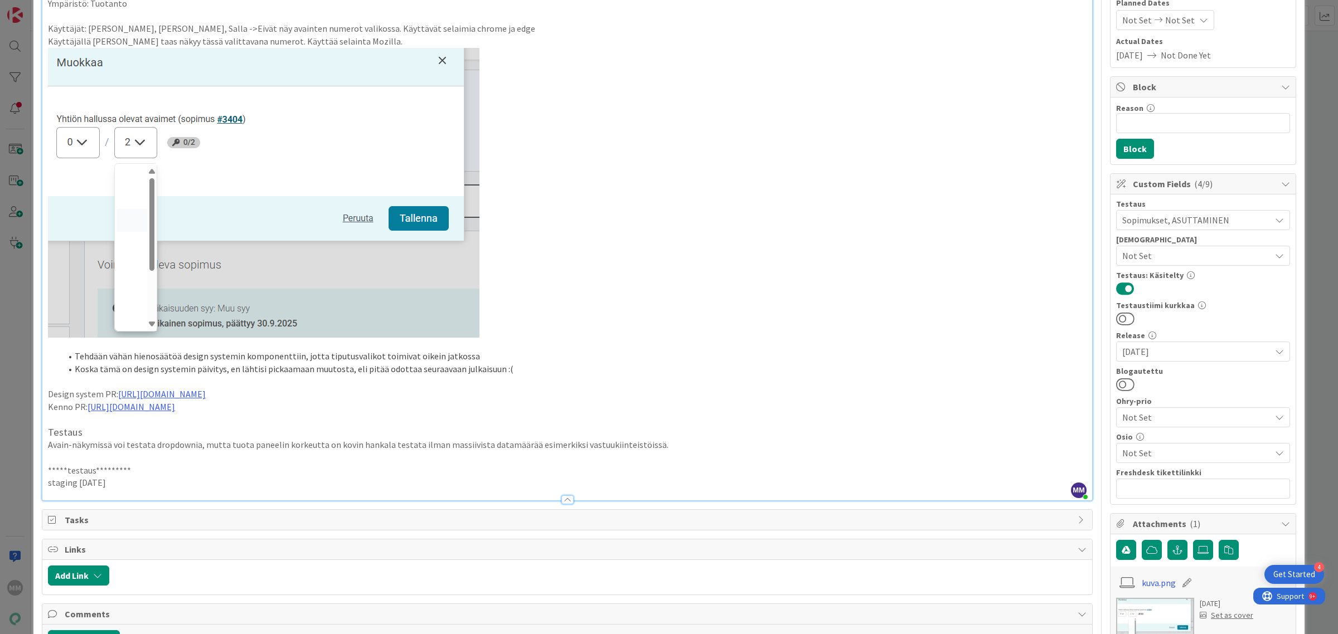
click at [128, 485] on p "staging [DATE]" at bounding box center [567, 483] width 1038 height 13
click at [92, 500] on p at bounding box center [567, 495] width 1038 height 13
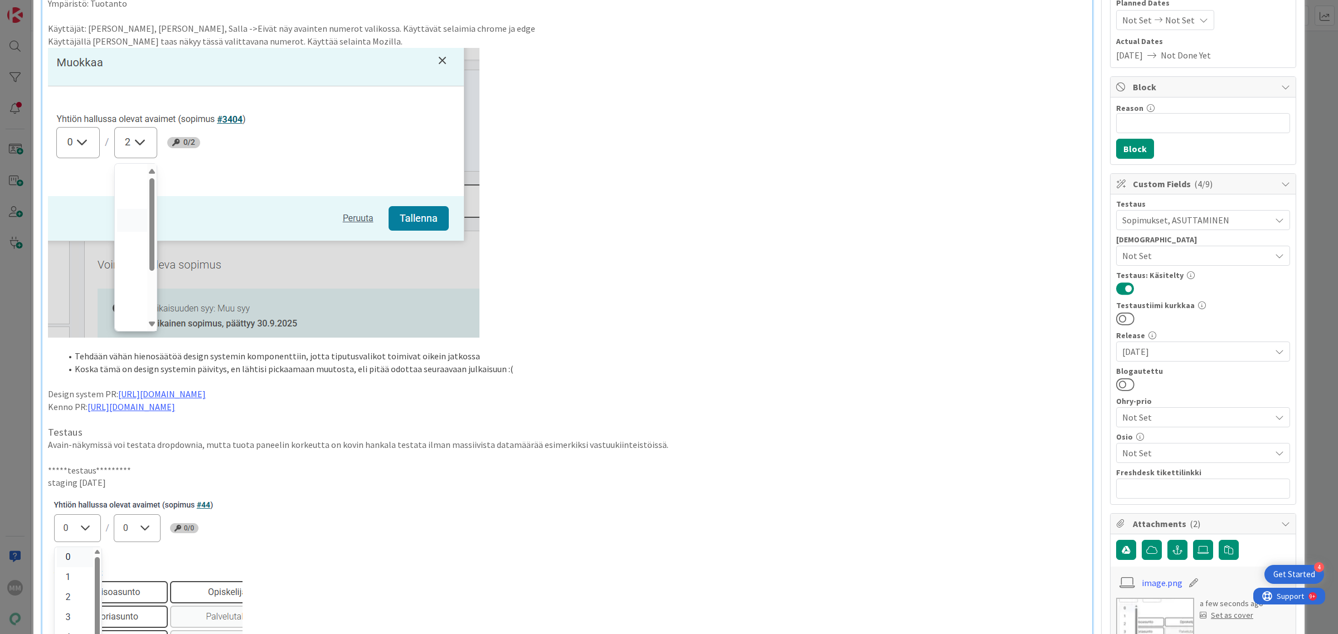
click at [274, 521] on p at bounding box center [567, 594] width 1038 height 211
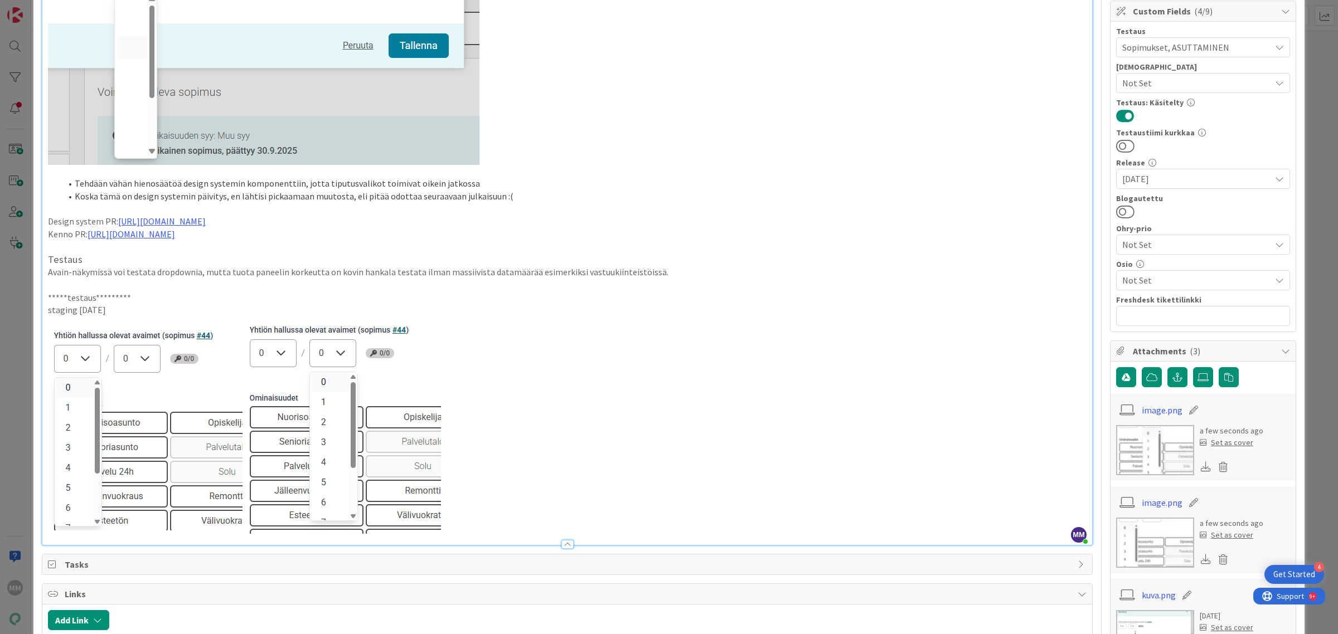
scroll to position [414, 0]
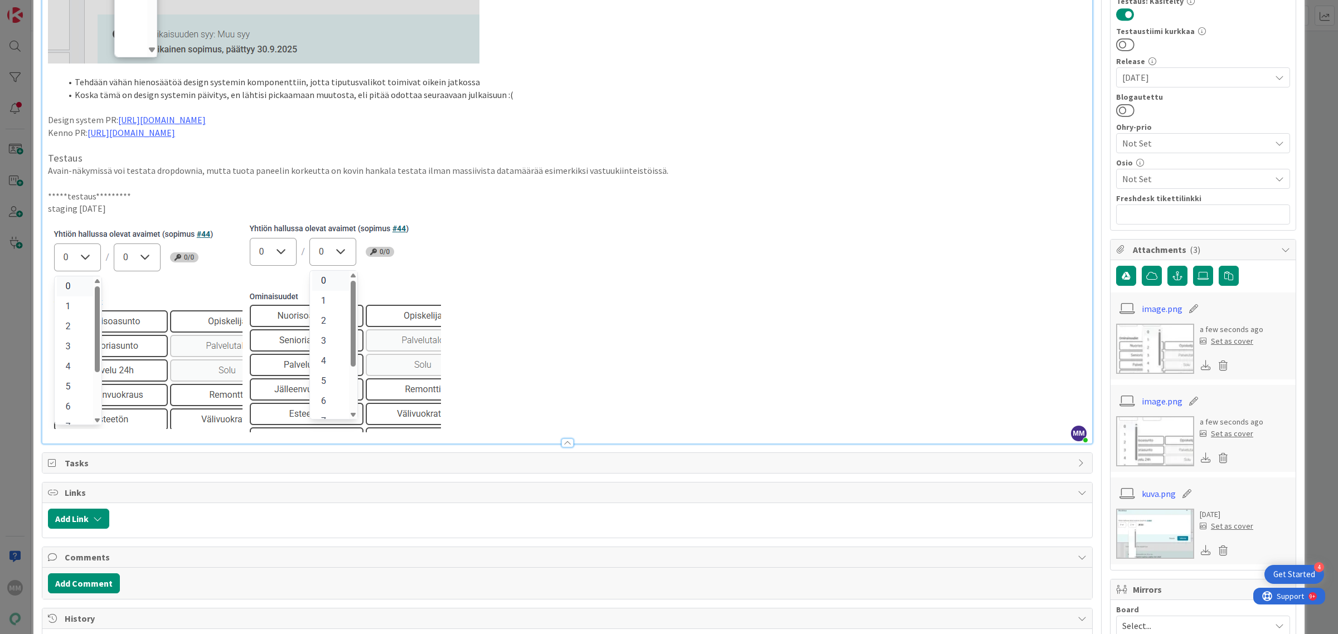
click at [507, 408] on p at bounding box center [567, 323] width 1038 height 217
click at [157, 208] on p "staging [DATE]" at bounding box center [567, 208] width 1038 height 13
click at [511, 405] on p at bounding box center [567, 323] width 1038 height 217
click at [196, 215] on p at bounding box center [567, 323] width 1038 height 217
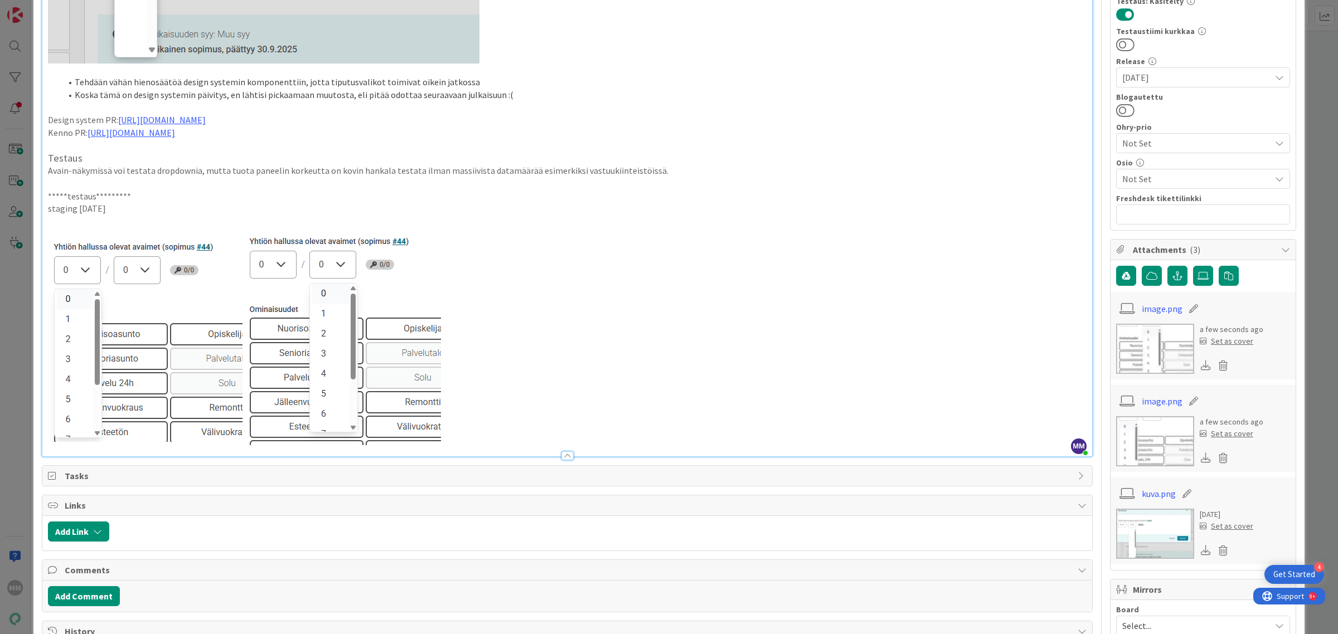
click at [144, 221] on p at bounding box center [567, 221] width 1038 height 13
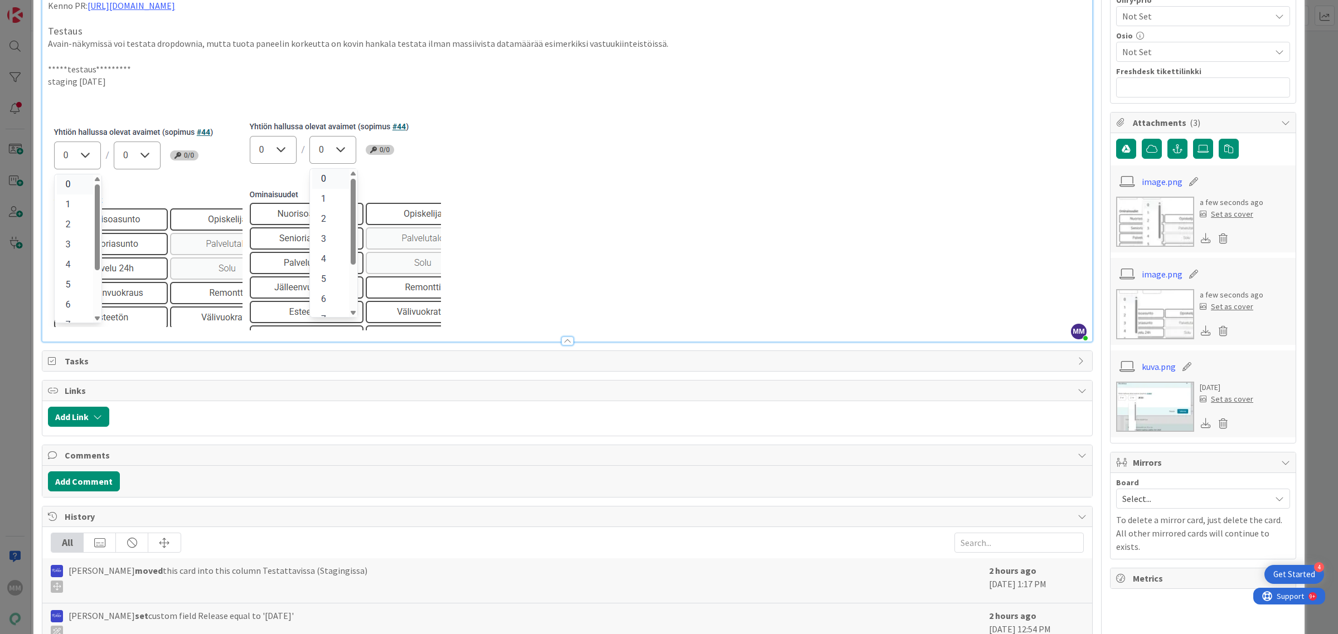
scroll to position [557, 0]
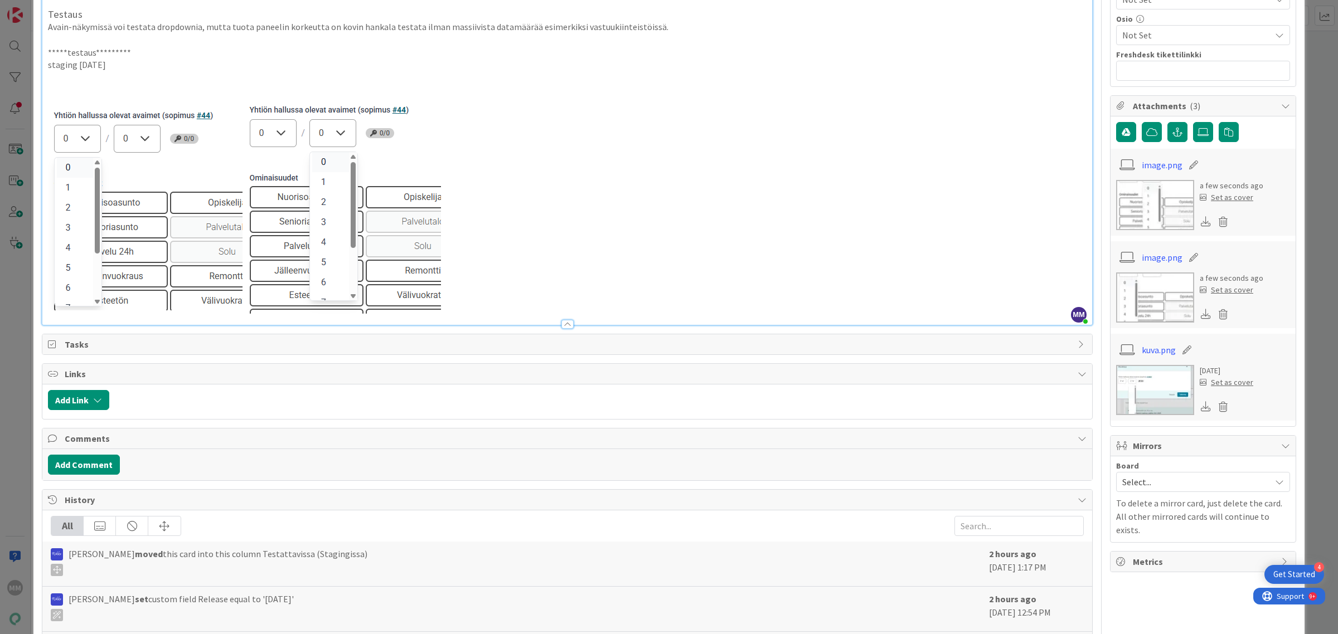
click at [694, 245] on p at bounding box center [567, 204] width 1038 height 217
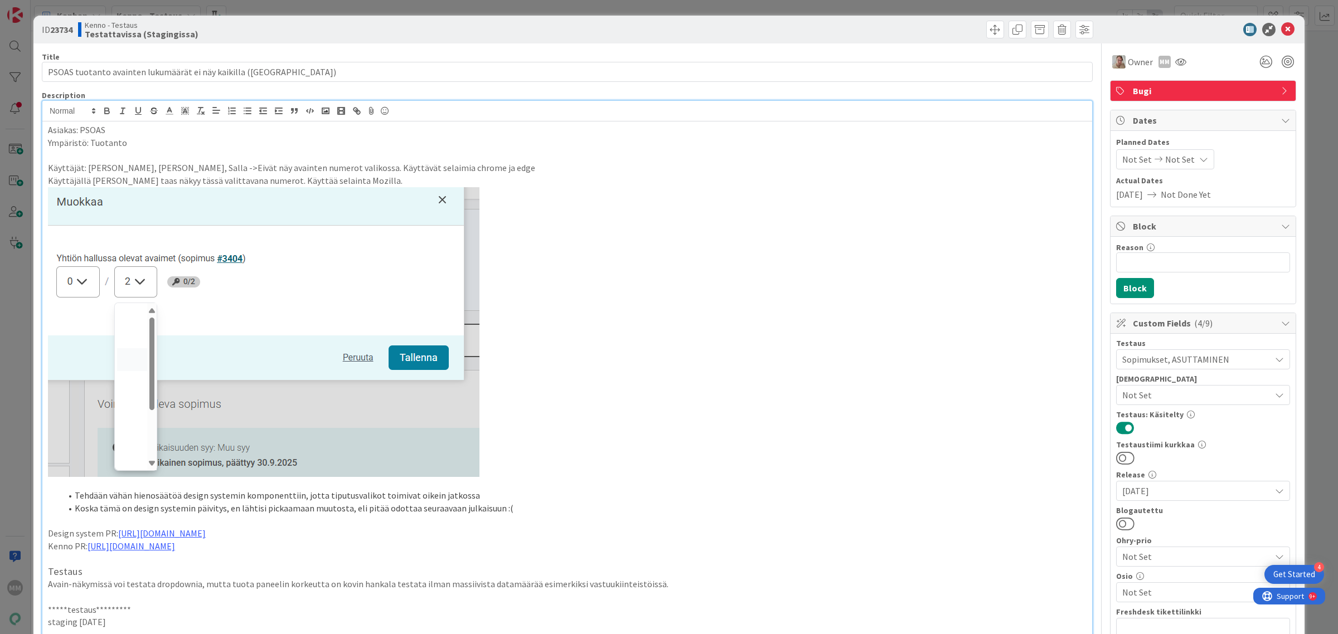
scroll to position [279, 0]
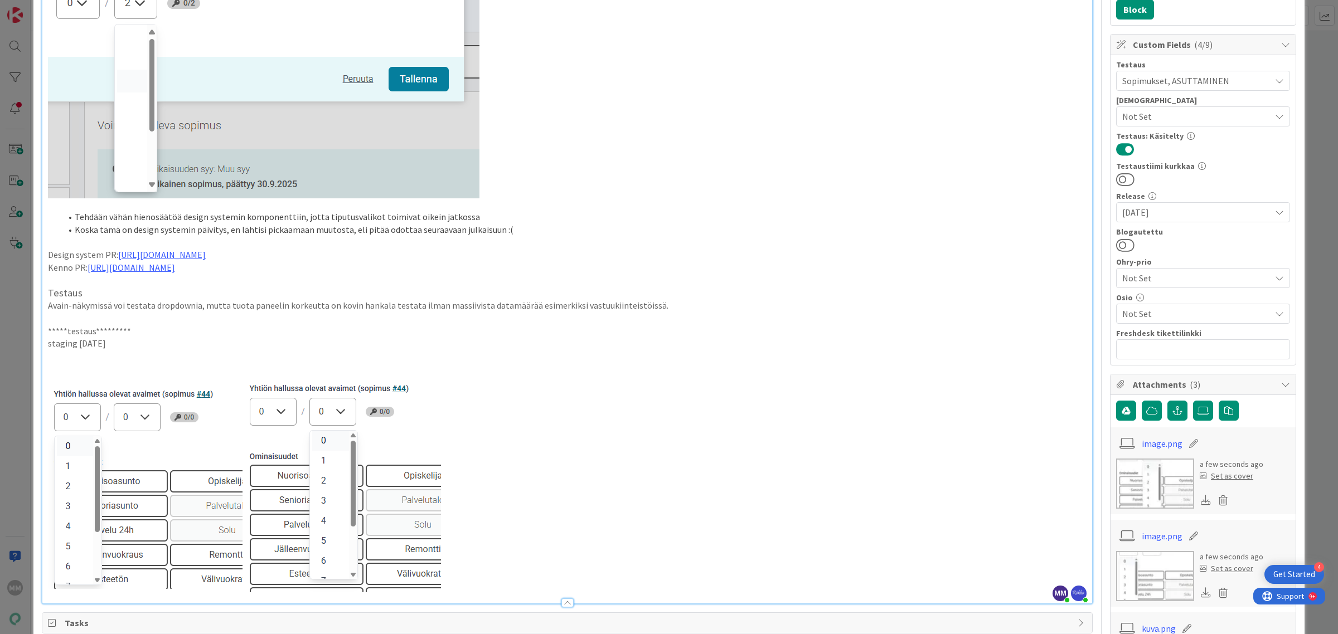
click at [126, 366] on p at bounding box center [567, 369] width 1038 height 13
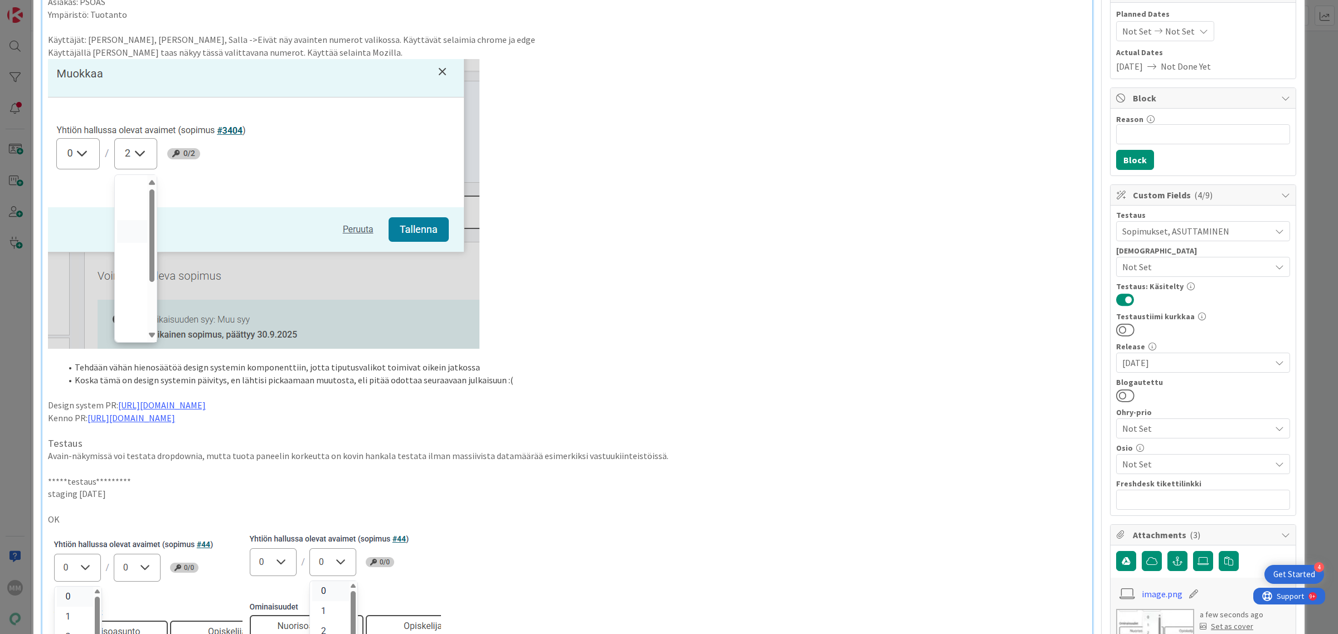
scroll to position [0, 0]
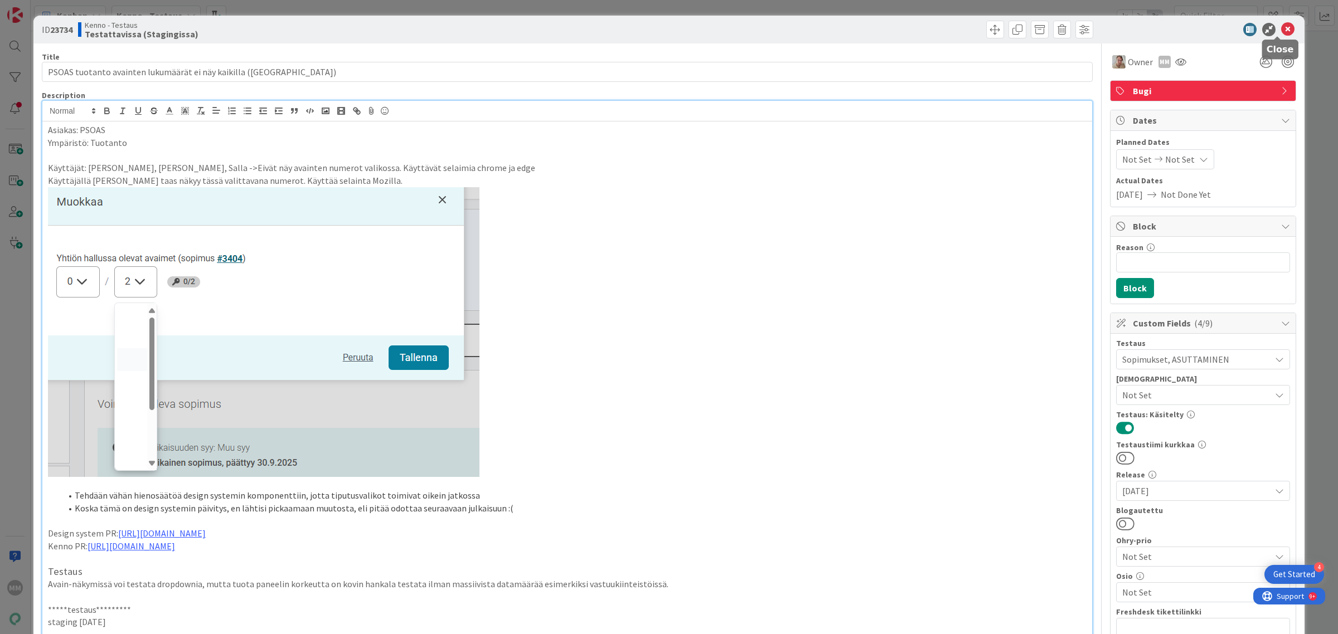
click at [1281, 25] on icon at bounding box center [1287, 29] width 13 height 13
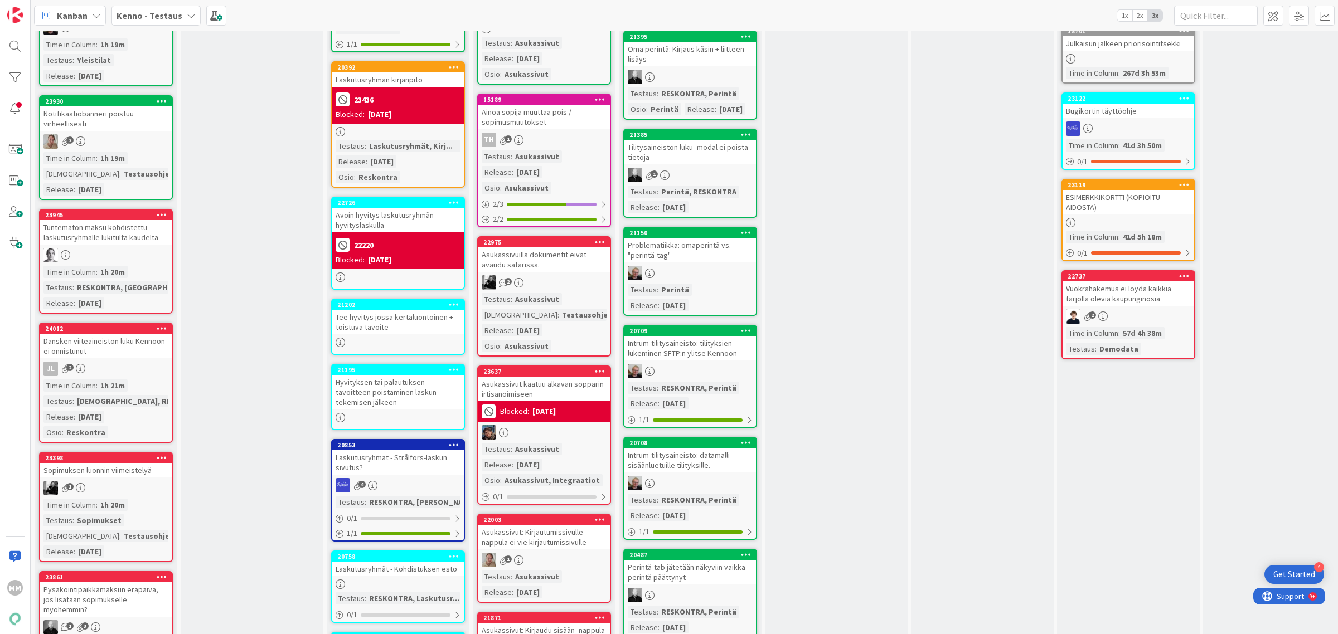
scroll to position [2126, 0]
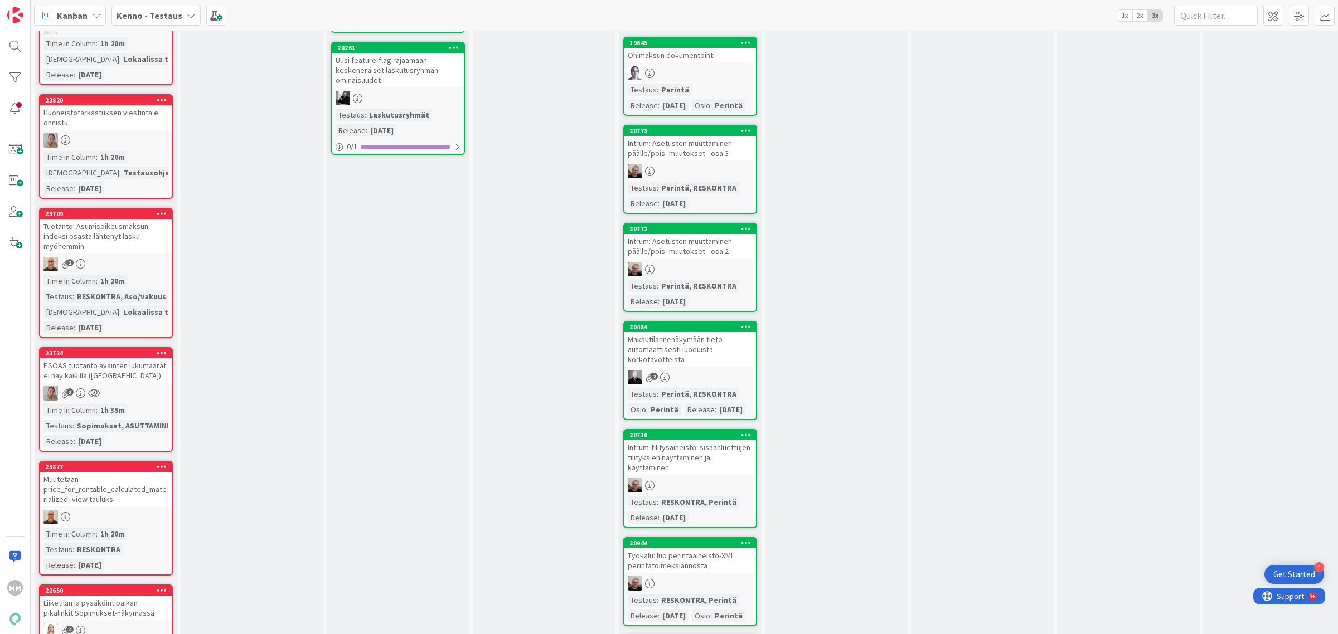
drag, startPoint x: 107, startPoint y: 313, endPoint x: 132, endPoint y: 321, distance: 25.9
click at [132, 348] on div "23734 PSOAS tuotanto avainten lukumäärät ei näy kaikilla ([GEOGRAPHIC_DATA])" at bounding box center [106, 365] width 132 height 35
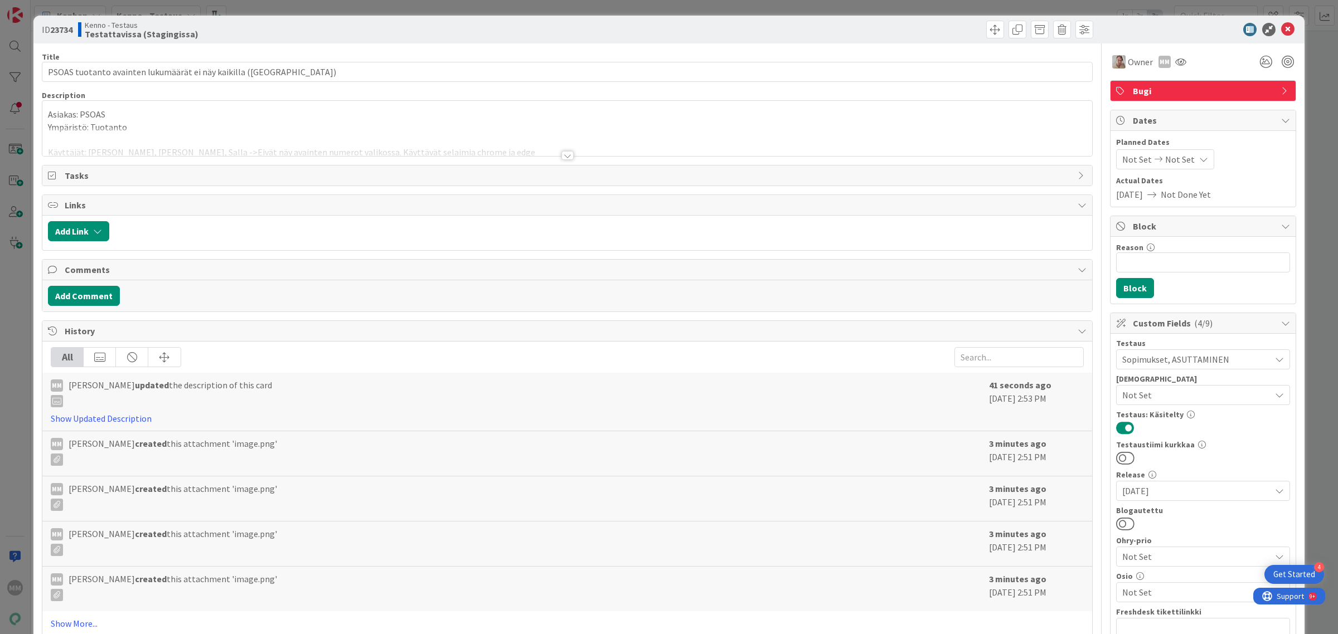
drag, startPoint x: 118, startPoint y: 316, endPoint x: 493, endPoint y: 408, distance: 386.2
click at [566, 153] on div at bounding box center [567, 155] width 12 height 9
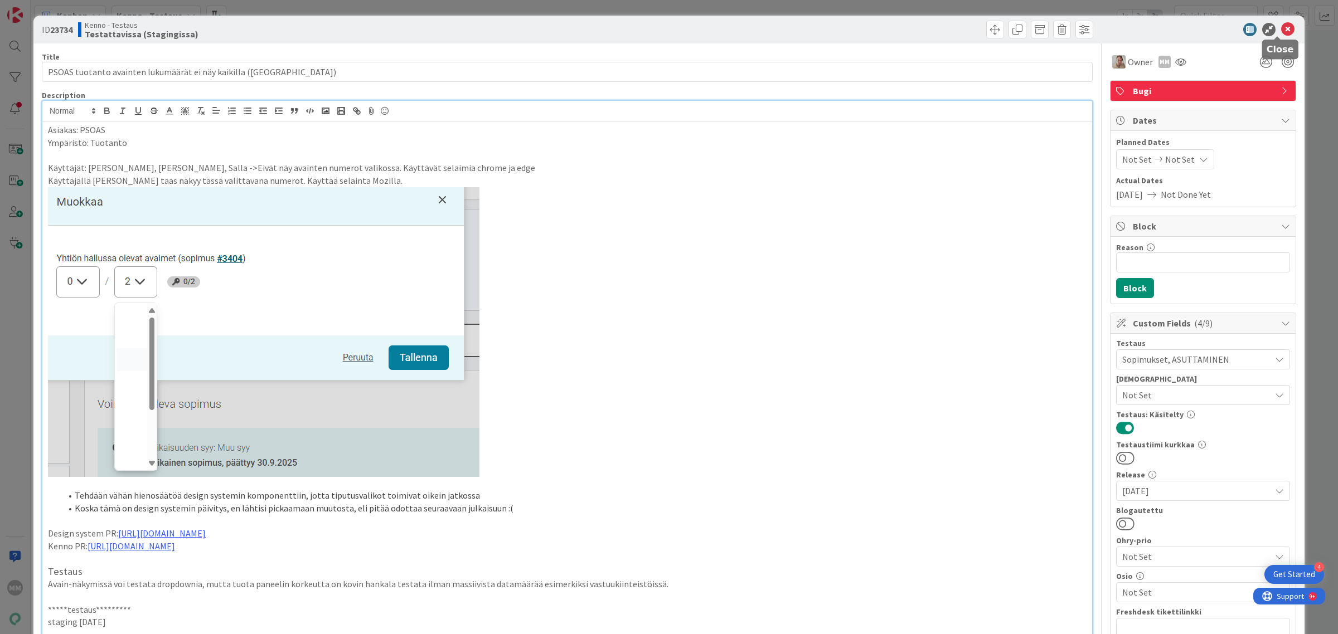
drag, startPoint x: 1278, startPoint y: 28, endPoint x: 1268, endPoint y: 31, distance: 10.4
click at [1281, 28] on icon at bounding box center [1287, 29] width 13 height 13
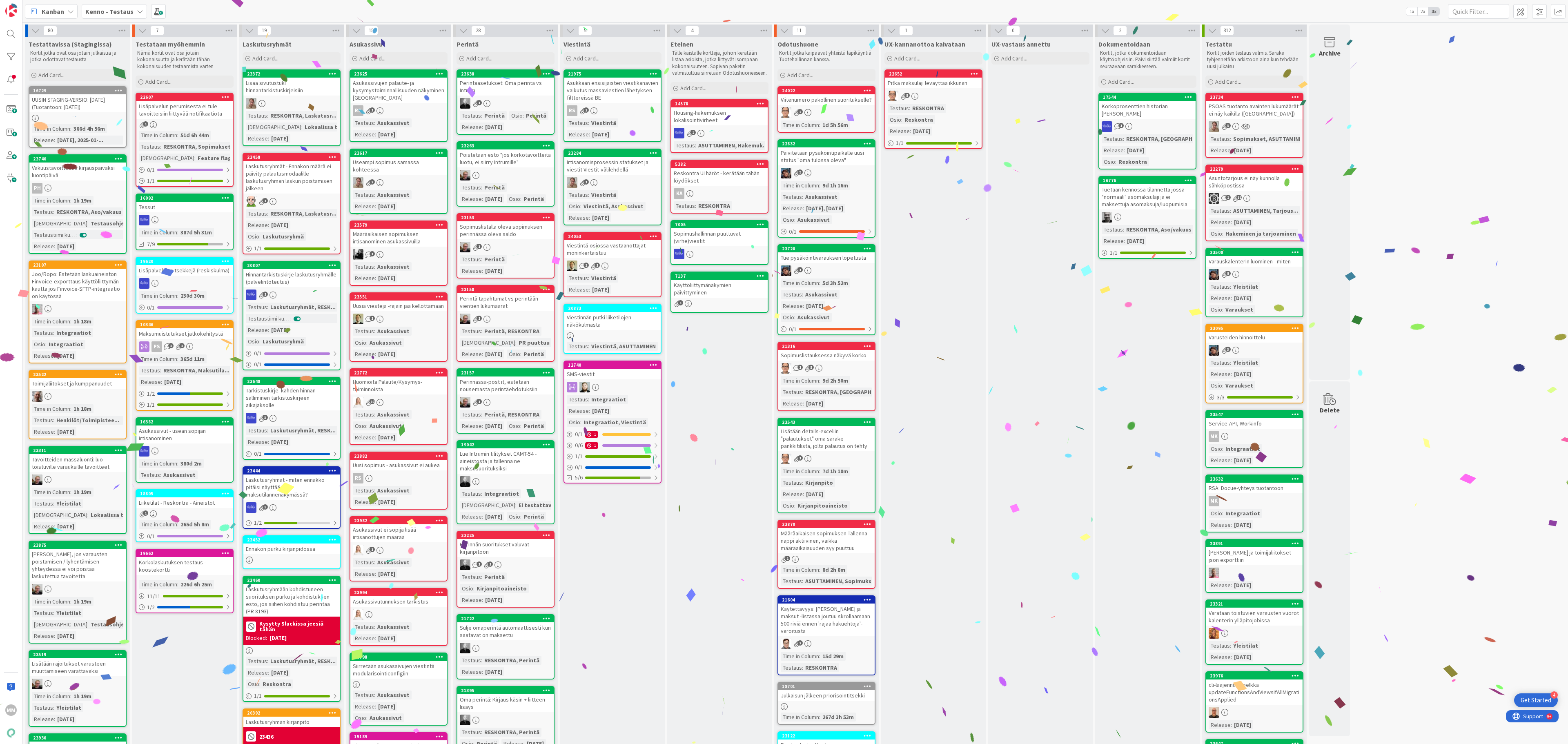
click at [980, 112] on div "PSOAS tuotanto avainten lukumäärät ei näy kaikilla ([GEOGRAPHIC_DATA])" at bounding box center [1254, 110] width 97 height 18
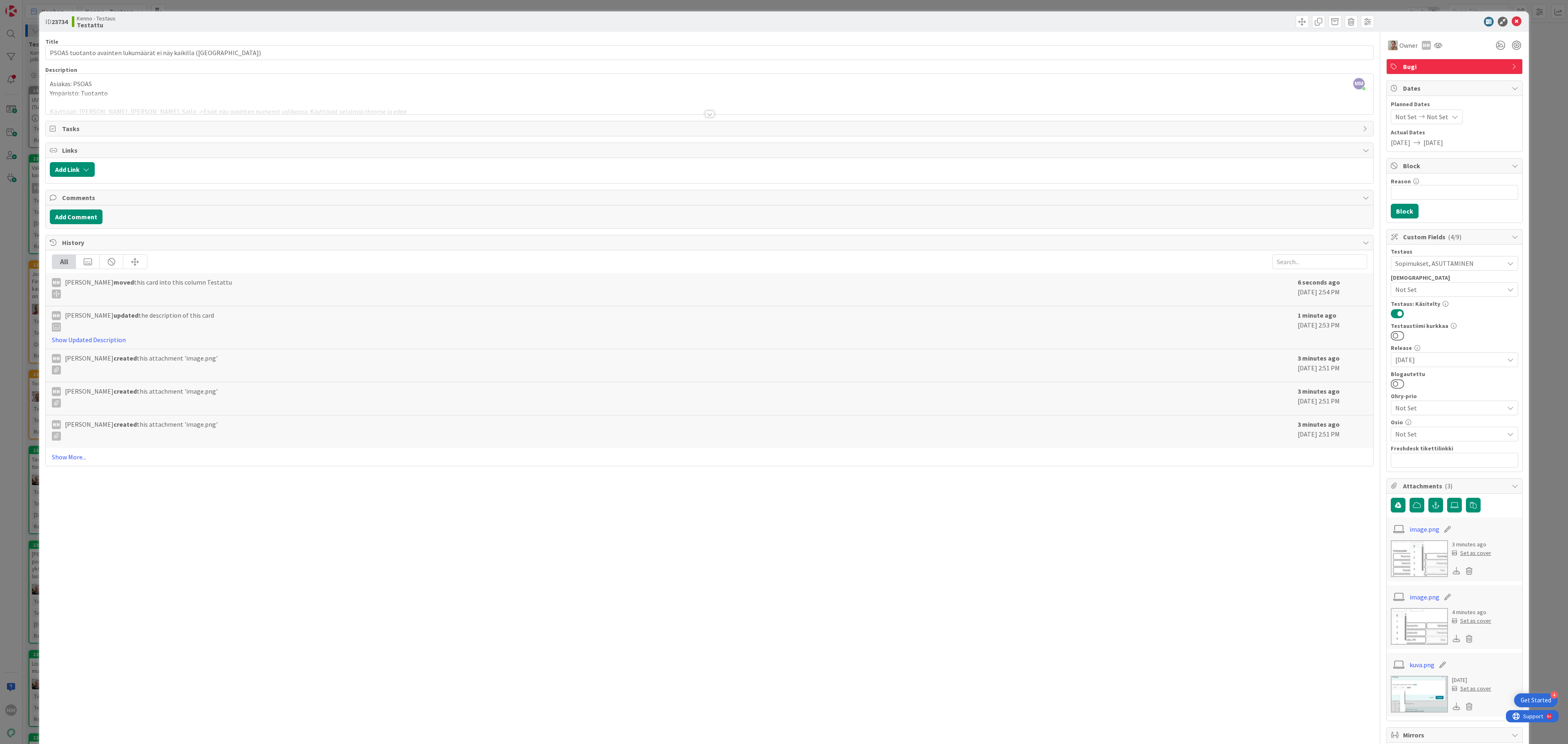
click at [706, 117] on div at bounding box center [710, 114] width 9 height 7
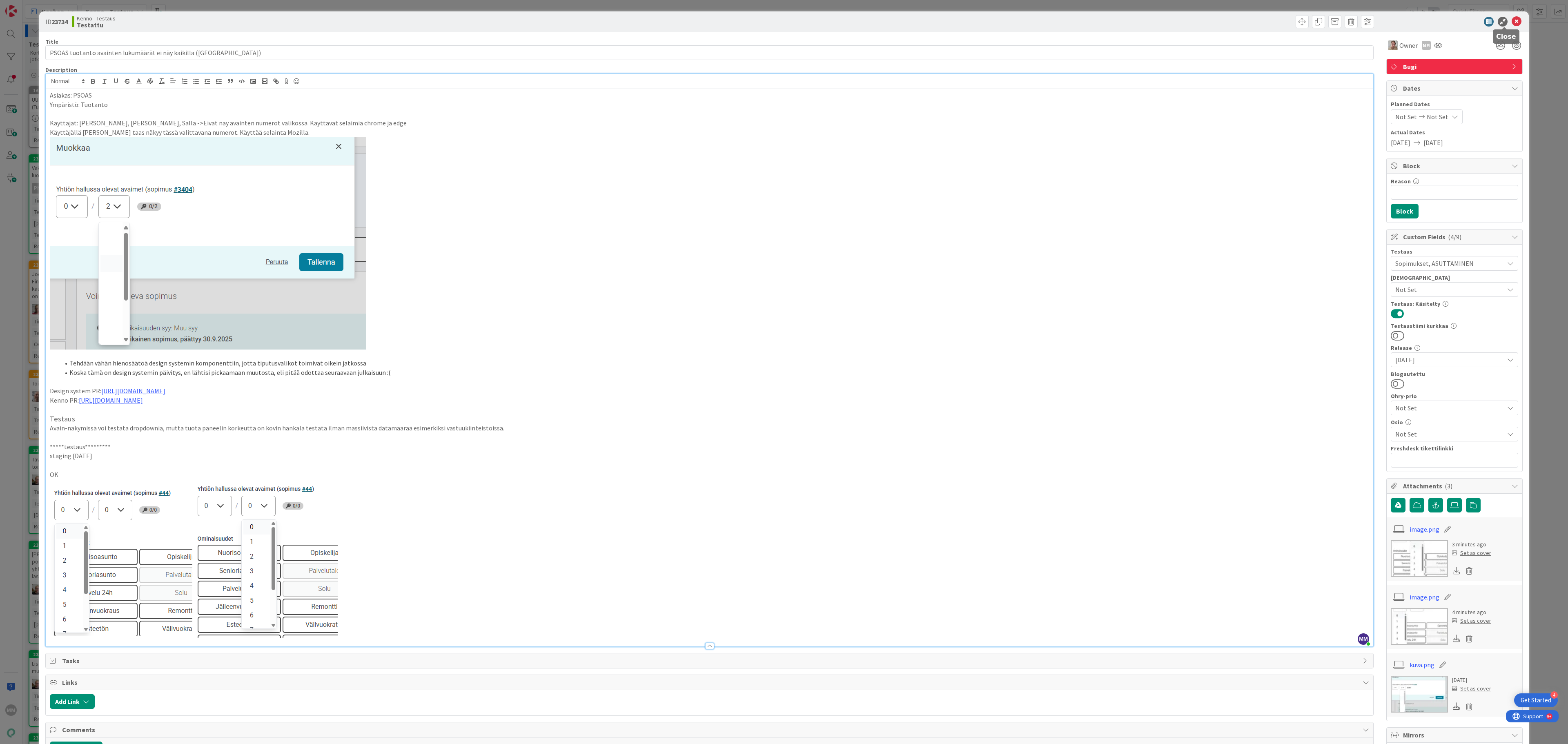
click at [980, 21] on icon at bounding box center [1516, 21] width 10 height 10
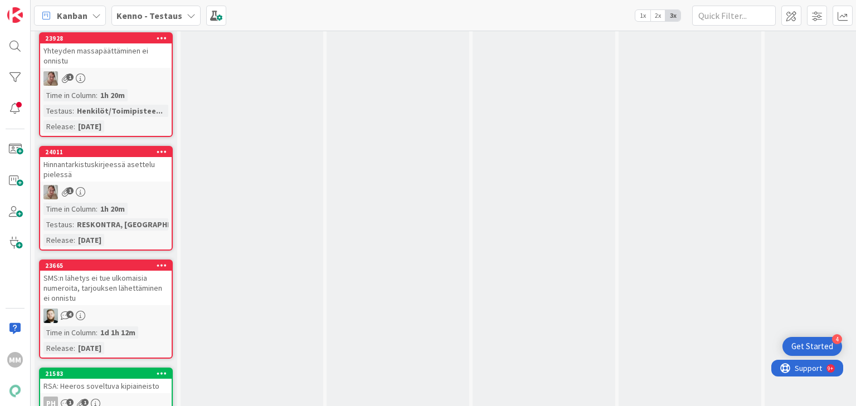
scroll to position [3076, 0]
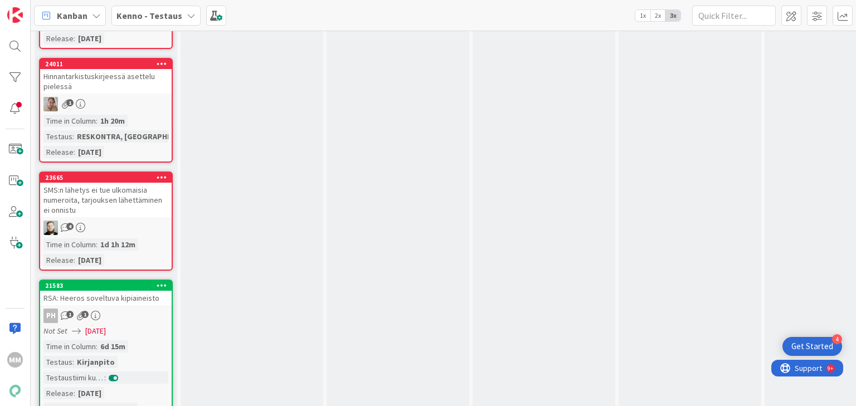
click at [119, 183] on div "SMS:n lähetys ei tue ulkomaisia numeroita, tarjouksen lähettäminen ei onnistu" at bounding box center [106, 200] width 132 height 35
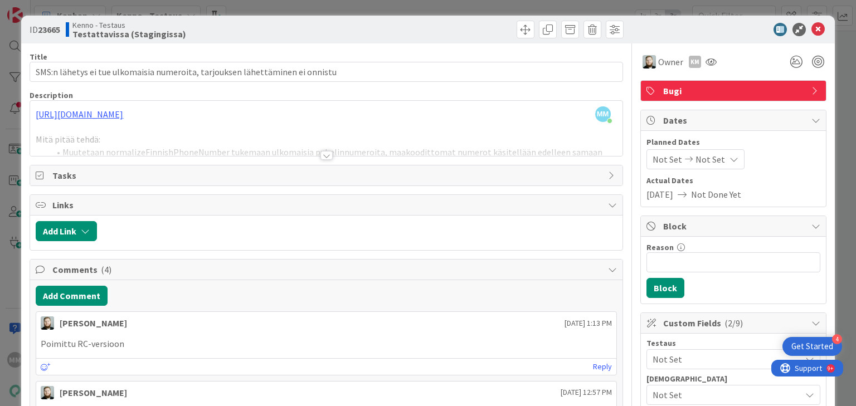
click at [325, 154] on div at bounding box center [326, 155] width 12 height 9
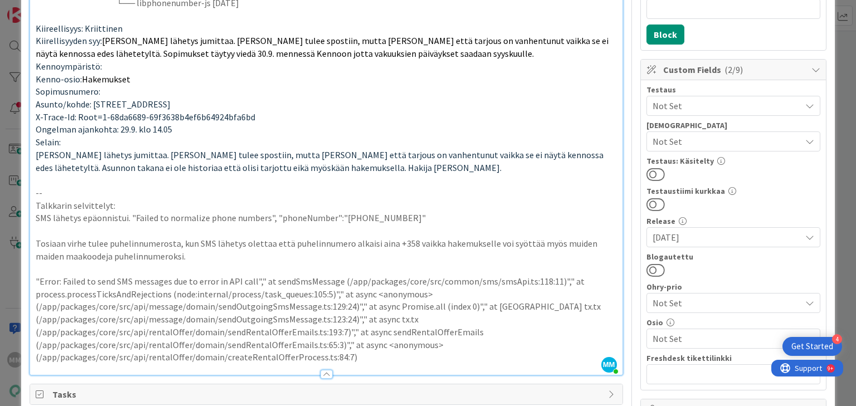
scroll to position [223, 0]
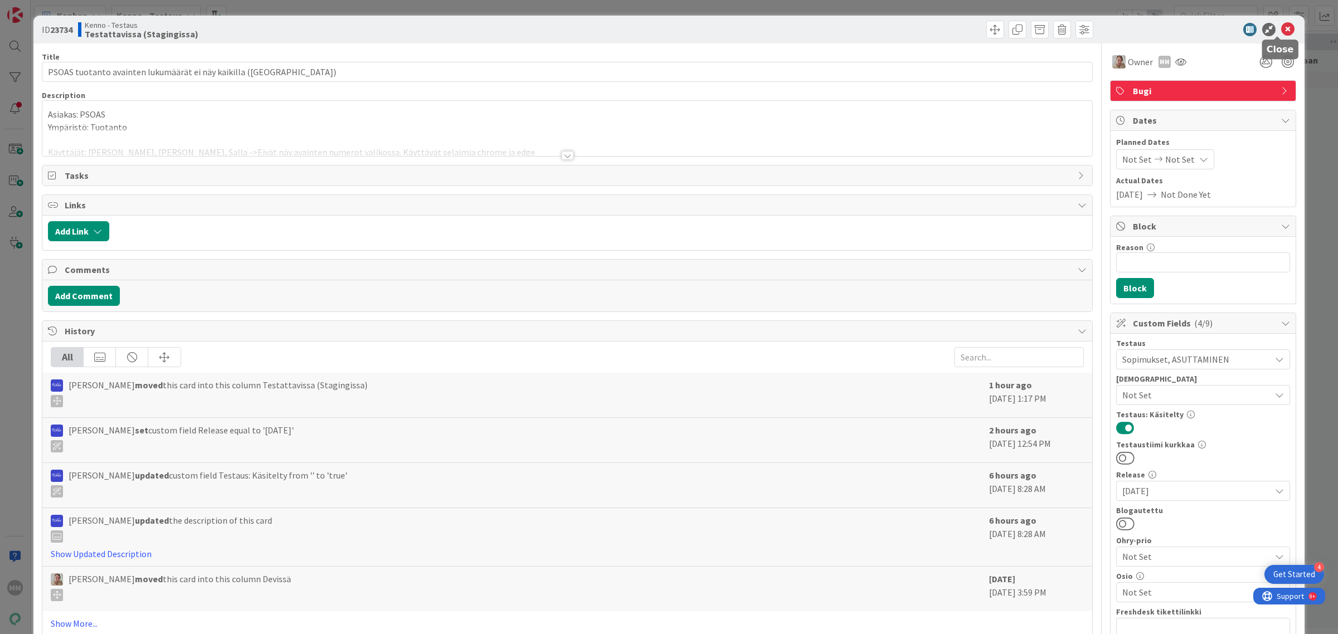
click at [1281, 30] on icon at bounding box center [1287, 29] width 13 height 13
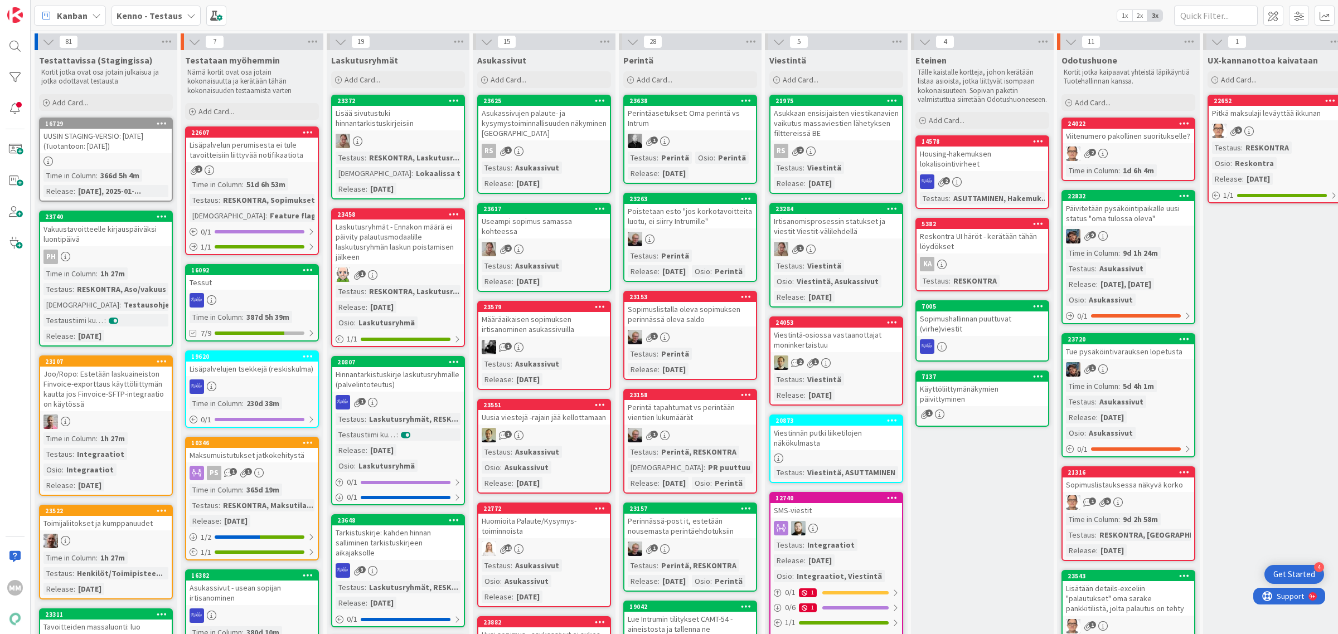
click at [1170, 221] on div "Päivitetään pysäköintipaikalle uusi status "oma tulossa oleva"" at bounding box center [1128, 213] width 132 height 25
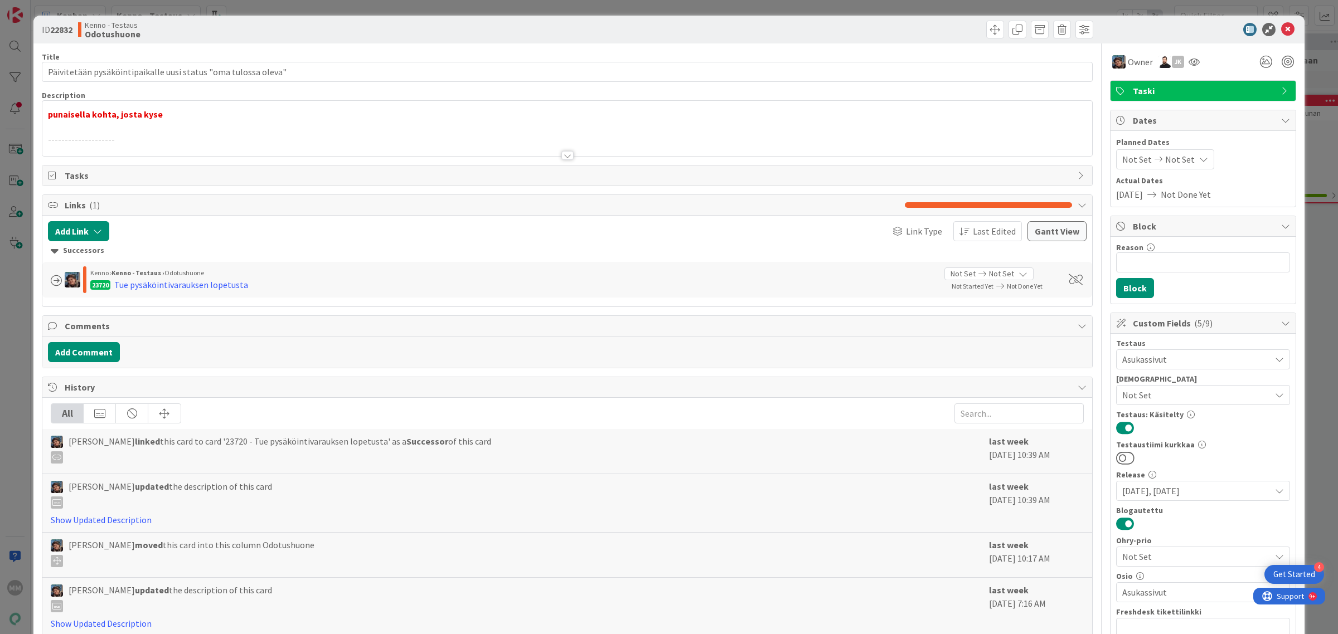
click at [561, 157] on div at bounding box center [567, 155] width 12 height 9
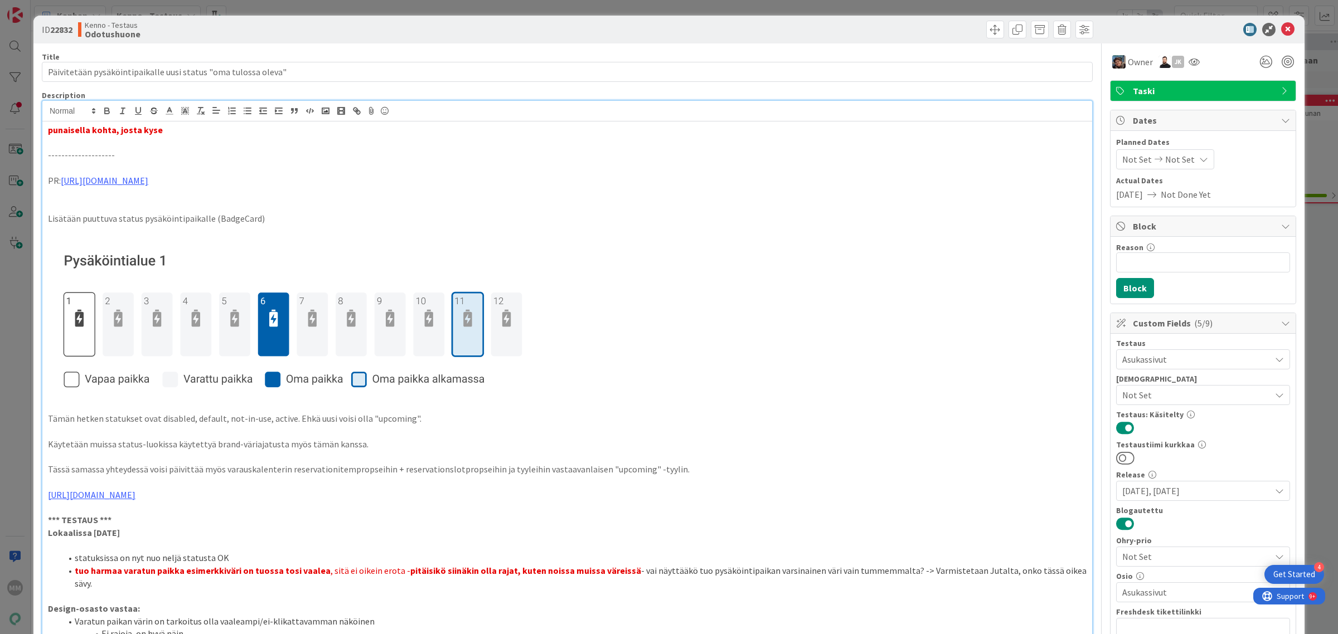
scroll to position [209, 0]
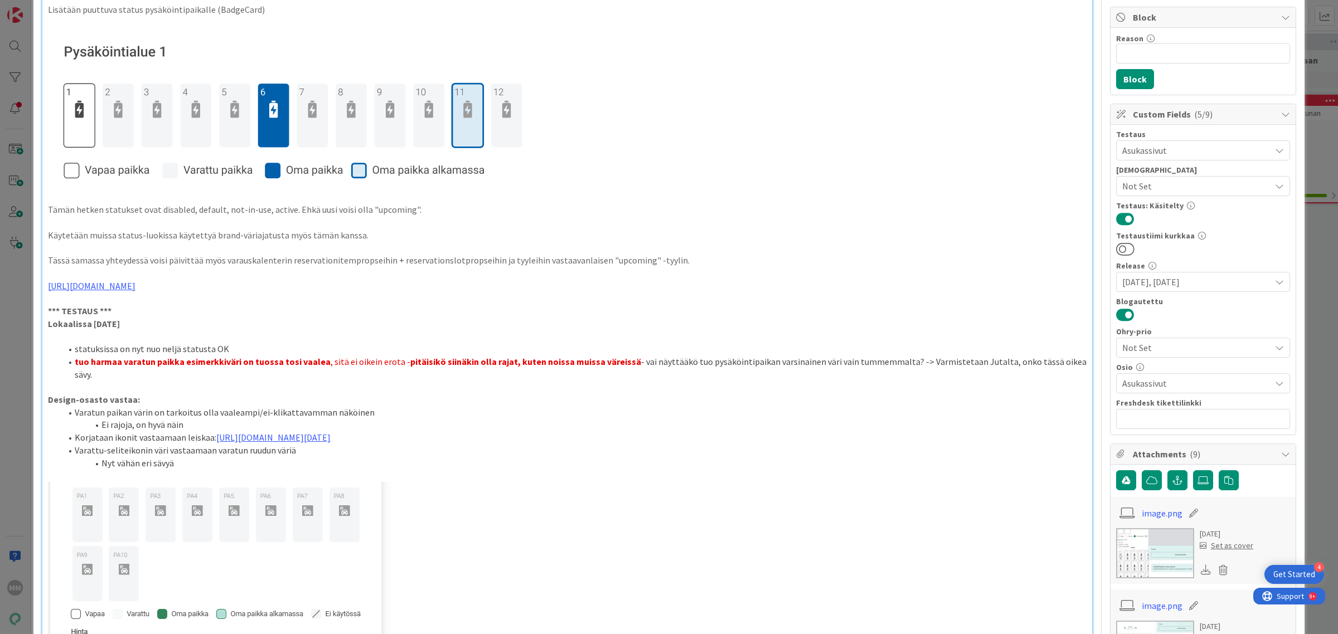
drag, startPoint x: 141, startPoint y: 320, endPoint x: 51, endPoint y: 315, distance: 89.9
click at [230, 321] on p "Lokaalissa 2025-09-25" at bounding box center [567, 324] width 1038 height 13
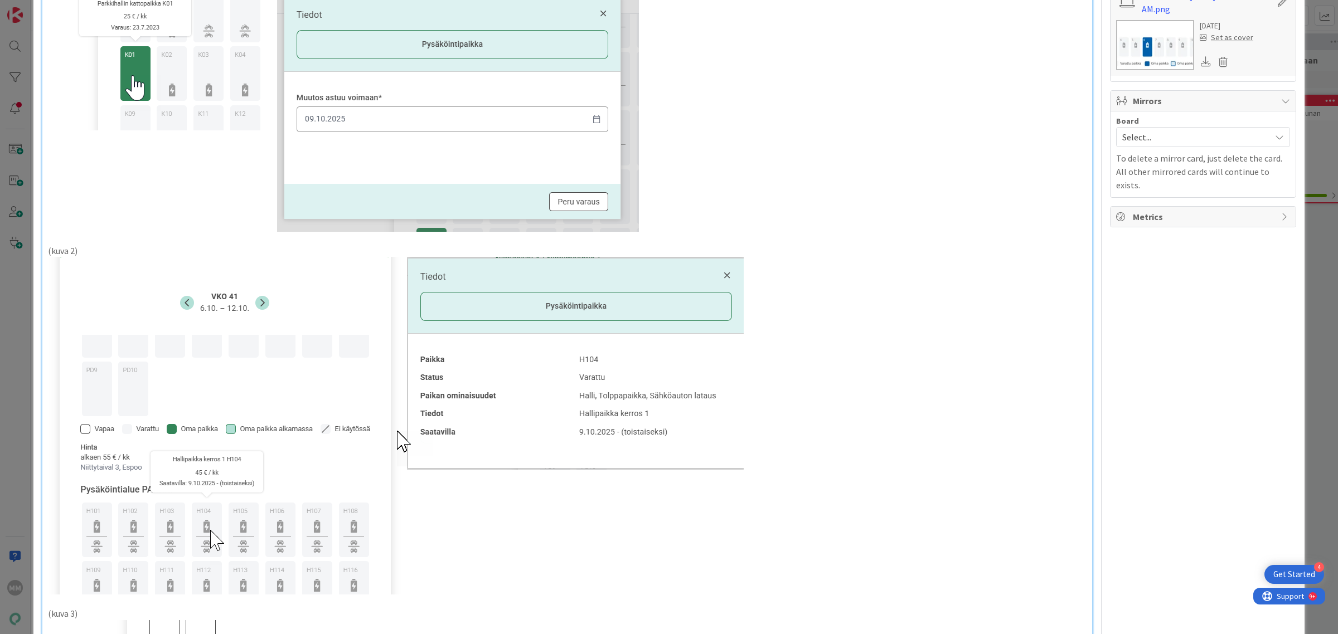
scroll to position [1672, 0]
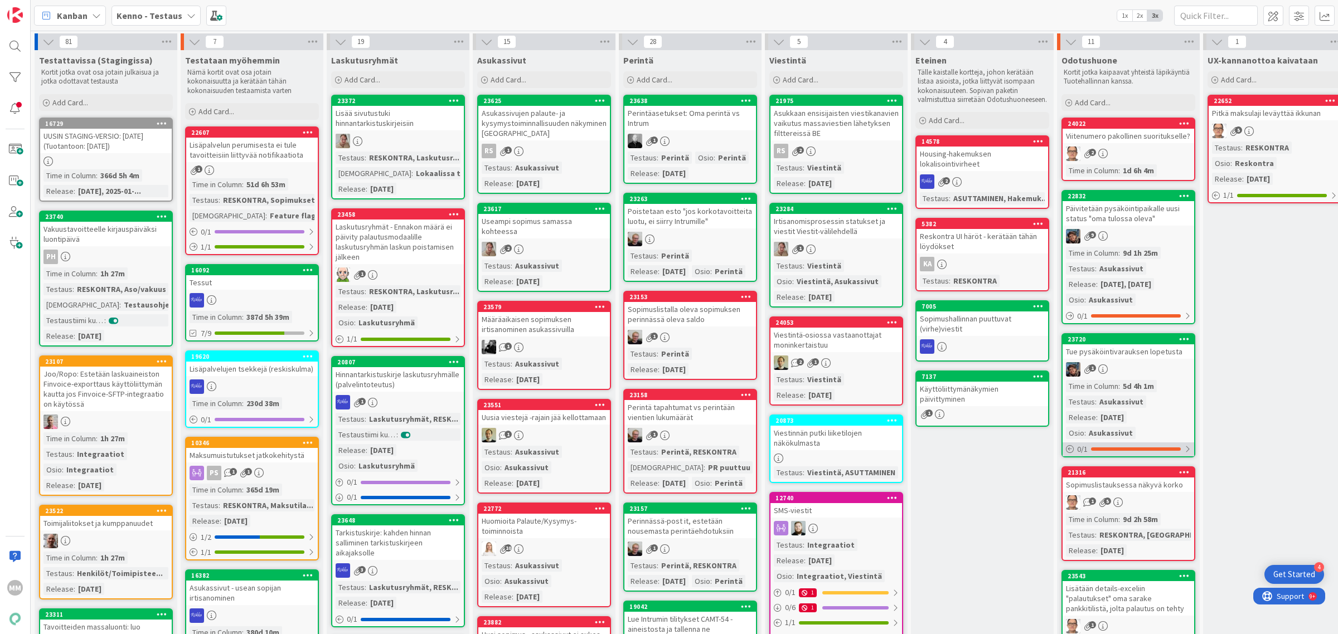
scroll to position [209, 0]
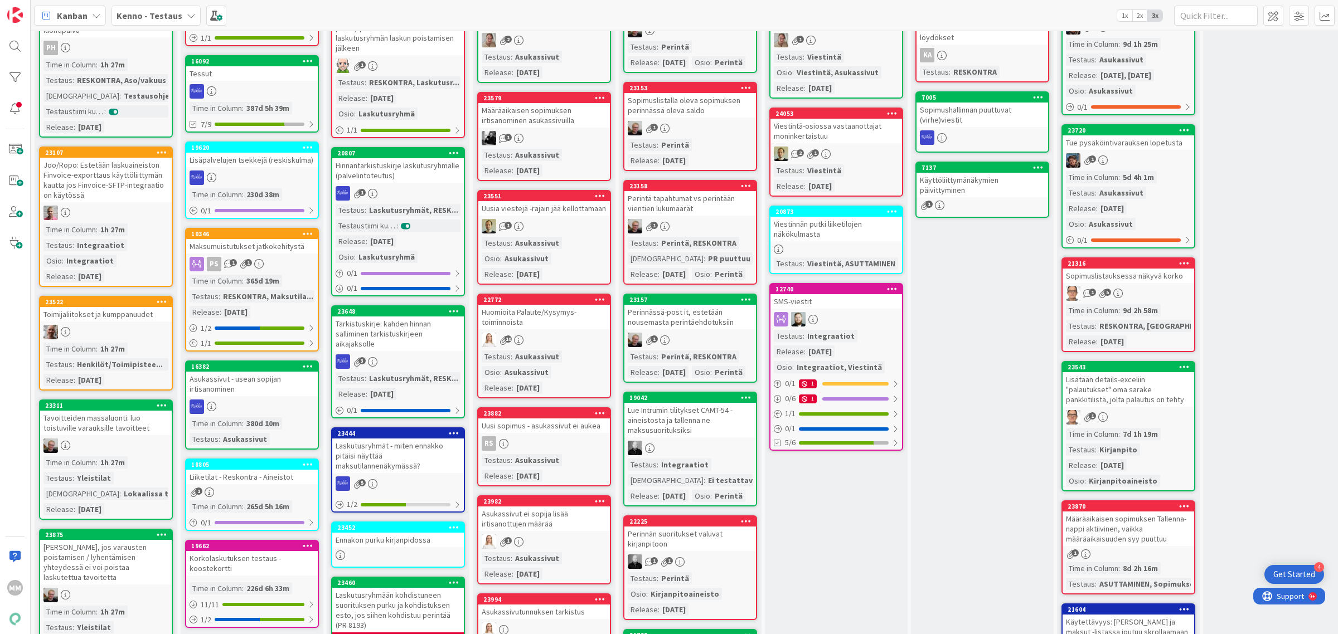
click at [1149, 279] on div "Sopimuslistauksessa näkyvä korko" at bounding box center [1128, 276] width 132 height 14
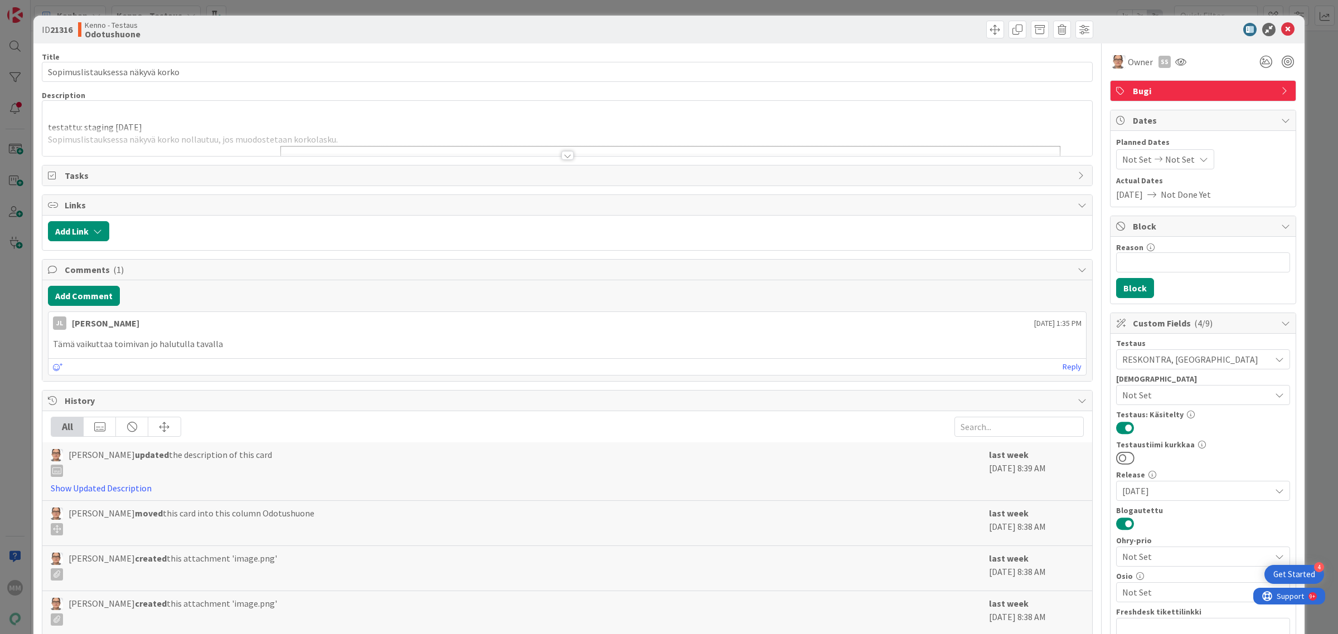
click at [561, 154] on div at bounding box center [567, 155] width 12 height 9
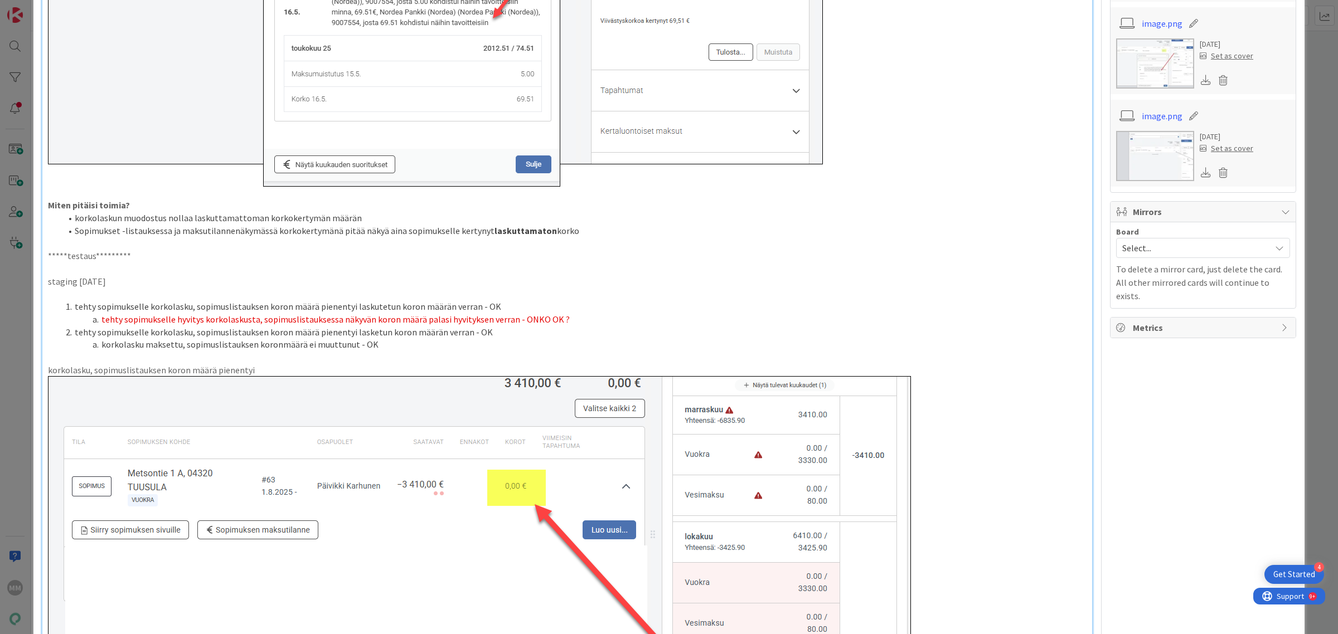
scroll to position [1045, 0]
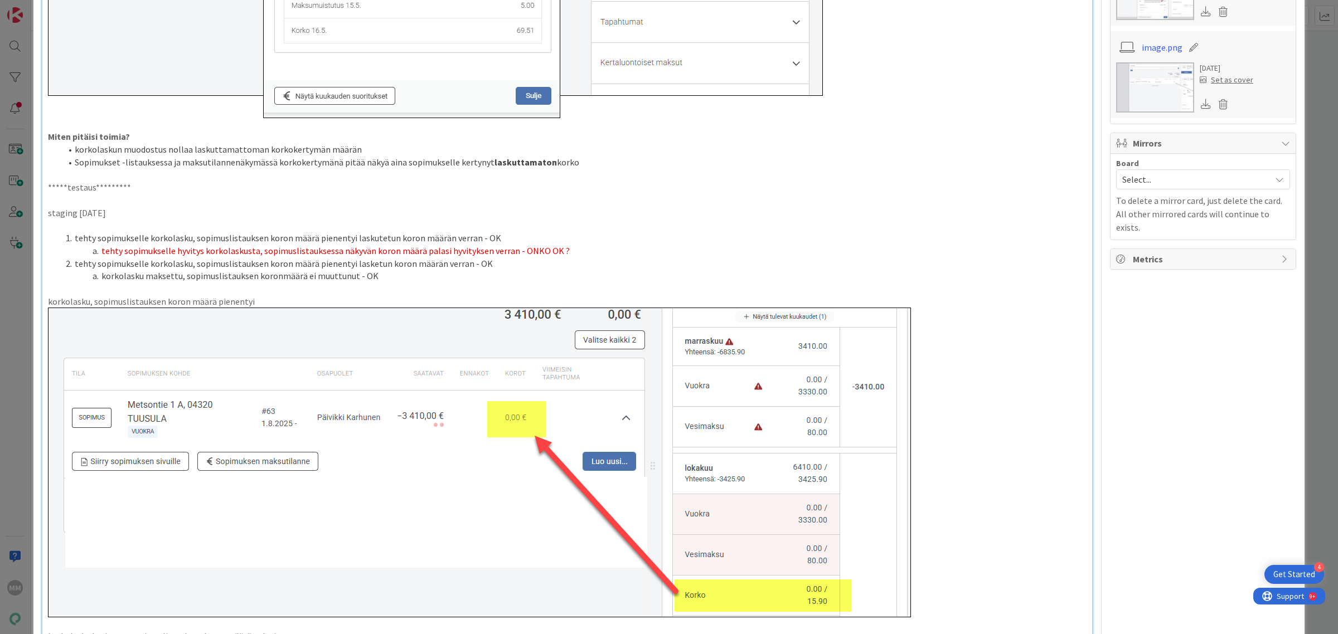
drag, startPoint x: 140, startPoint y: 210, endPoint x: 40, endPoint y: 187, distance: 103.6
click at [40, 187] on div "ID 21316 Kenno - Testaus Odotushuone Title 32 / 128 Sopimuslistauksessa näkyvä …" at bounding box center [668, 439] width 1271 height 2937
copy div "*****testaus********* staging 2025-10-09"
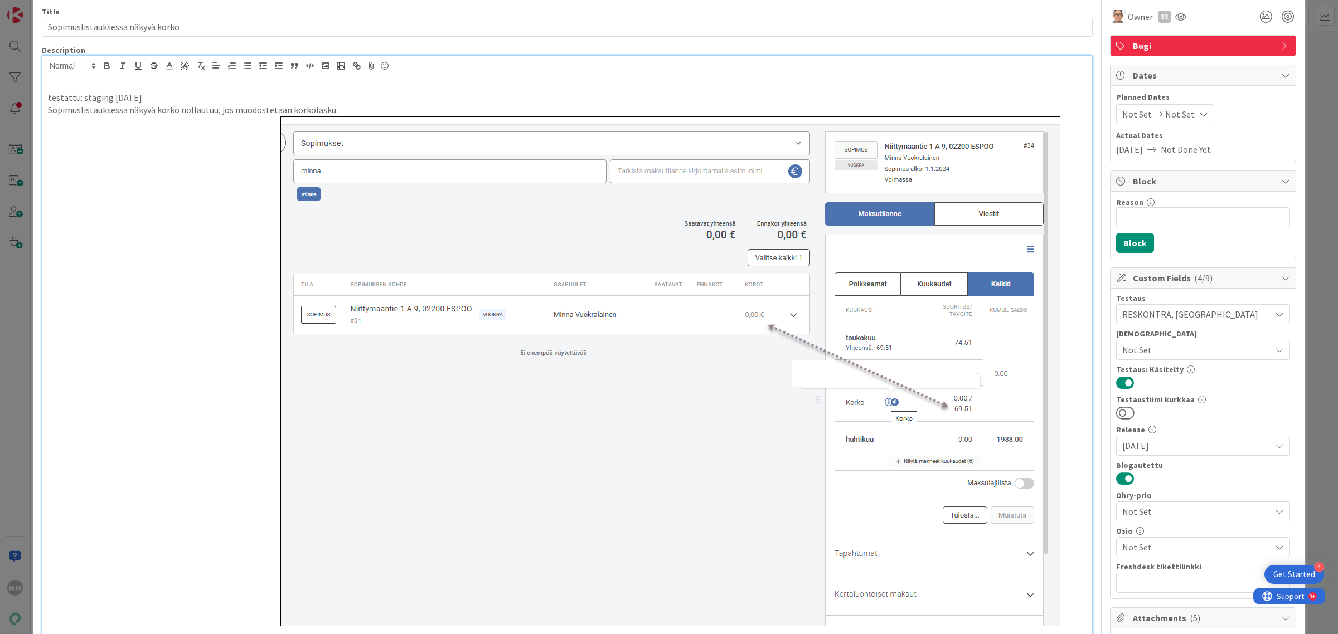
scroll to position [0, 0]
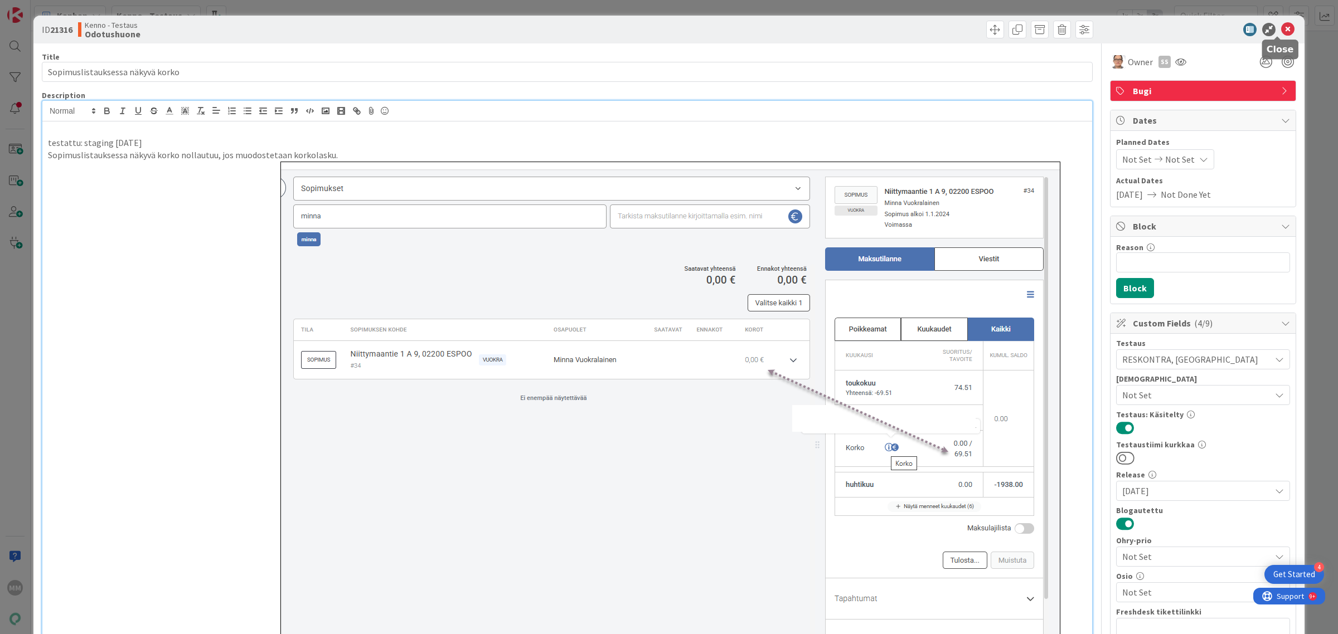
click at [1281, 28] on icon at bounding box center [1287, 29] width 13 height 13
